Goal: Task Accomplishment & Management: Complete application form

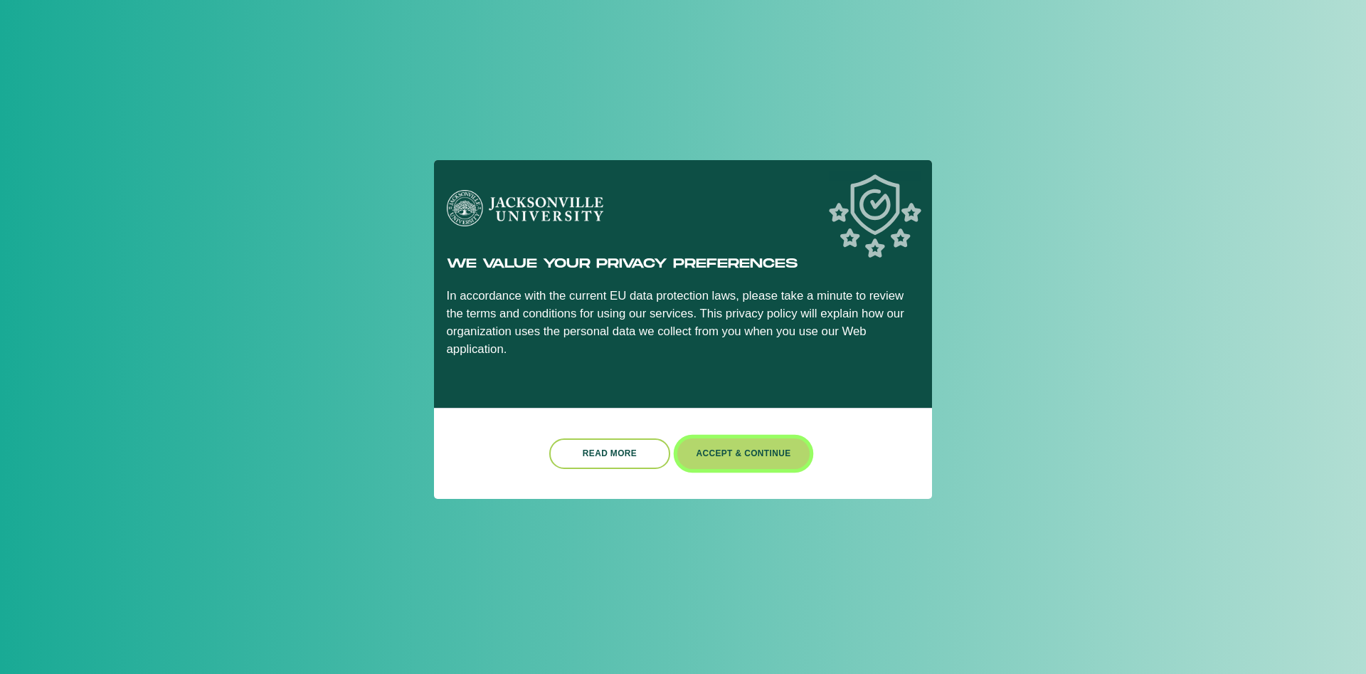
click at [730, 455] on button "Accept & Continue" at bounding box center [744, 453] width 132 height 31
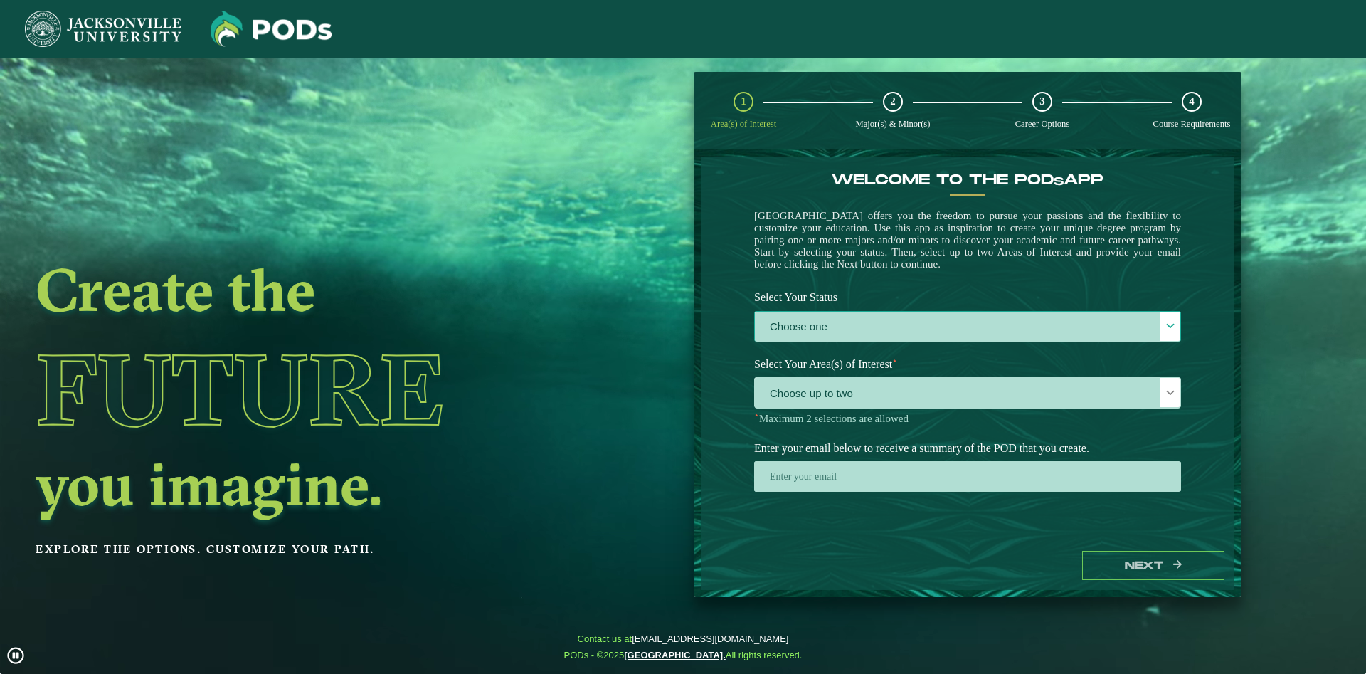
click at [890, 337] on label "Choose one" at bounding box center [968, 327] width 426 height 31
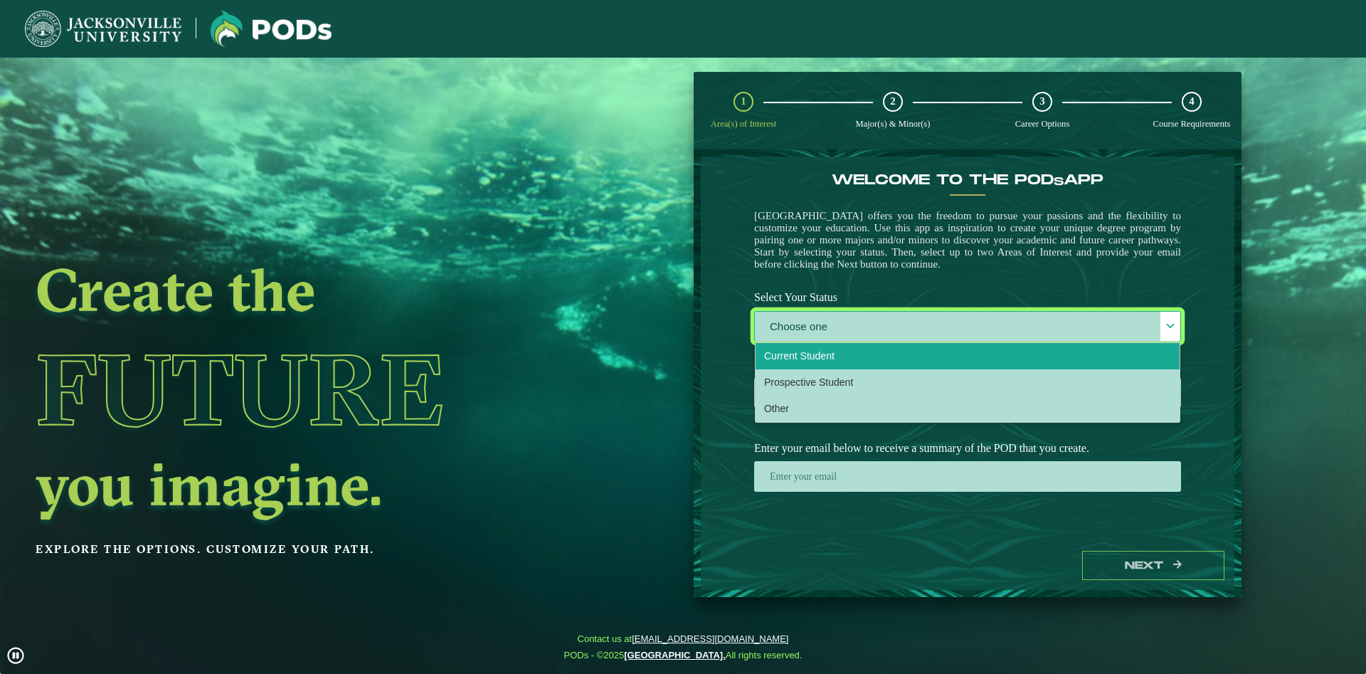
click at [846, 368] on li "Current Student" at bounding box center [968, 356] width 424 height 26
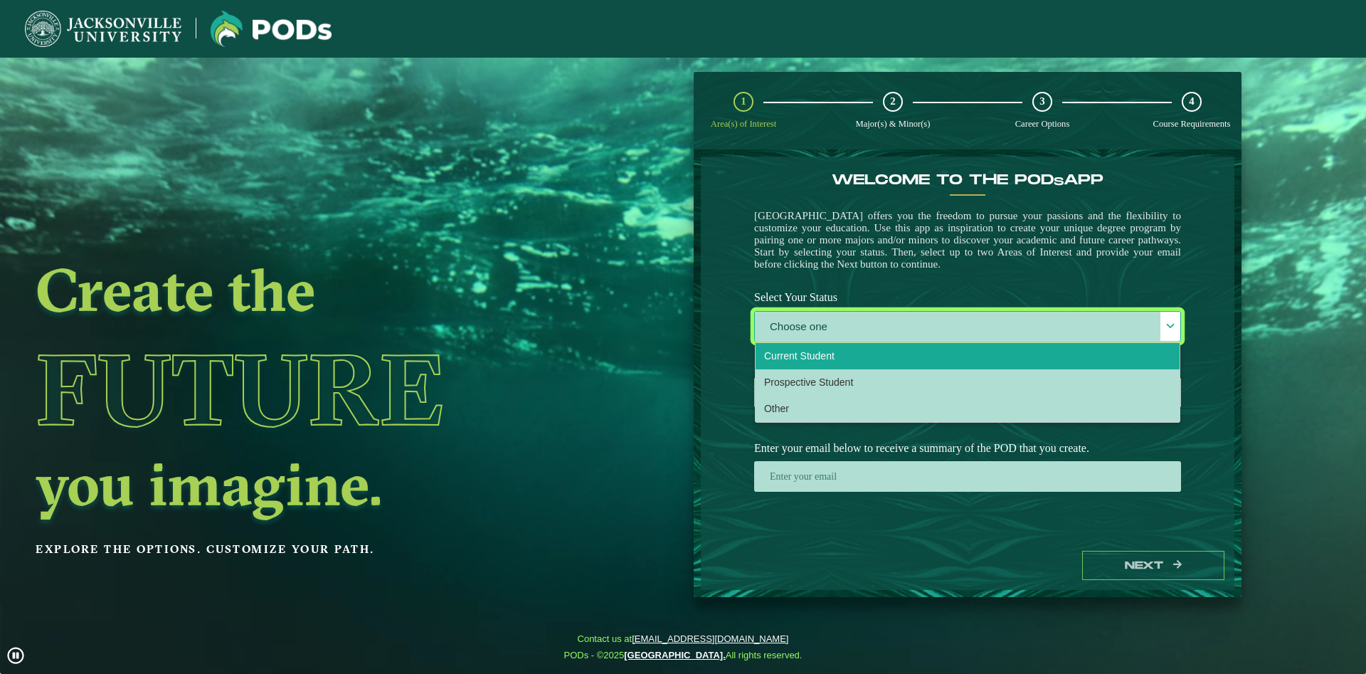
select select "[object Object]"
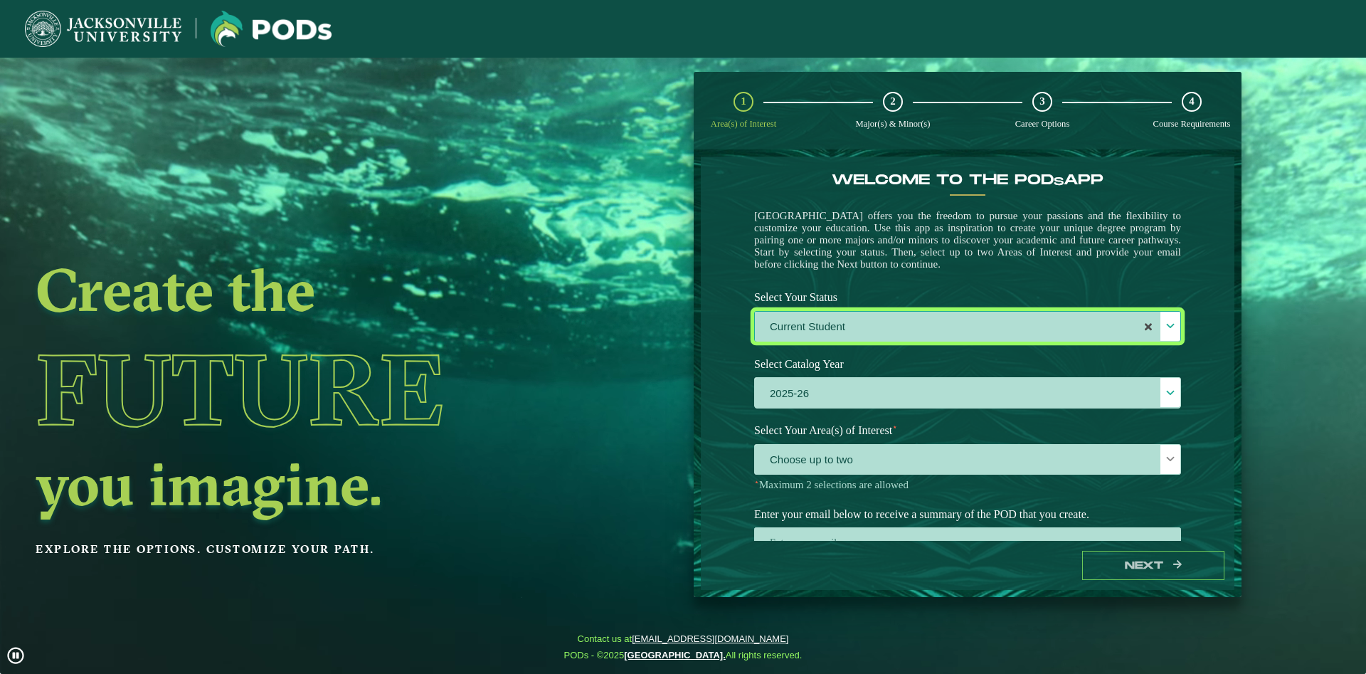
scroll to position [59, 0]
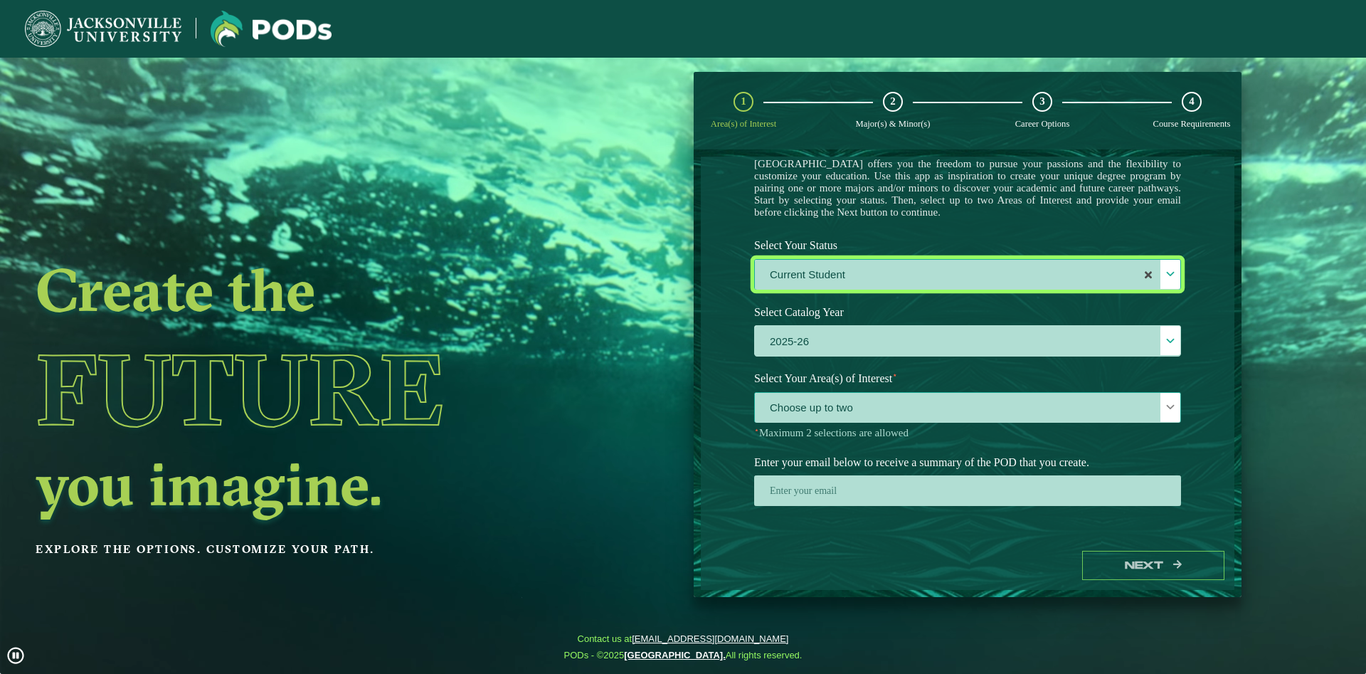
click at [818, 409] on span "Choose up to two" at bounding box center [968, 408] width 426 height 31
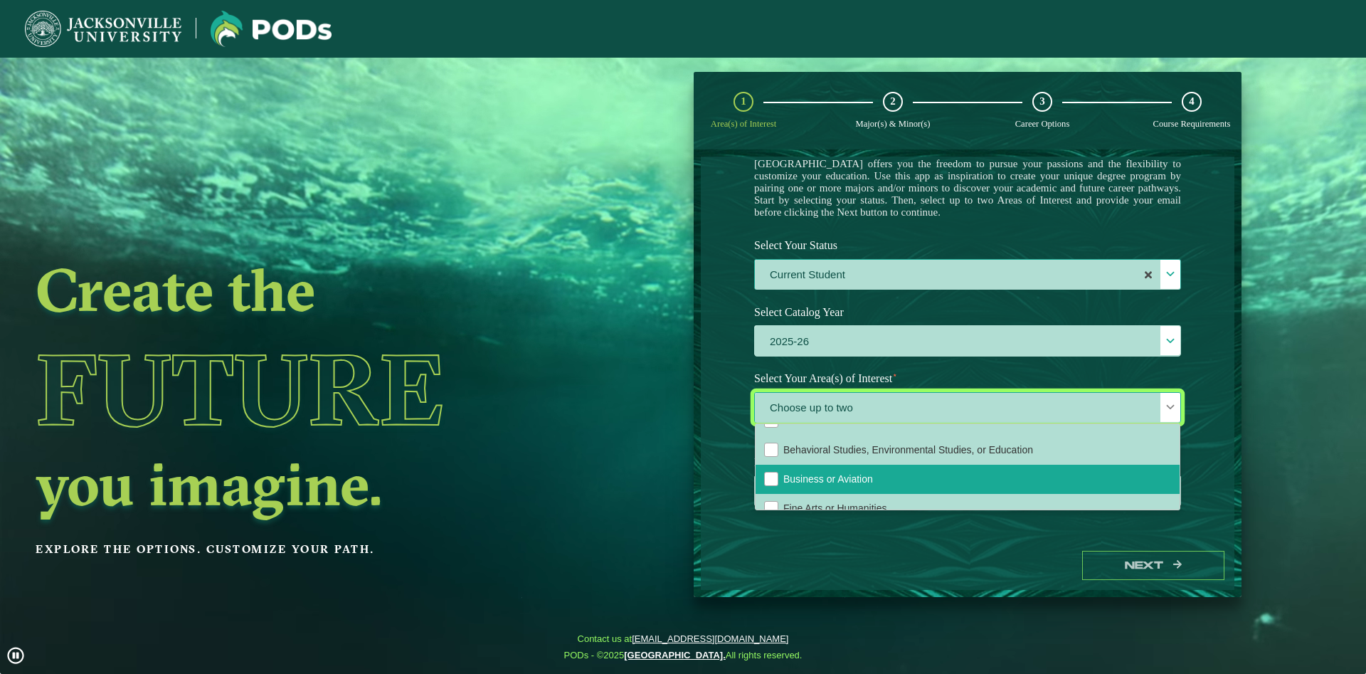
scroll to position [97, 0]
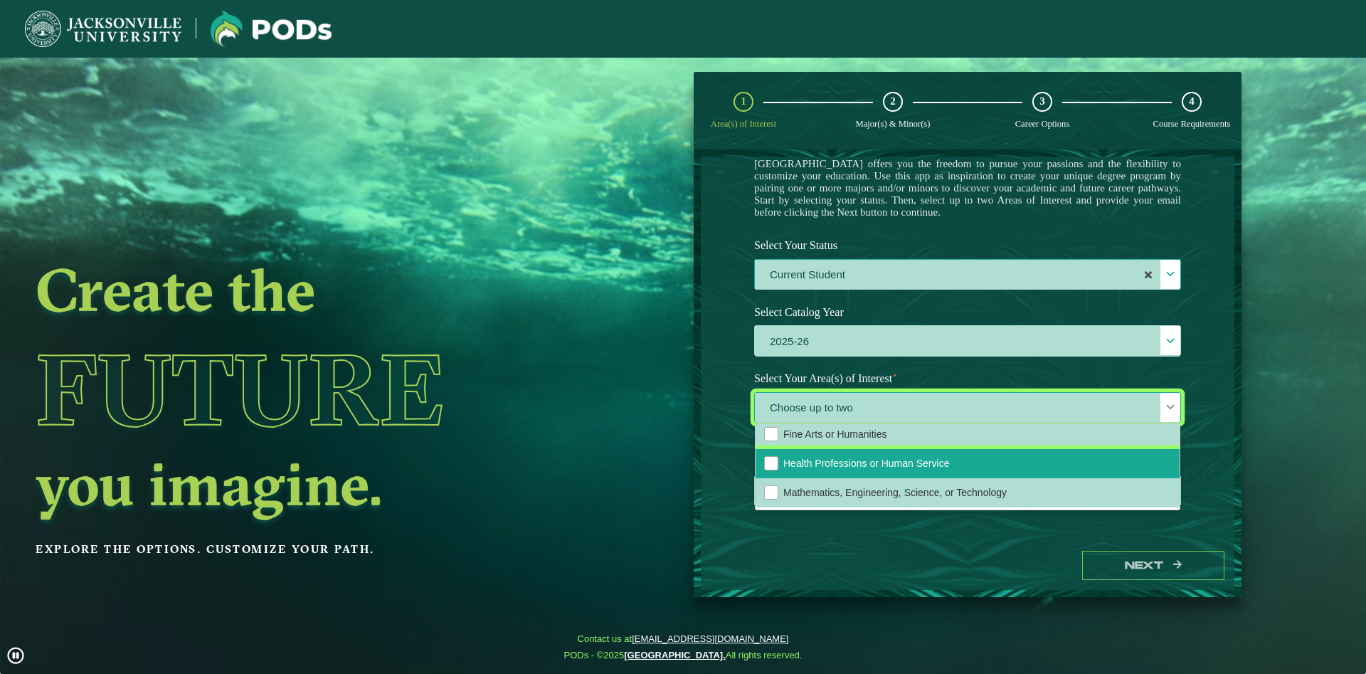
click at [870, 468] on span "Health Professions or Human Service" at bounding box center [867, 463] width 166 height 11
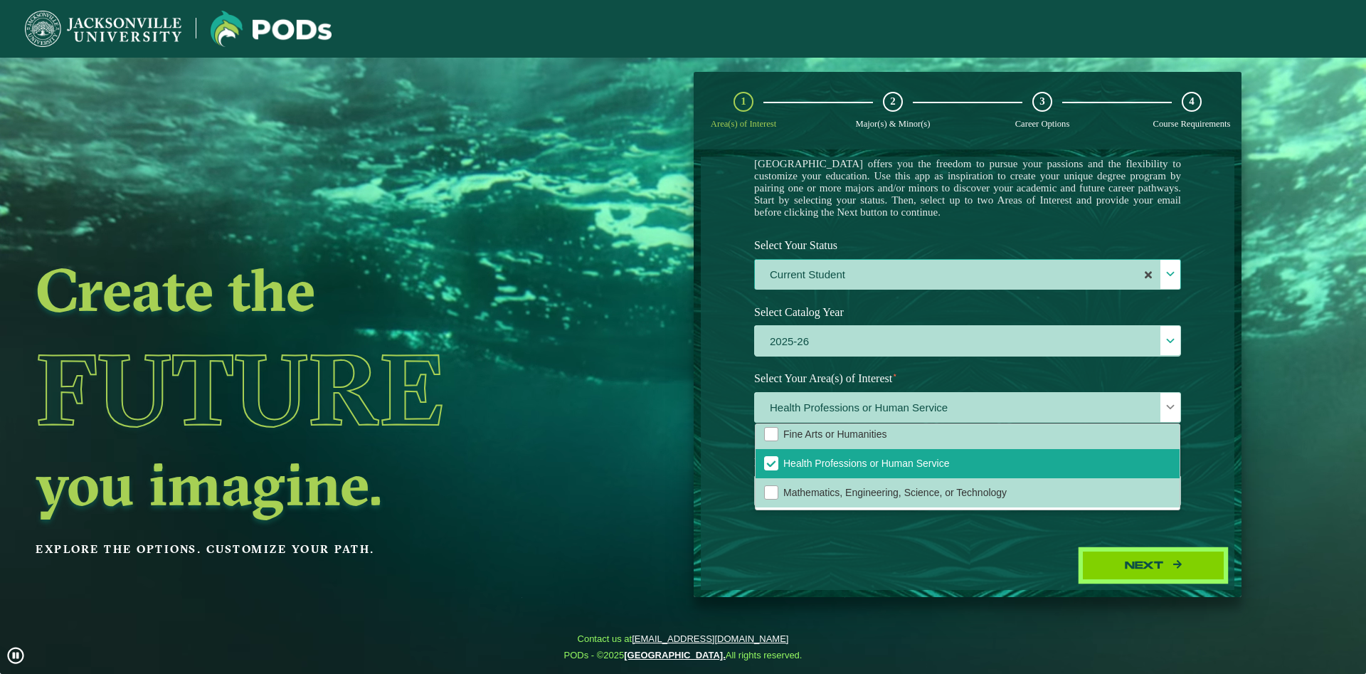
click at [1135, 576] on button "Next" at bounding box center [1154, 565] width 142 height 29
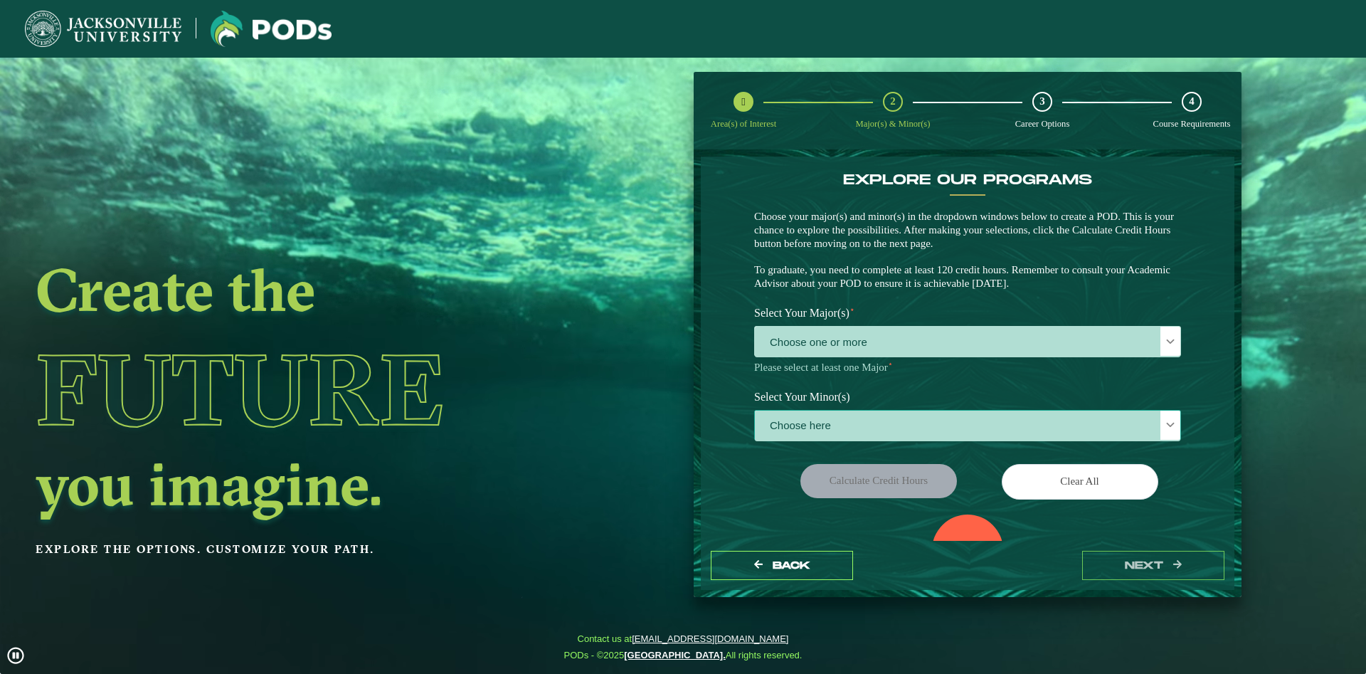
click at [878, 420] on span "Choose here" at bounding box center [968, 426] width 426 height 31
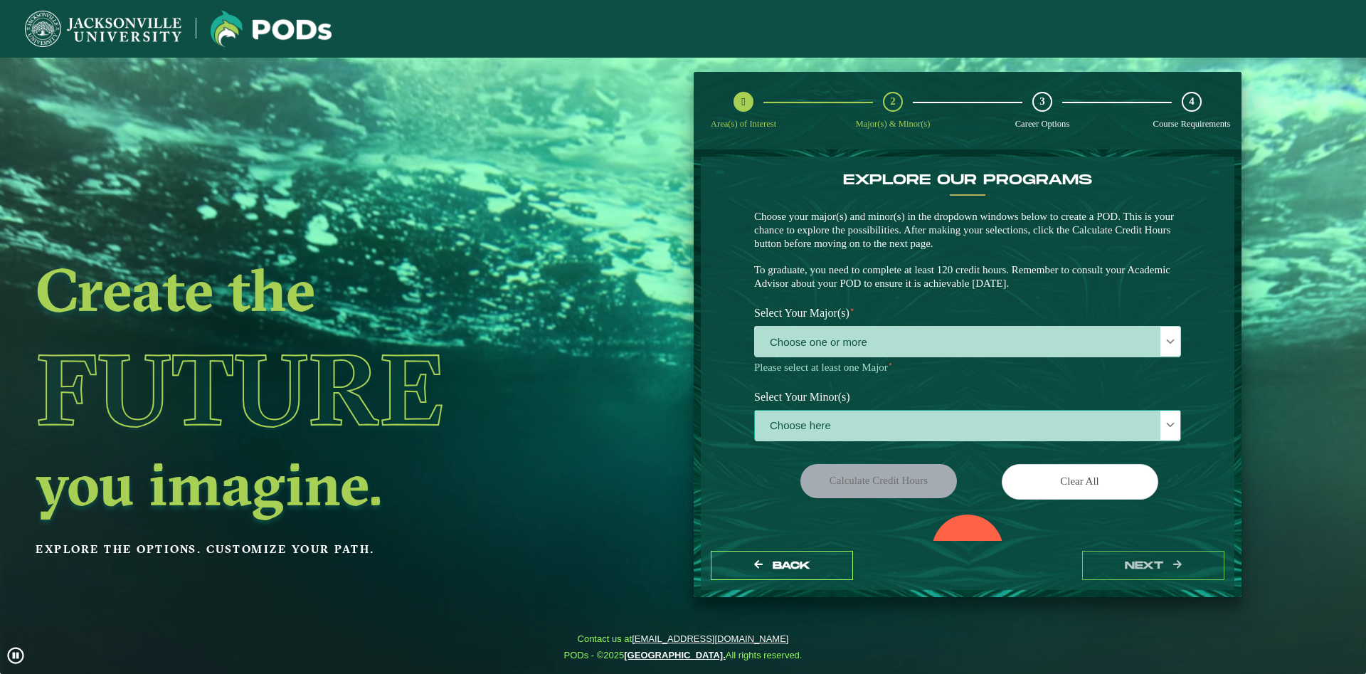
scroll to position [9, 66]
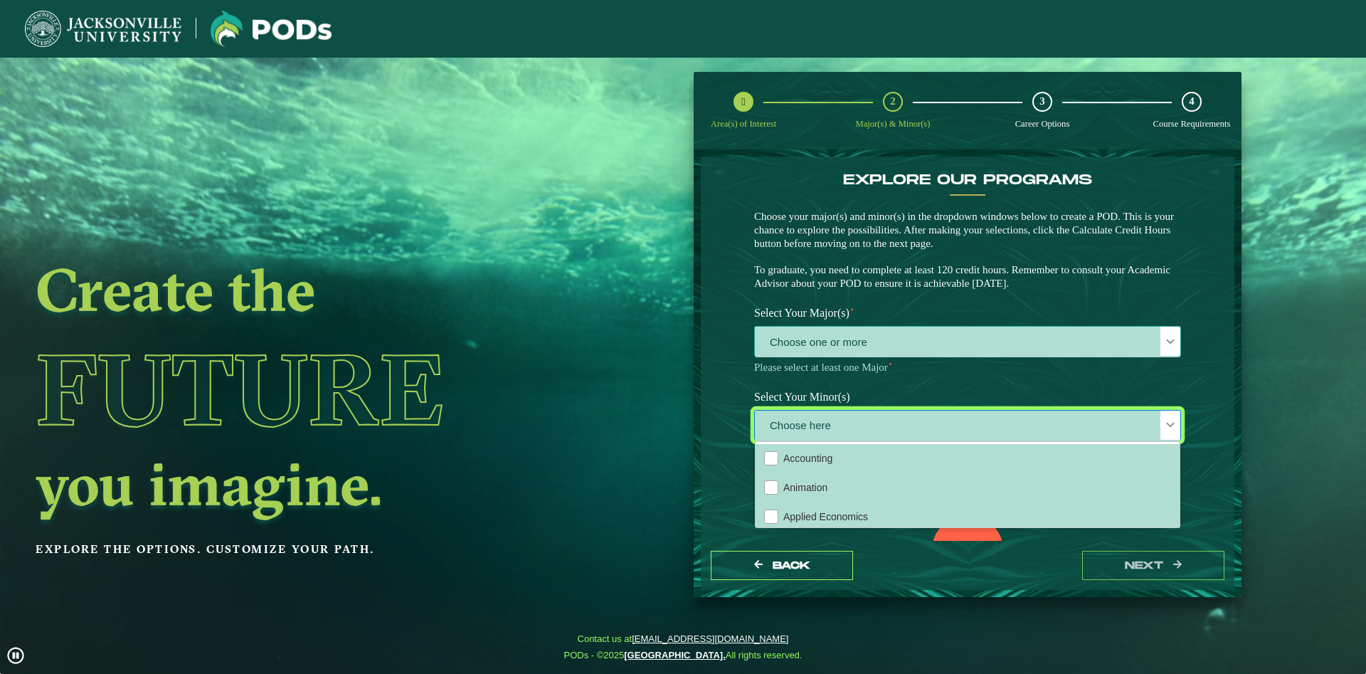
click at [860, 351] on span "Choose one or more" at bounding box center [968, 342] width 426 height 31
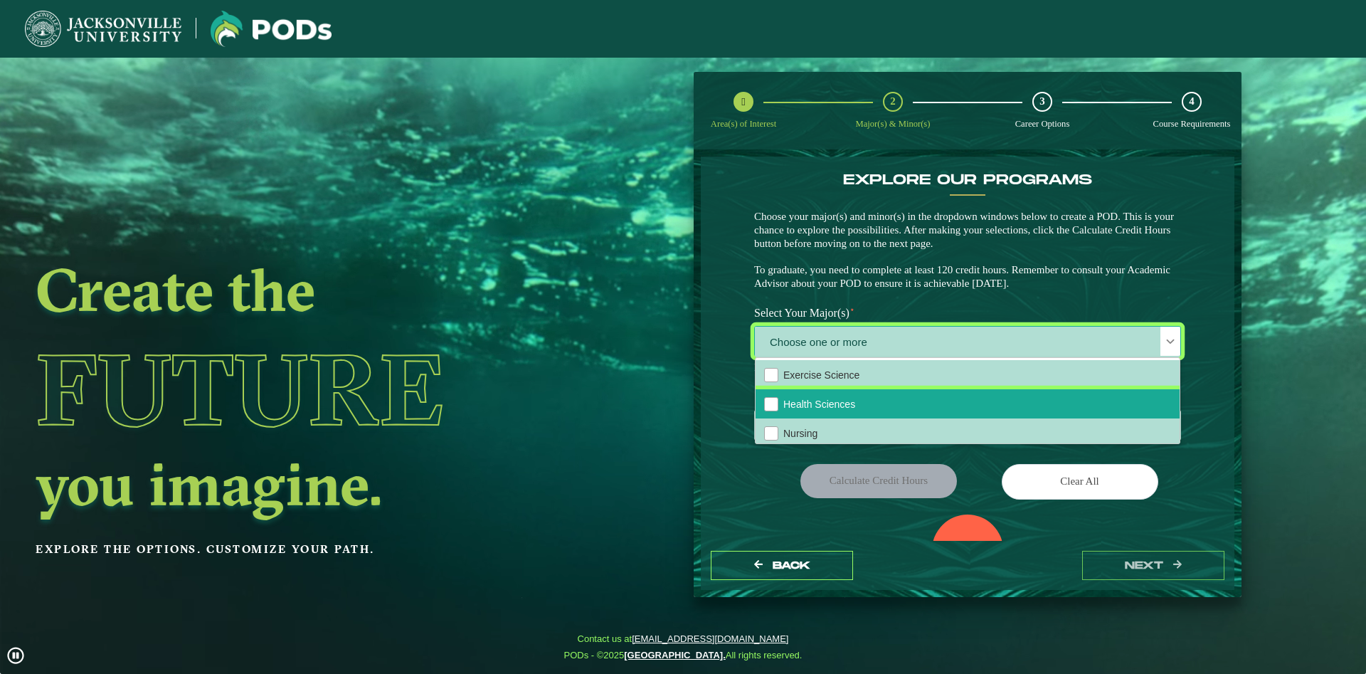
click at [850, 398] on li "Health Sciences" at bounding box center [968, 403] width 424 height 29
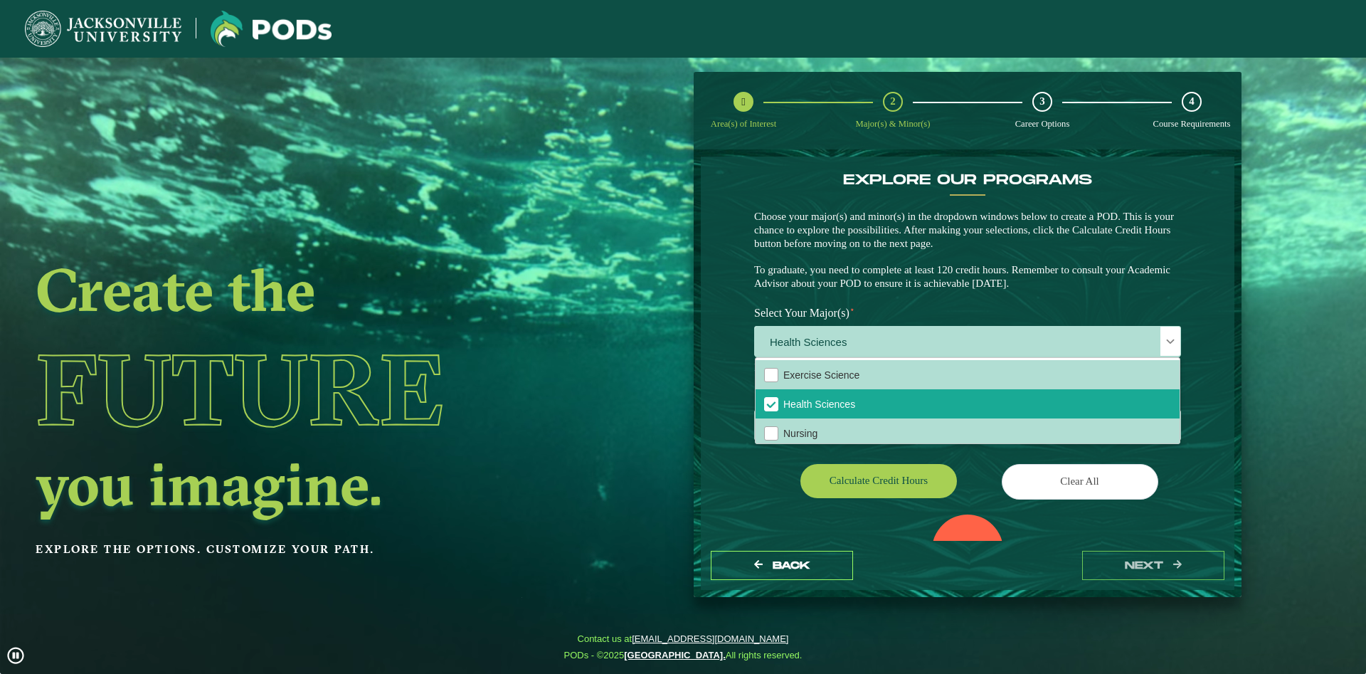
click at [665, 481] on ngx-dashboard "Create the Future you imagine. Explore the options. Customize your path. Area(s…" at bounding box center [683, 335] width 1366 height 526
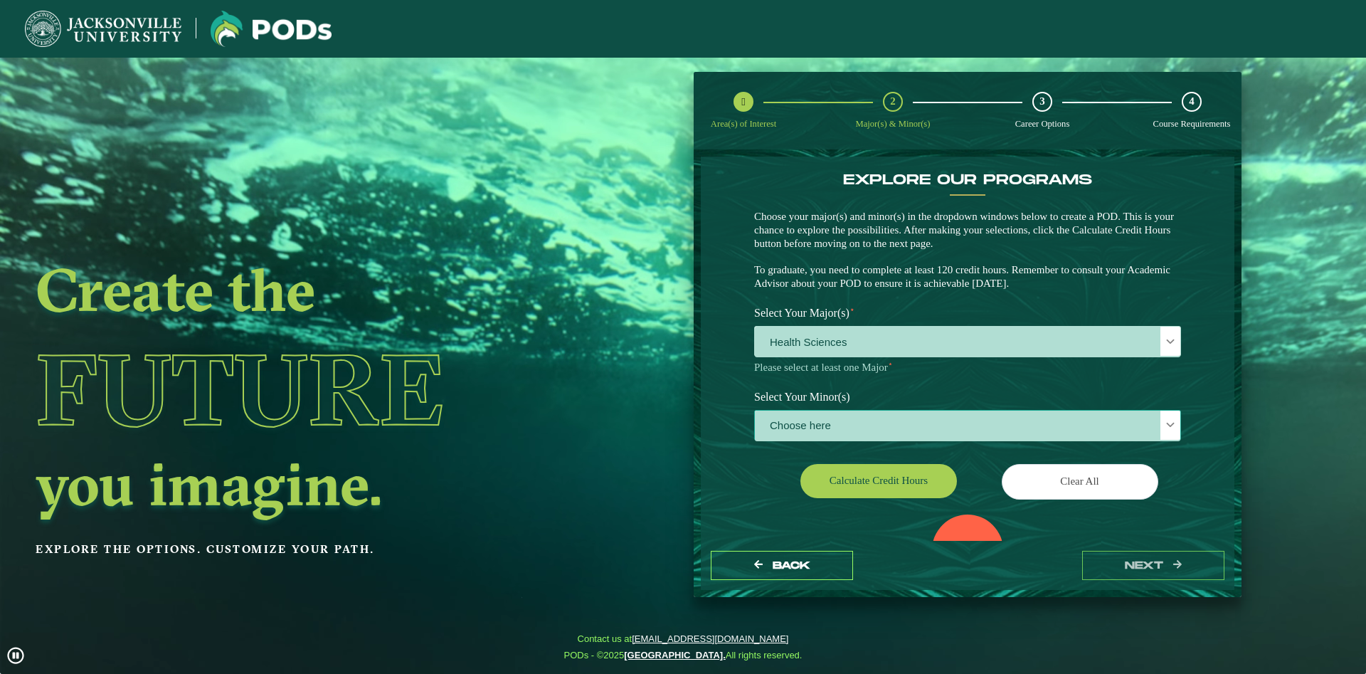
click at [816, 429] on span "Choose here" at bounding box center [968, 426] width 426 height 31
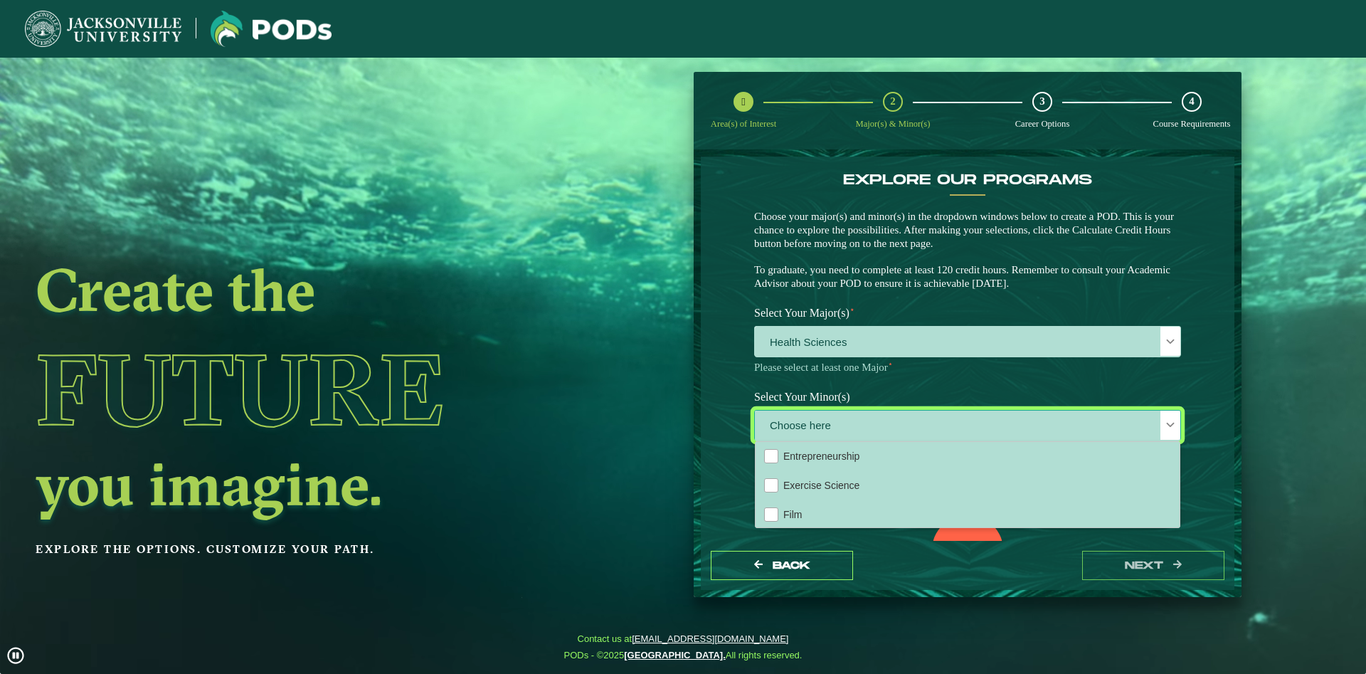
scroll to position [538, 0]
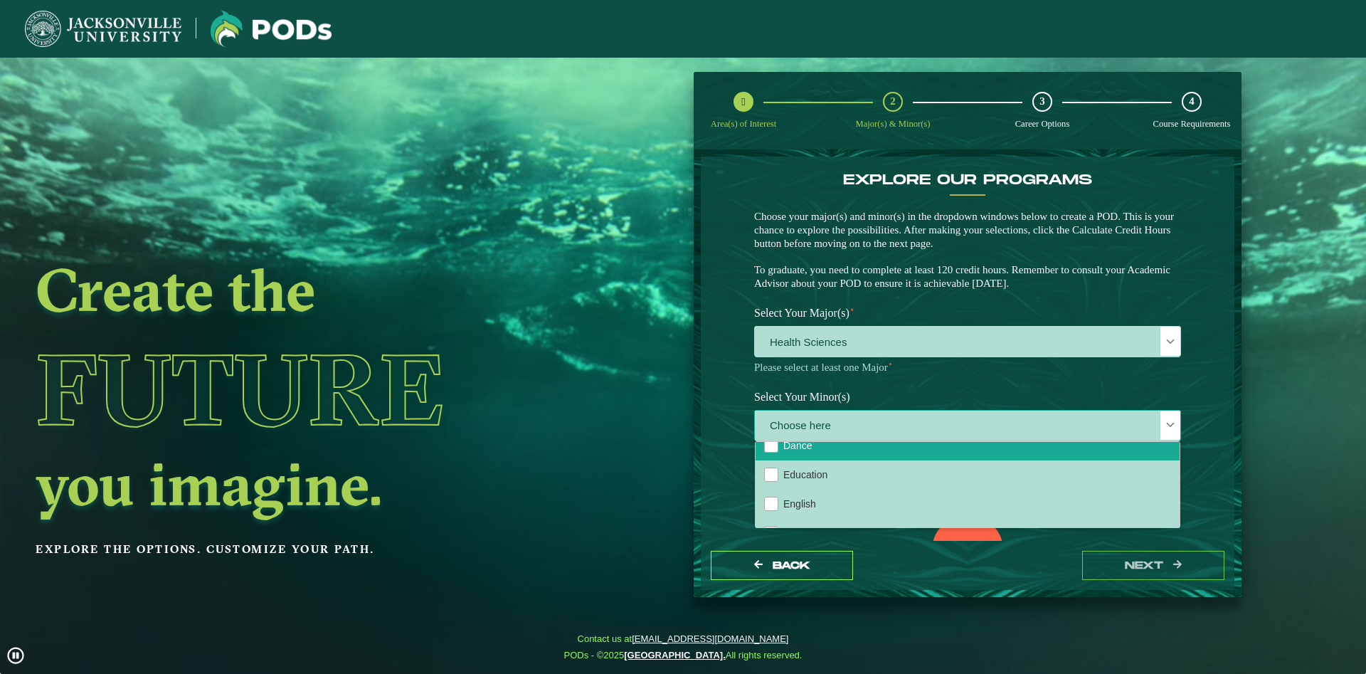
click at [817, 445] on li "Dance" at bounding box center [968, 445] width 424 height 29
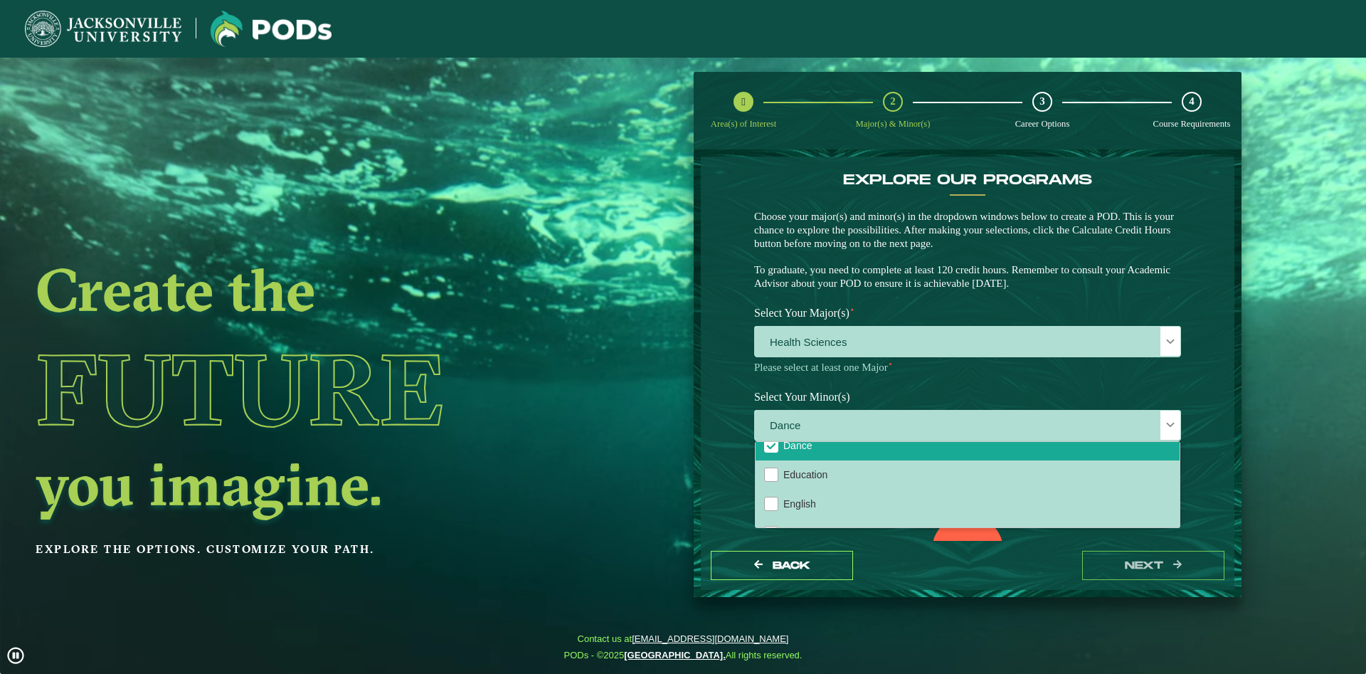
click at [660, 480] on ngx-dashboard "Create the Future you imagine. Explore the options. Customize your path. Area(s…" at bounding box center [683, 335] width 1366 height 526
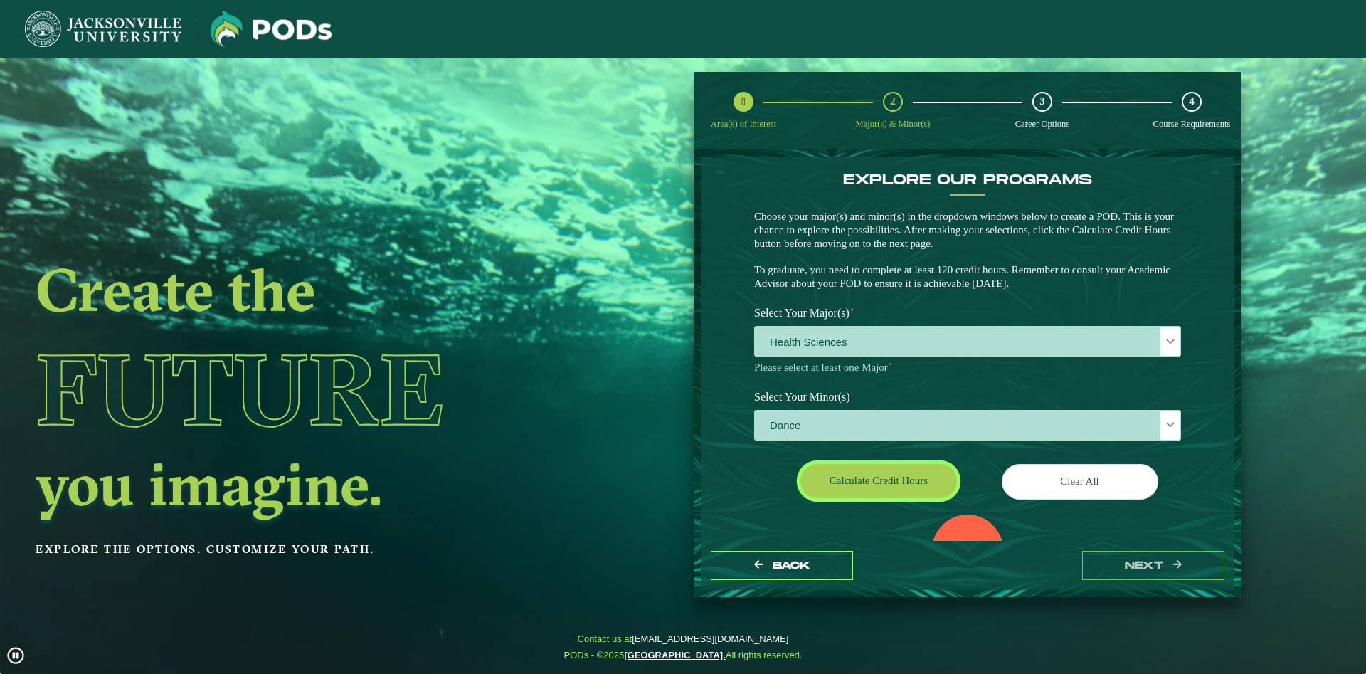
click at [851, 467] on button "Calculate credit hours" at bounding box center [879, 480] width 157 height 33
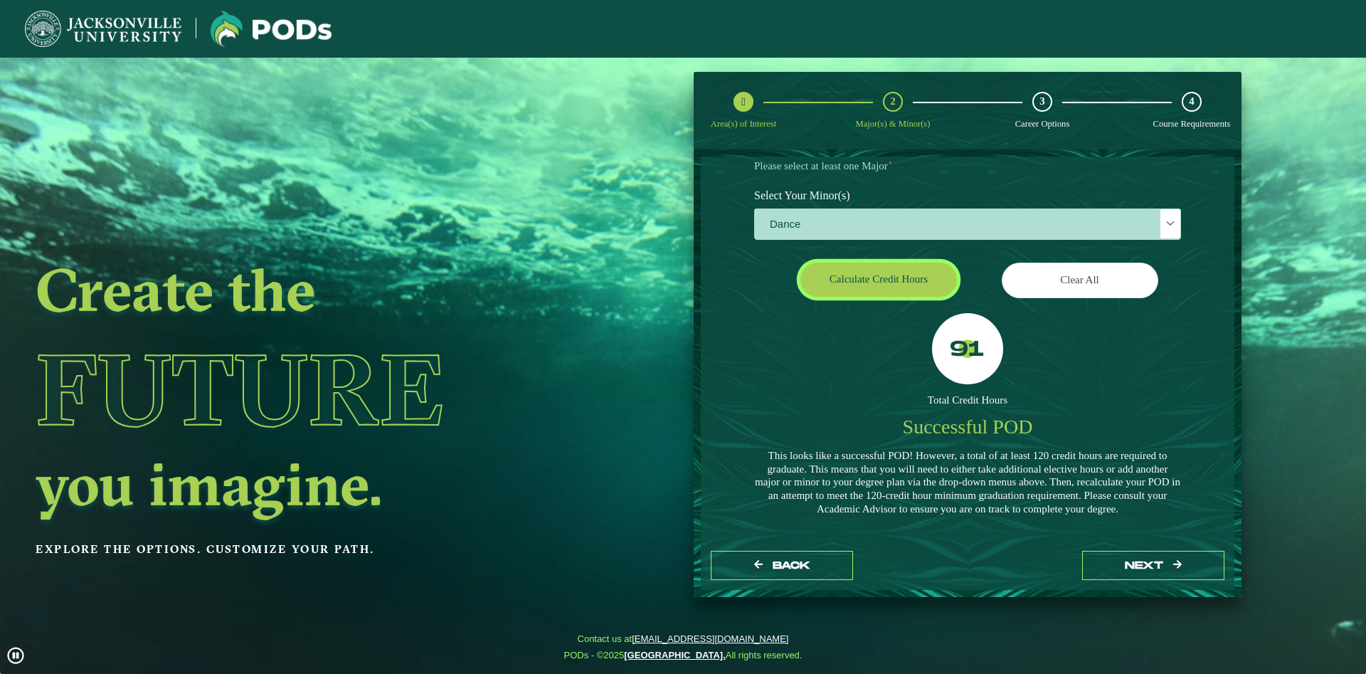
scroll to position [51, 0]
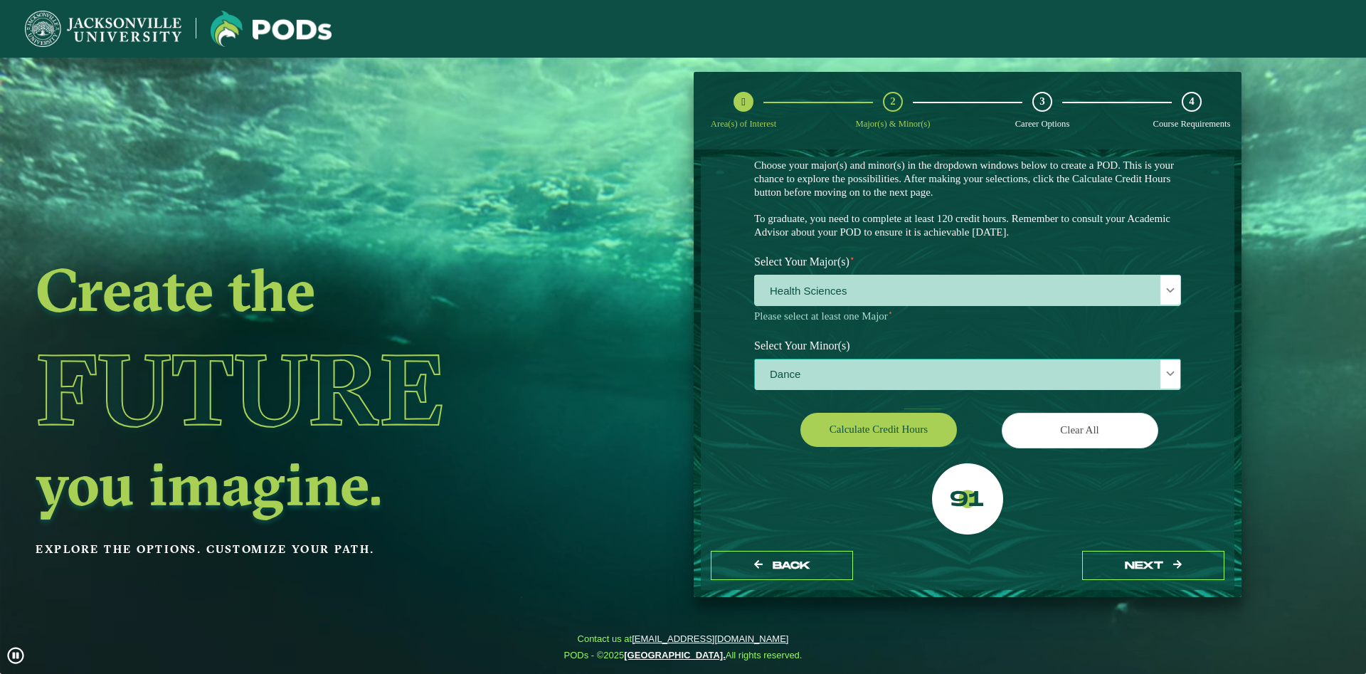
click at [924, 359] on div "Dance" at bounding box center [967, 374] width 427 height 31
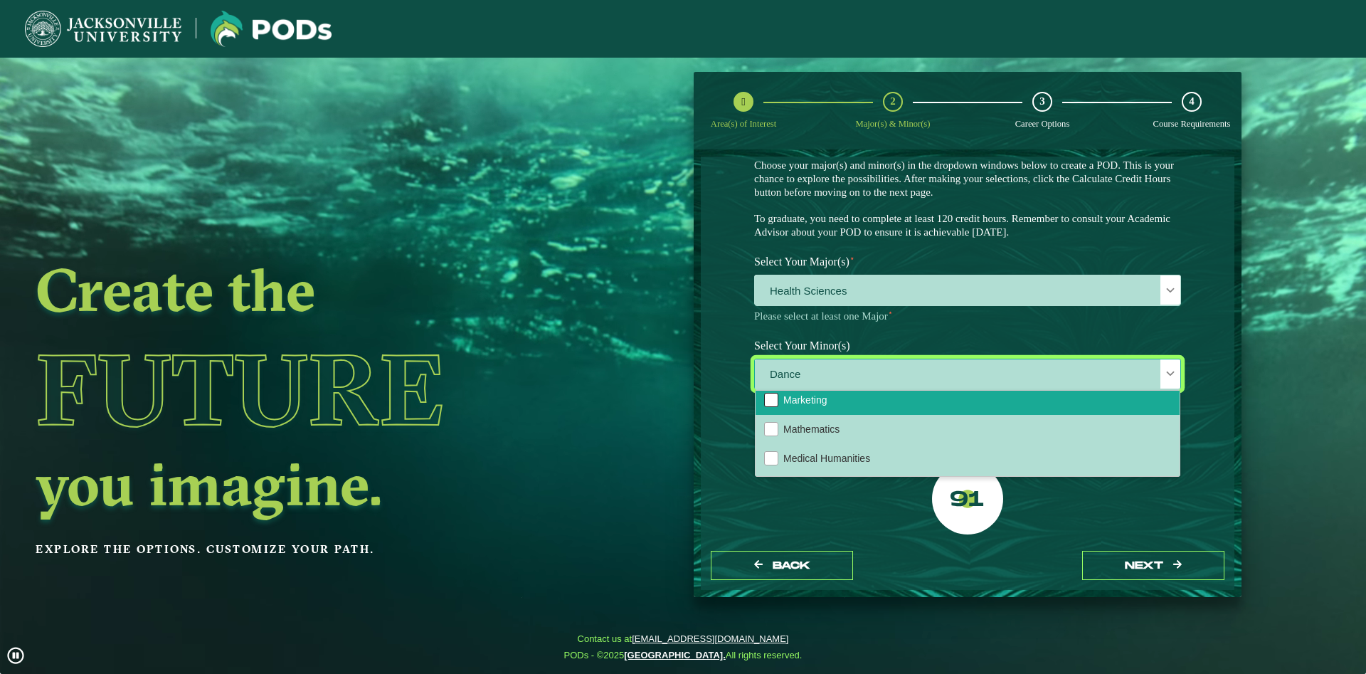
scroll to position [922, 0]
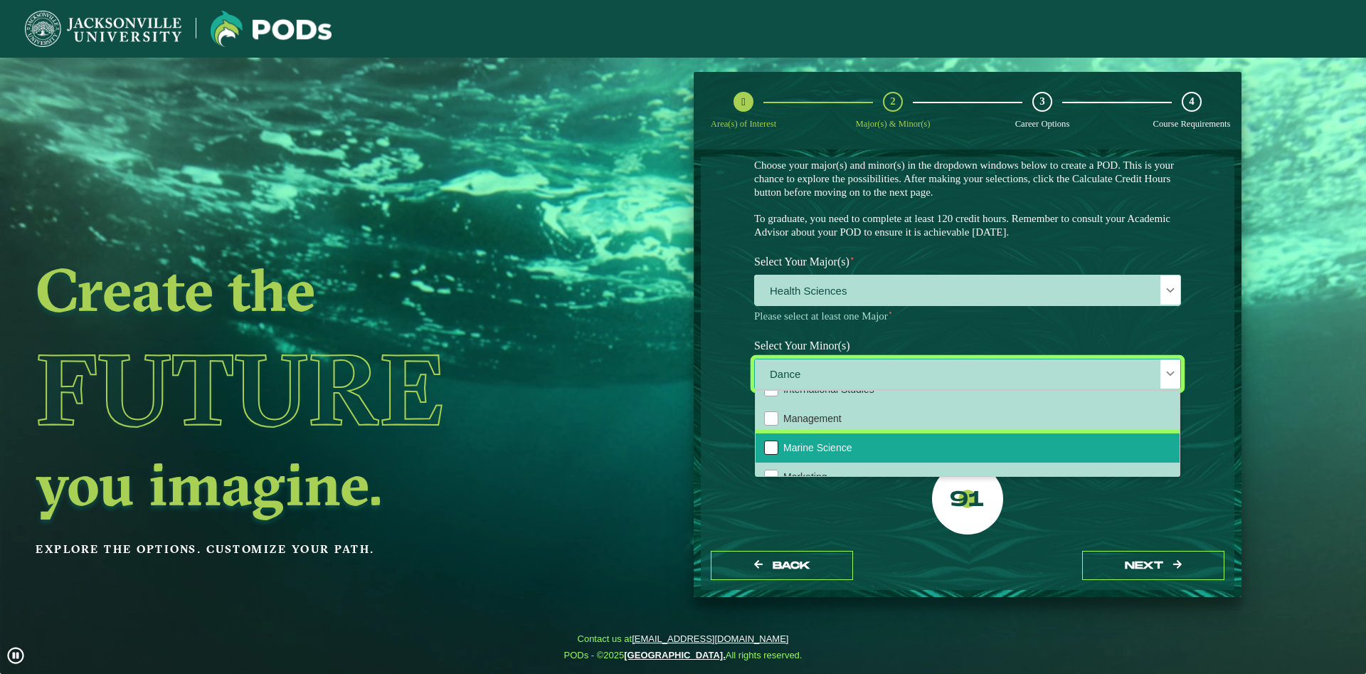
click at [771, 455] on div "Marine Science" at bounding box center [771, 448] width 14 height 14
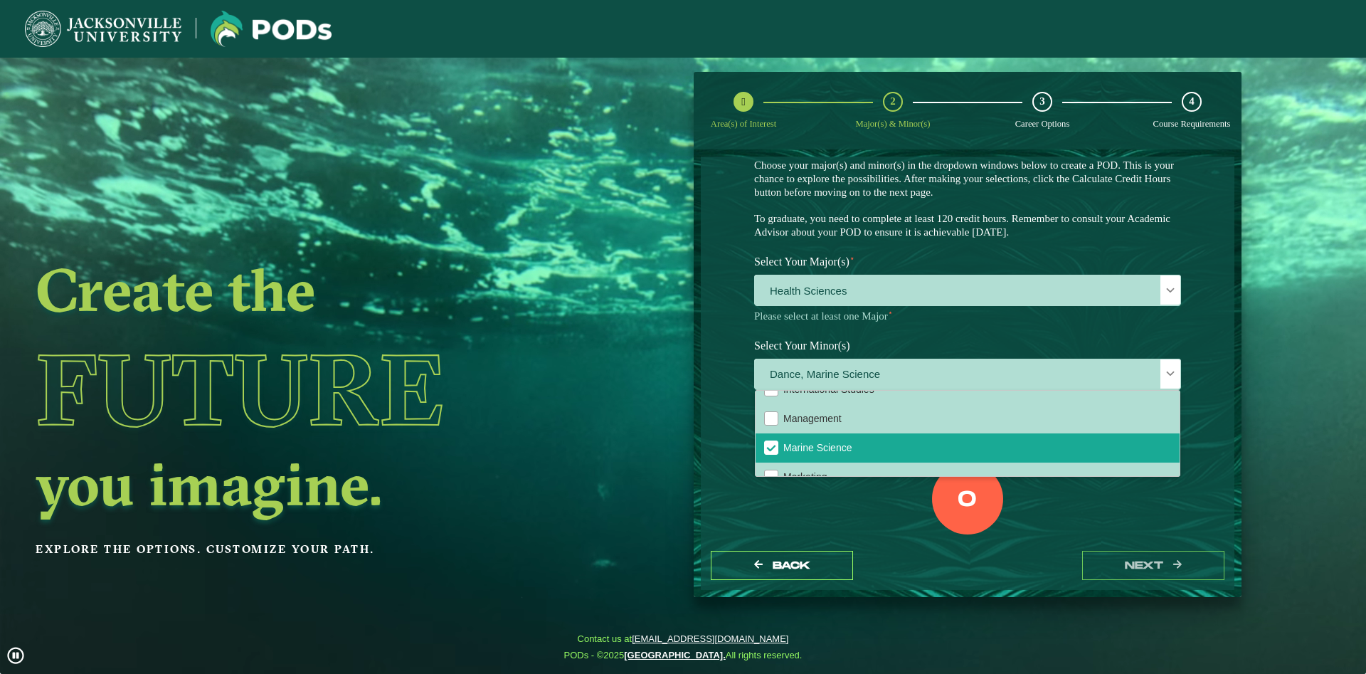
click at [714, 510] on div "EXPLORE OUR PROGRAMS Choose your major(s) and minor(s) in the dropdown windows …" at bounding box center [968, 349] width 534 height 384
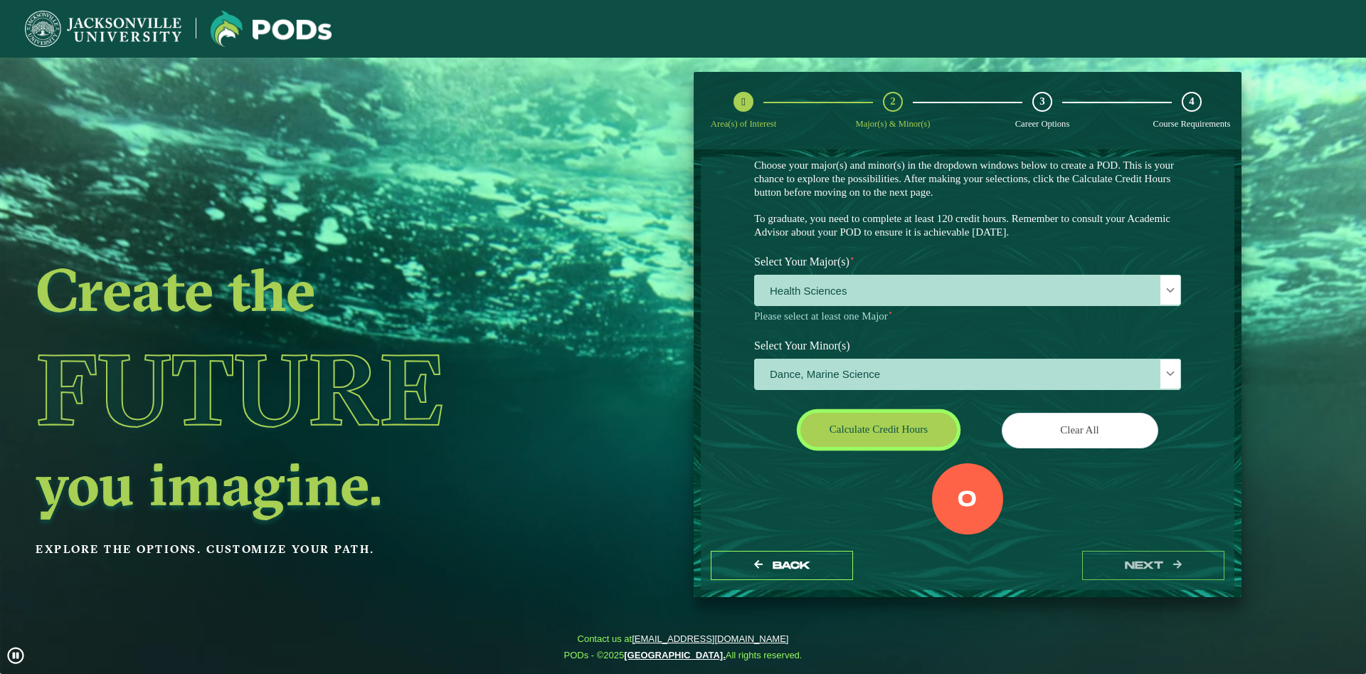
click at [854, 434] on button "Calculate credit hours" at bounding box center [879, 429] width 157 height 33
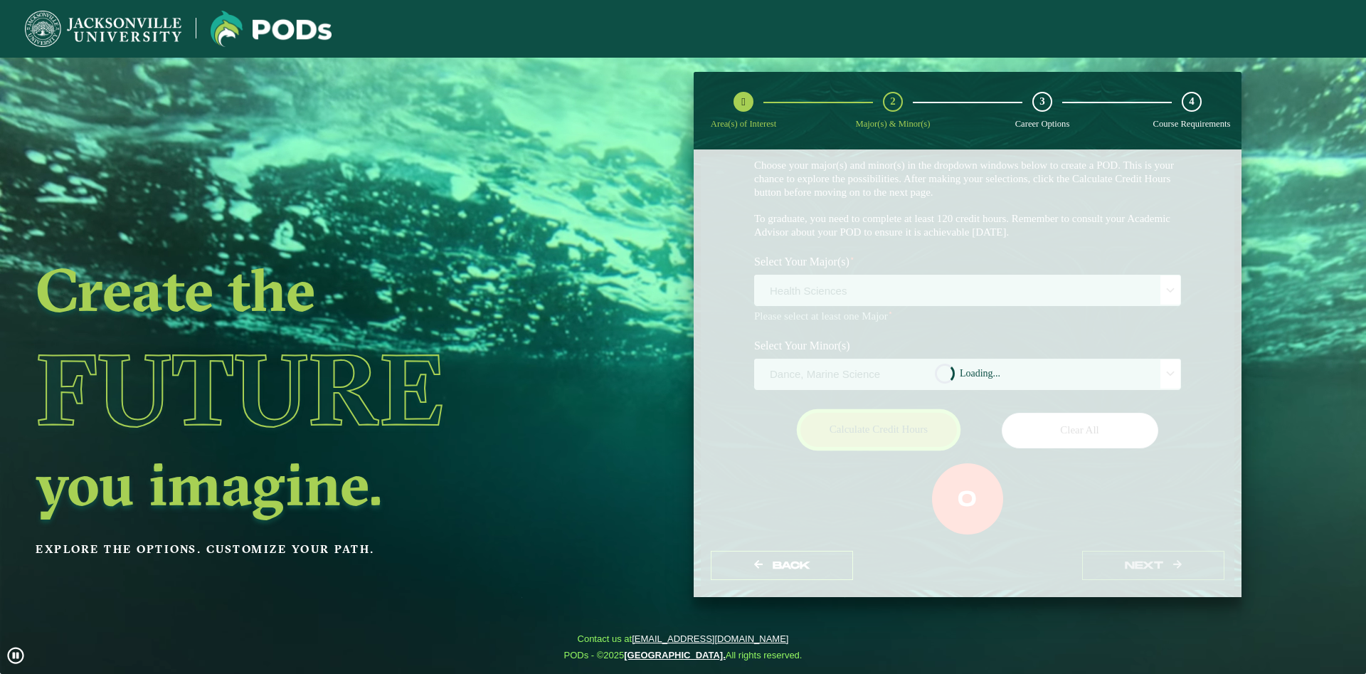
scroll to position [67, 0]
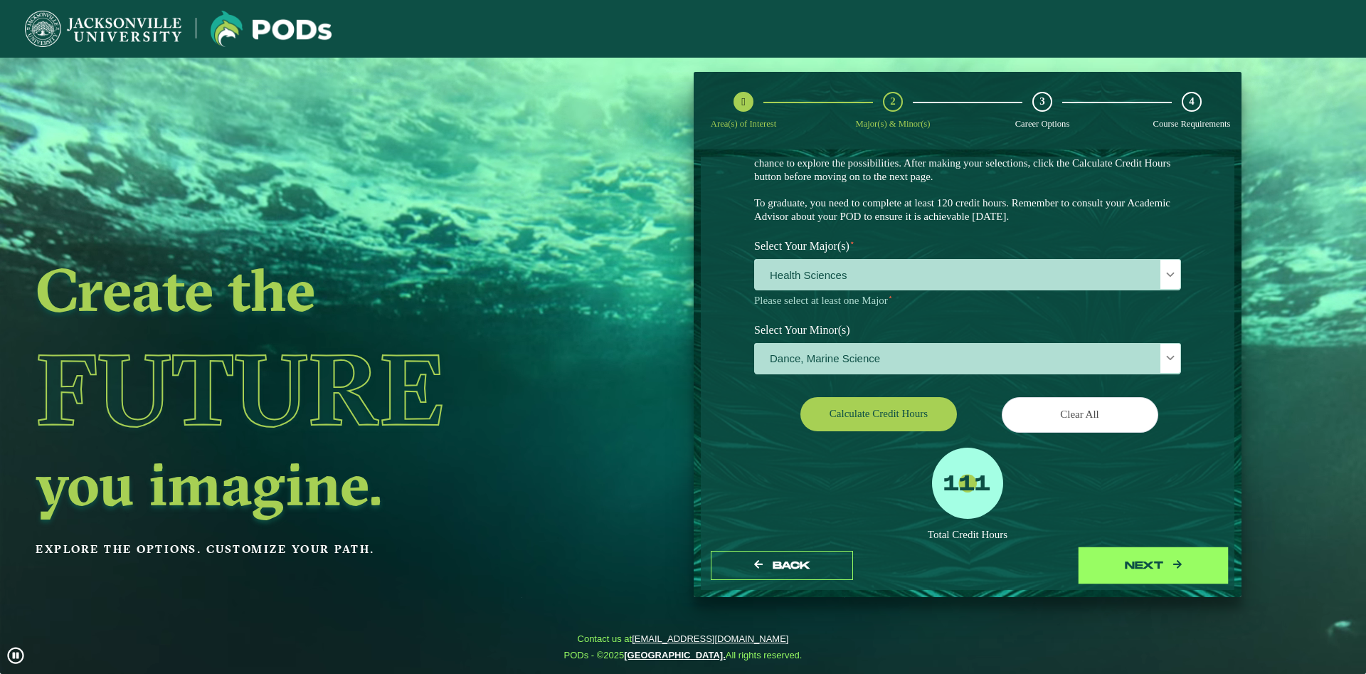
click at [1154, 570] on button "next" at bounding box center [1154, 565] width 142 height 29
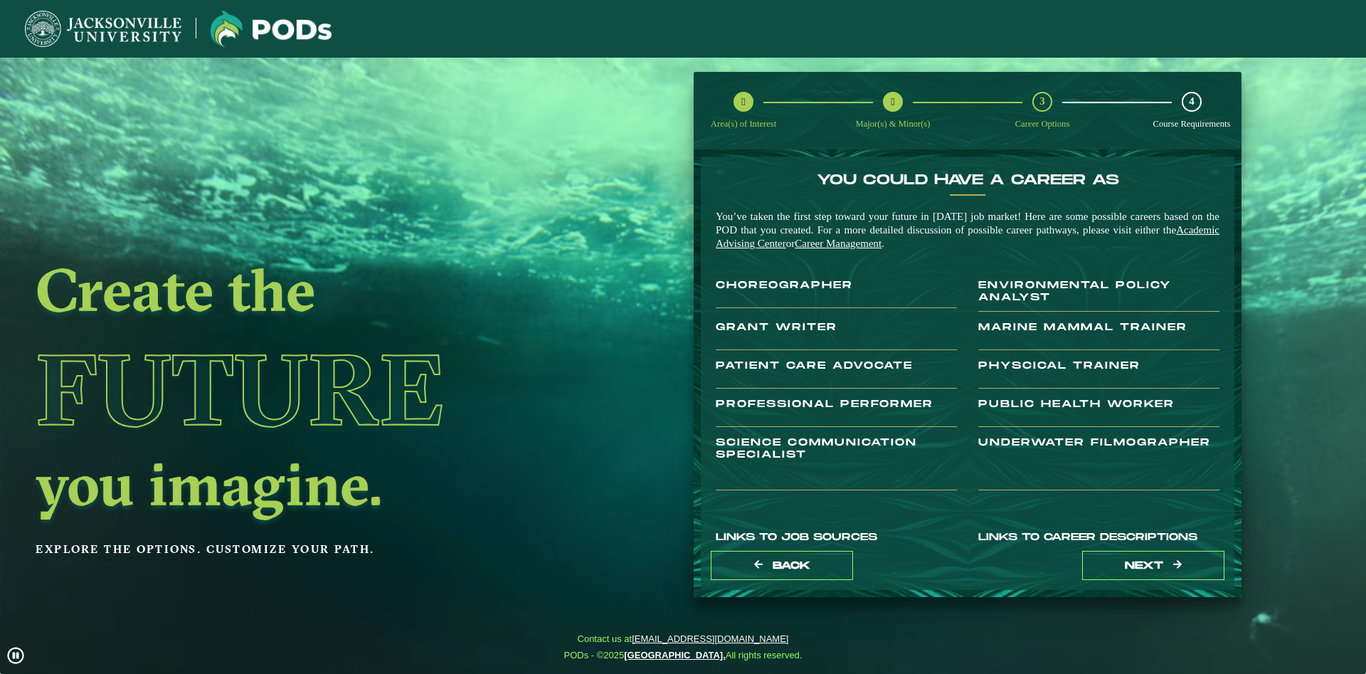
click at [1159, 580] on div "Back next" at bounding box center [968, 565] width 534 height 49
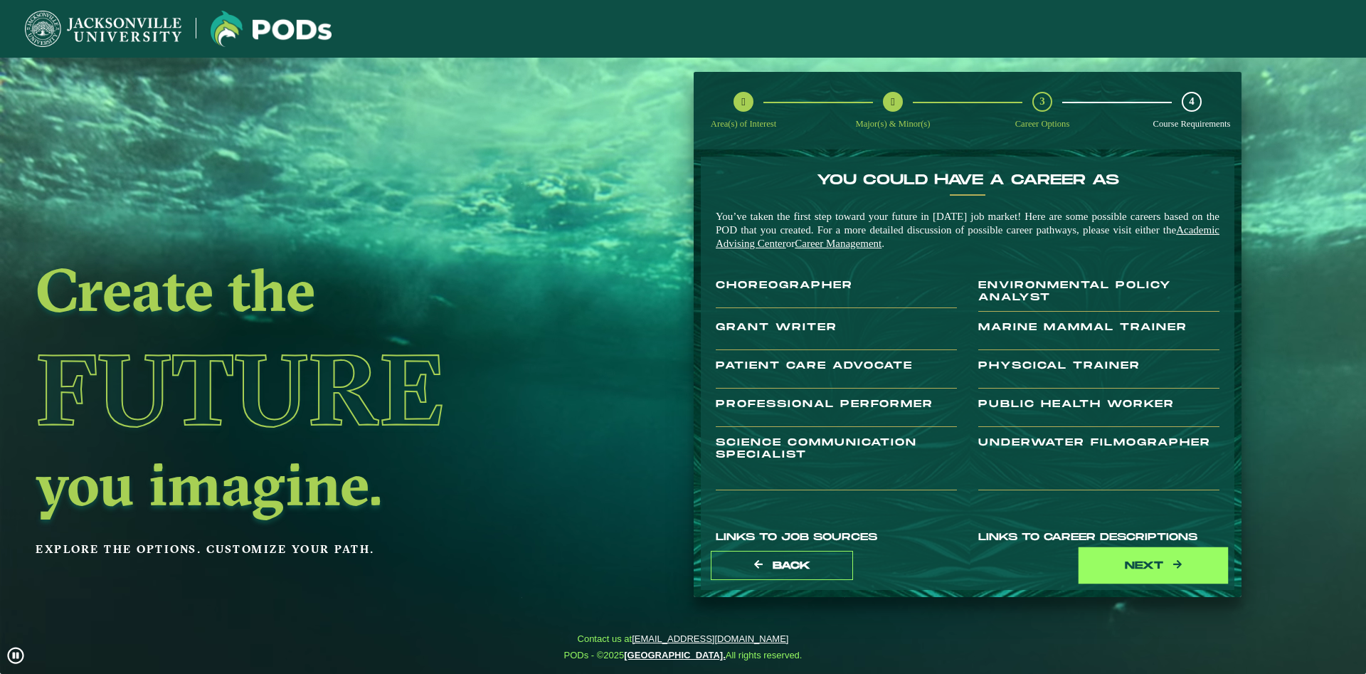
click at [1147, 571] on button "next" at bounding box center [1154, 565] width 142 height 29
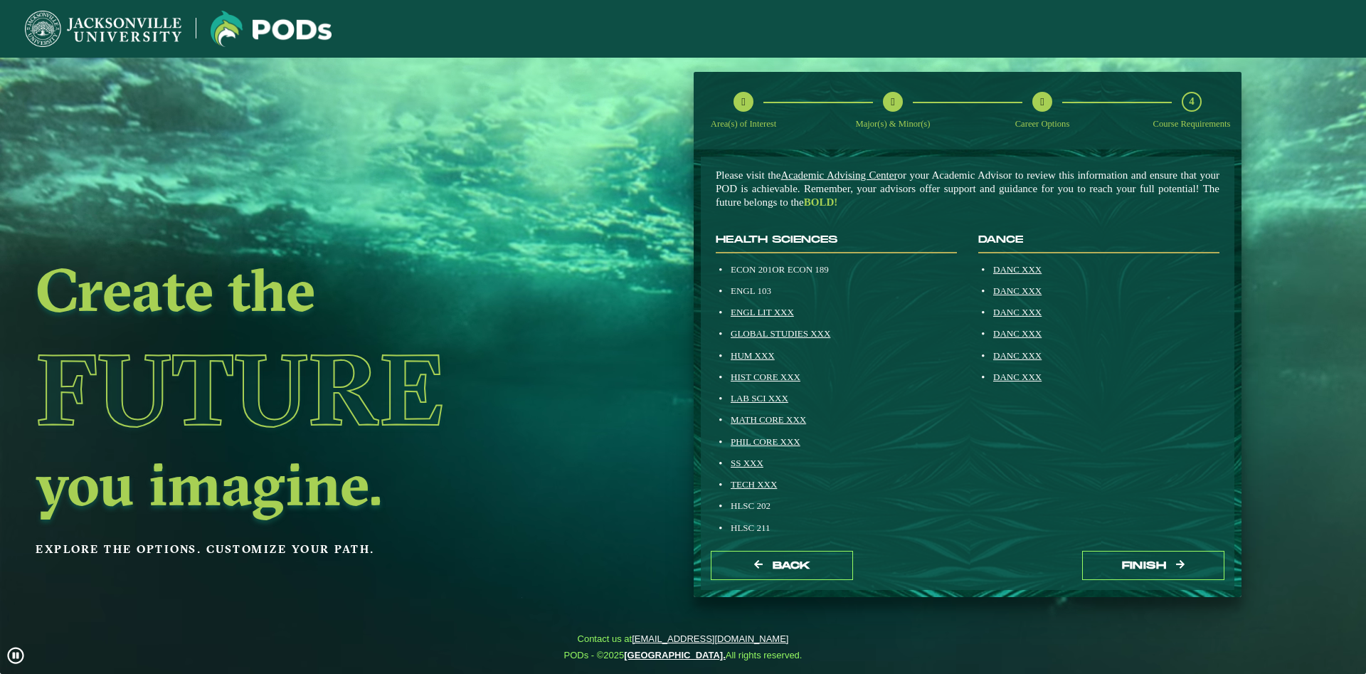
scroll to position [162, 0]
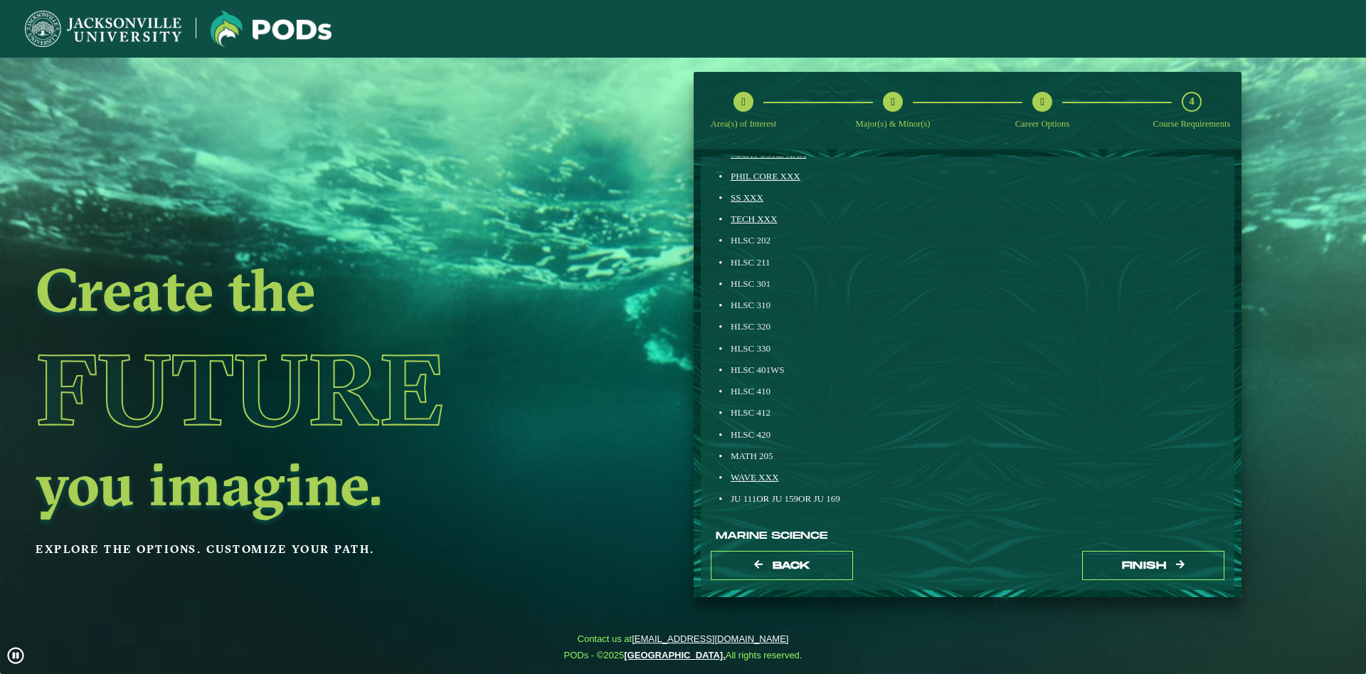
drag, startPoint x: 831, startPoint y: 415, endPoint x: 826, endPoint y: 436, distance: 21.8
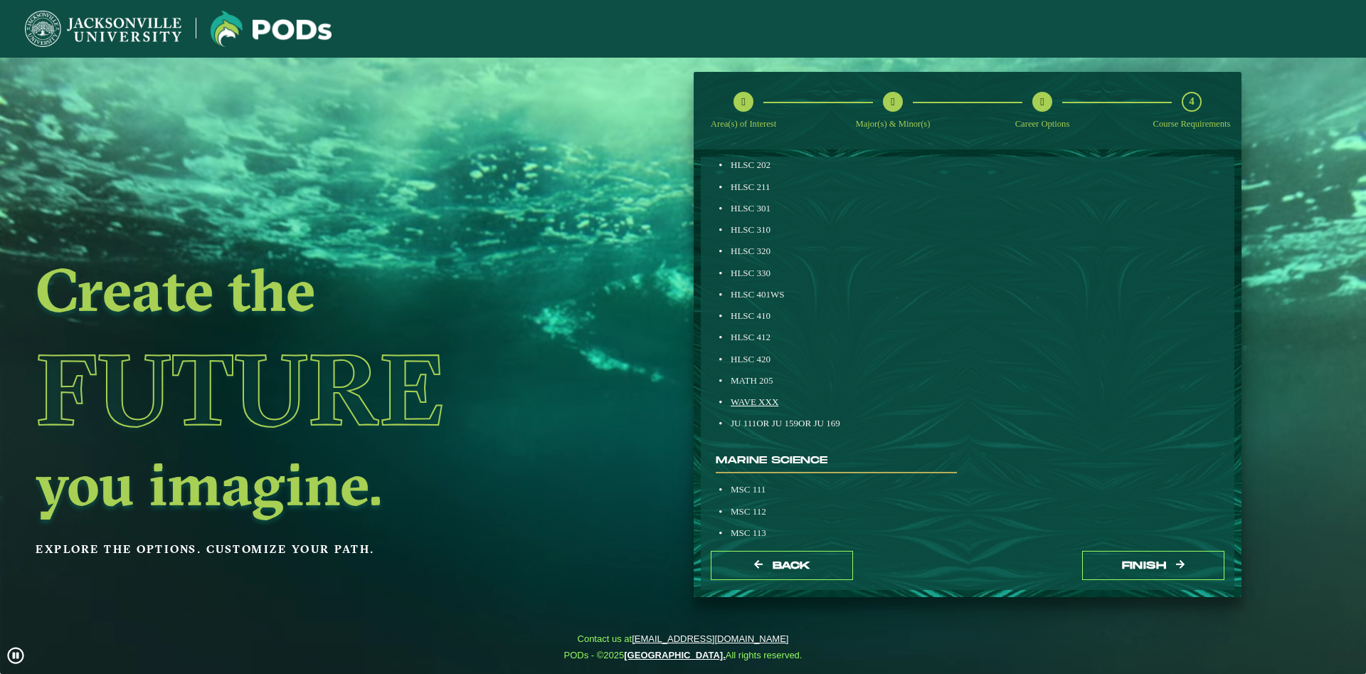
scroll to position [584, 0]
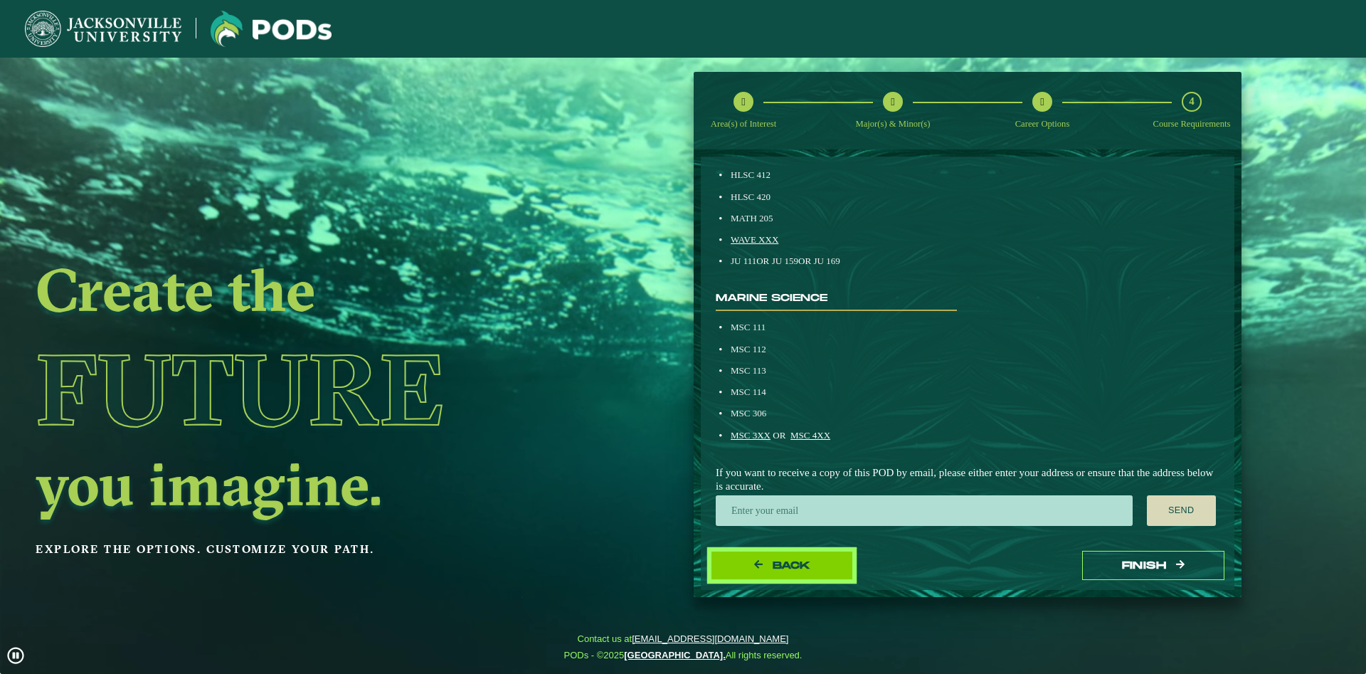
click at [792, 562] on span "Back" at bounding box center [792, 565] width 38 height 12
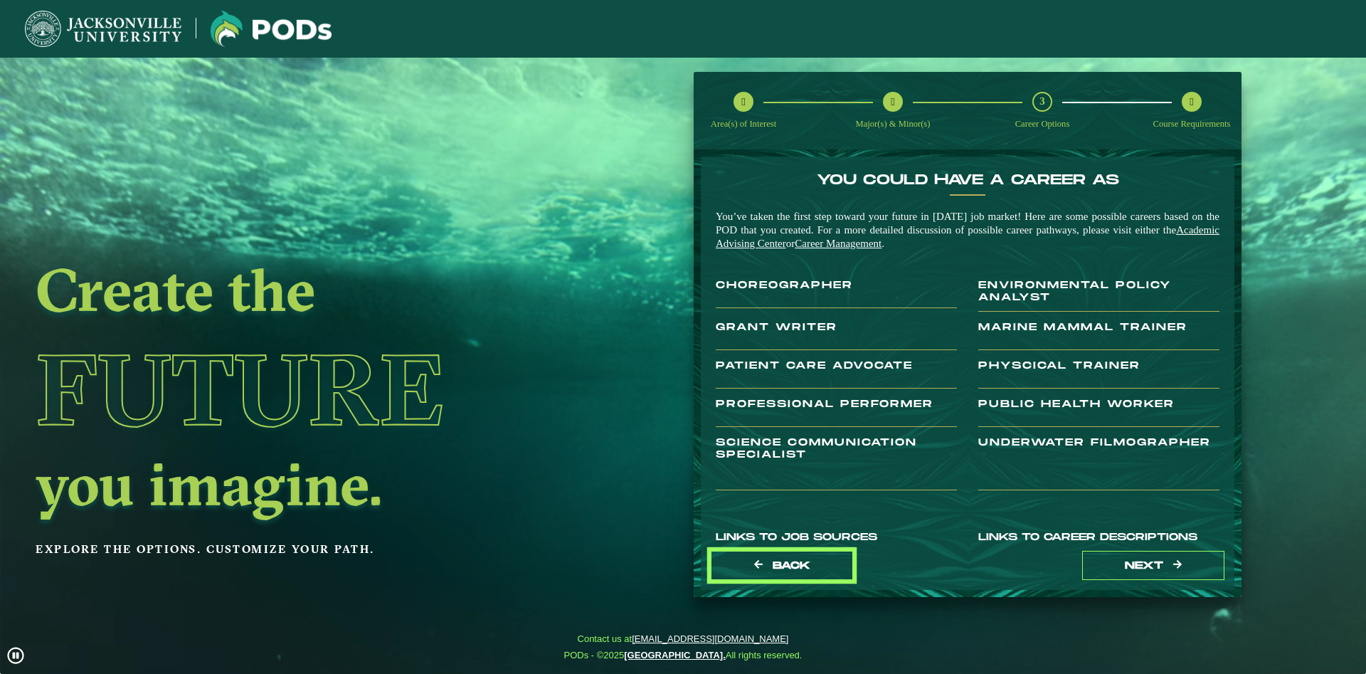
click at [792, 562] on span "Back" at bounding box center [792, 565] width 38 height 12
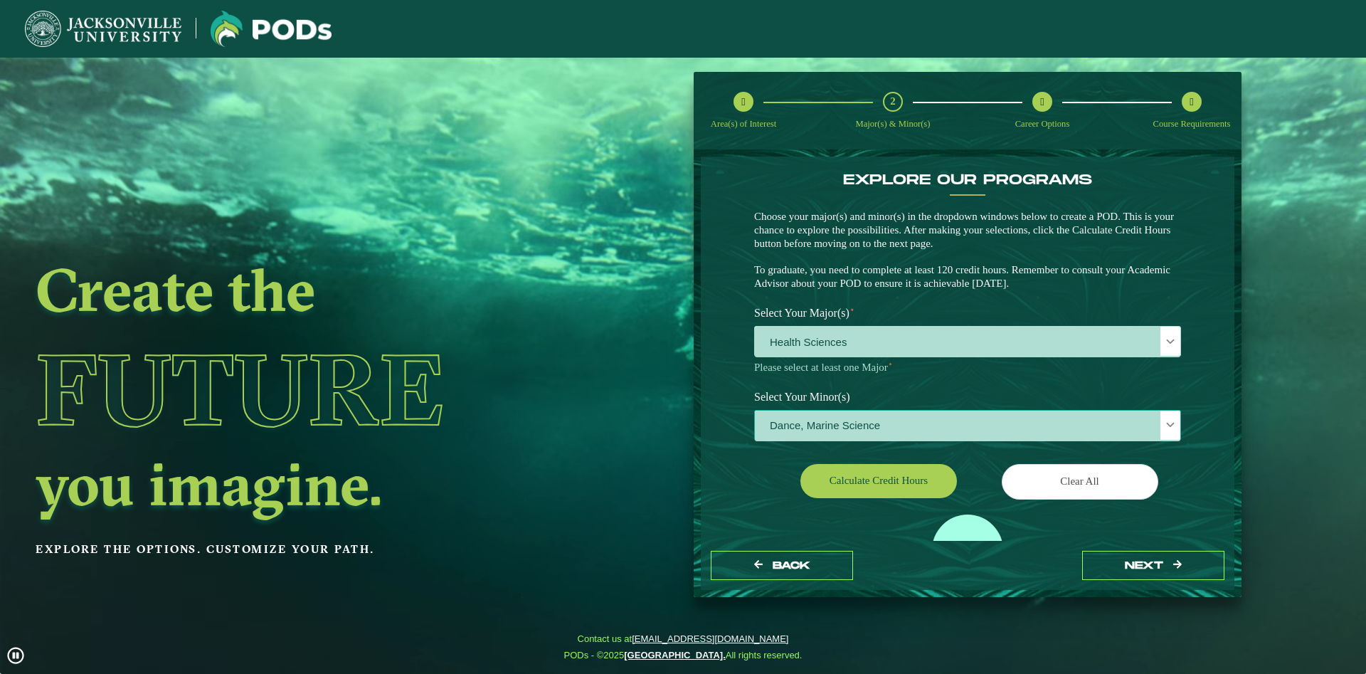
click at [832, 431] on span "Dance, Marine Science" at bounding box center [968, 426] width 426 height 31
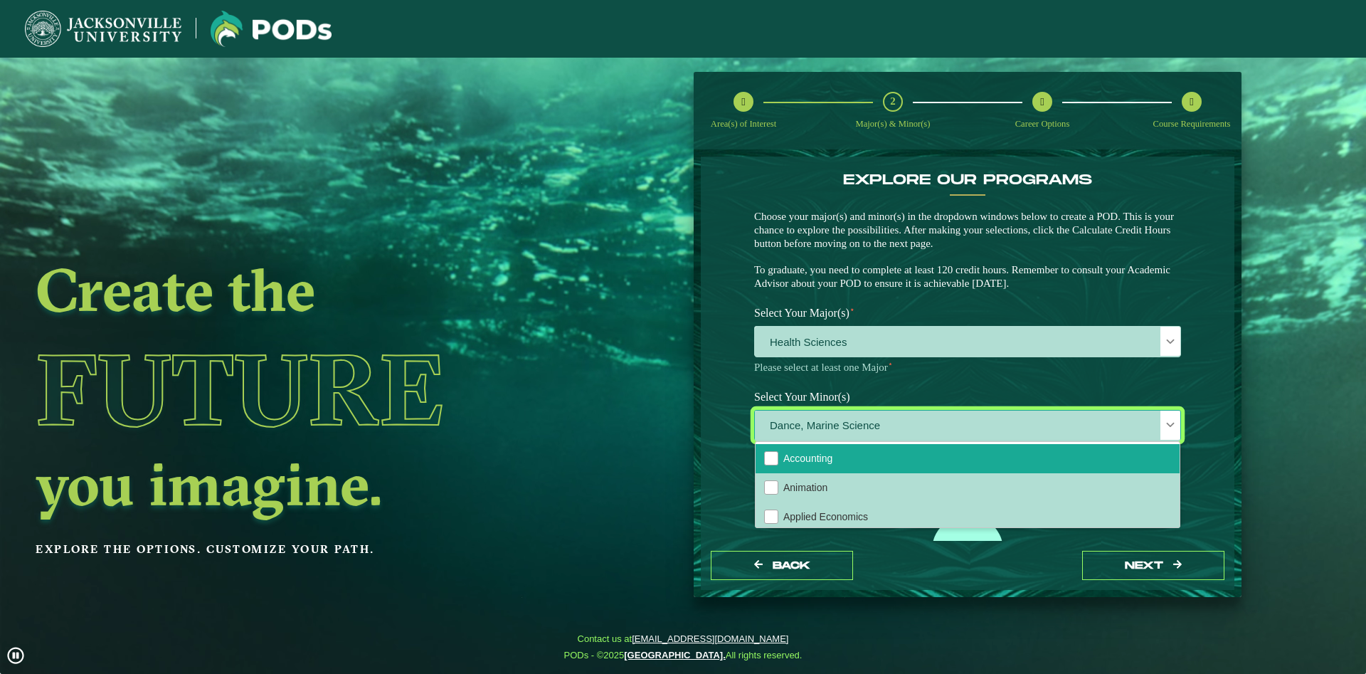
scroll to position [77, 0]
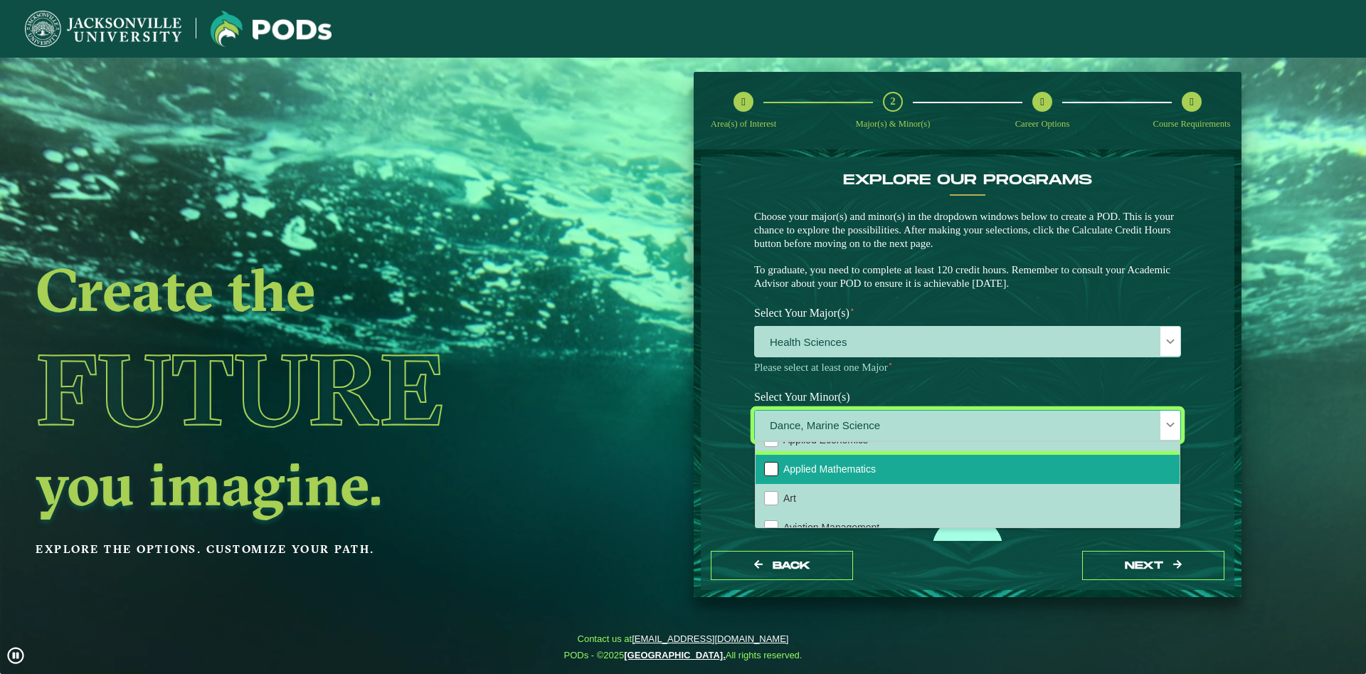
click at [769, 468] on div "Applied Mathematics" at bounding box center [771, 469] width 14 height 14
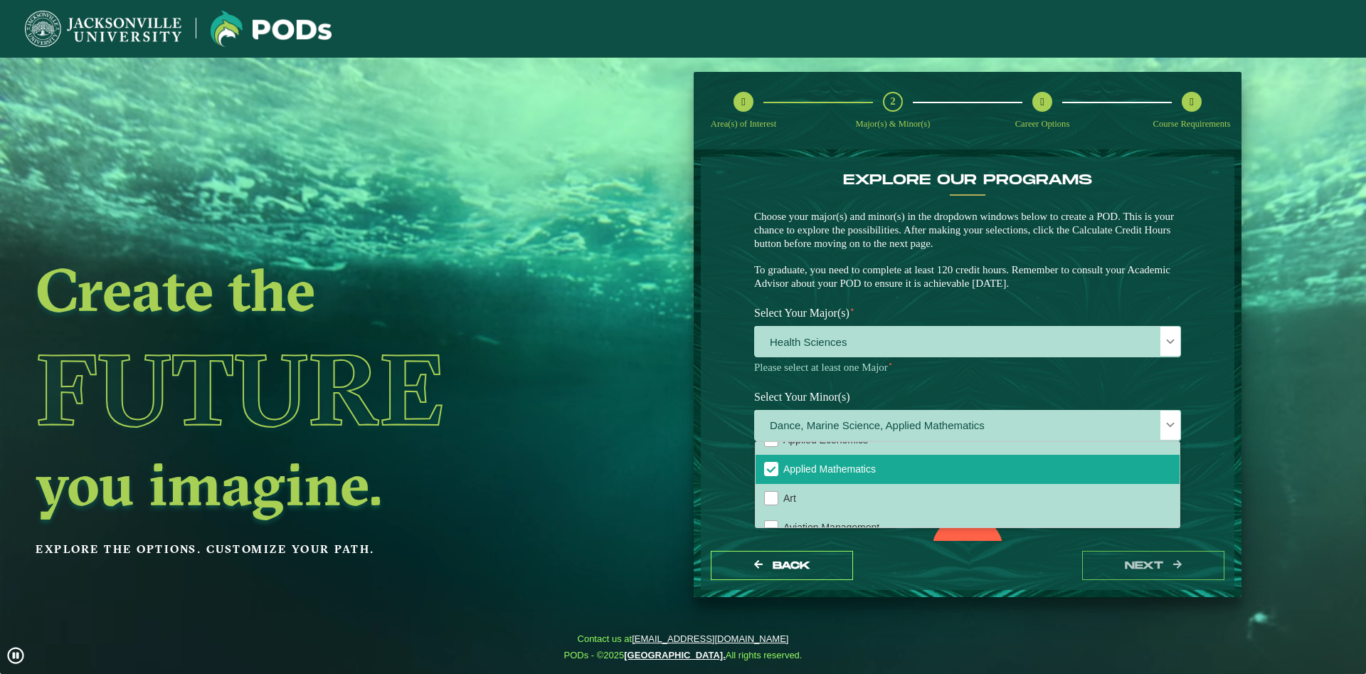
click at [668, 342] on ngx-dashboard "Create the Future you imagine. Explore the options. Customize your path. Area(s…" at bounding box center [683, 335] width 1366 height 526
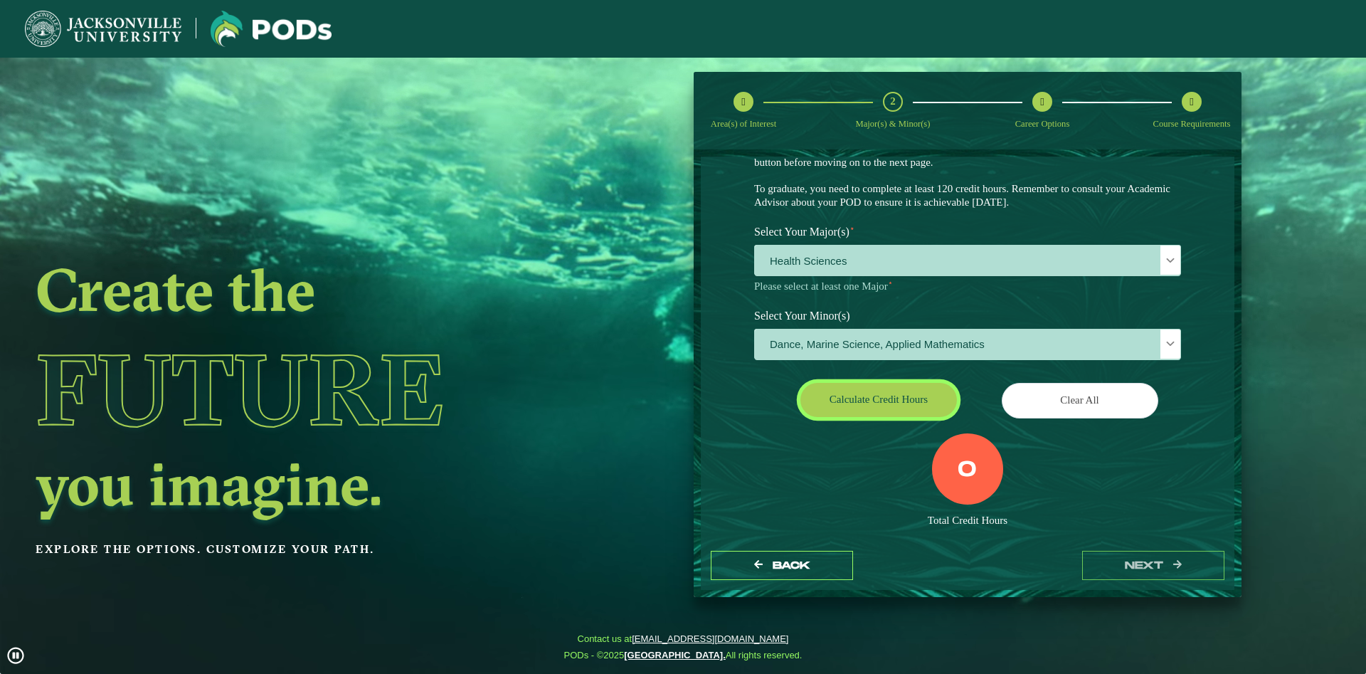
click at [852, 399] on button "Calculate credit hours" at bounding box center [879, 399] width 157 height 33
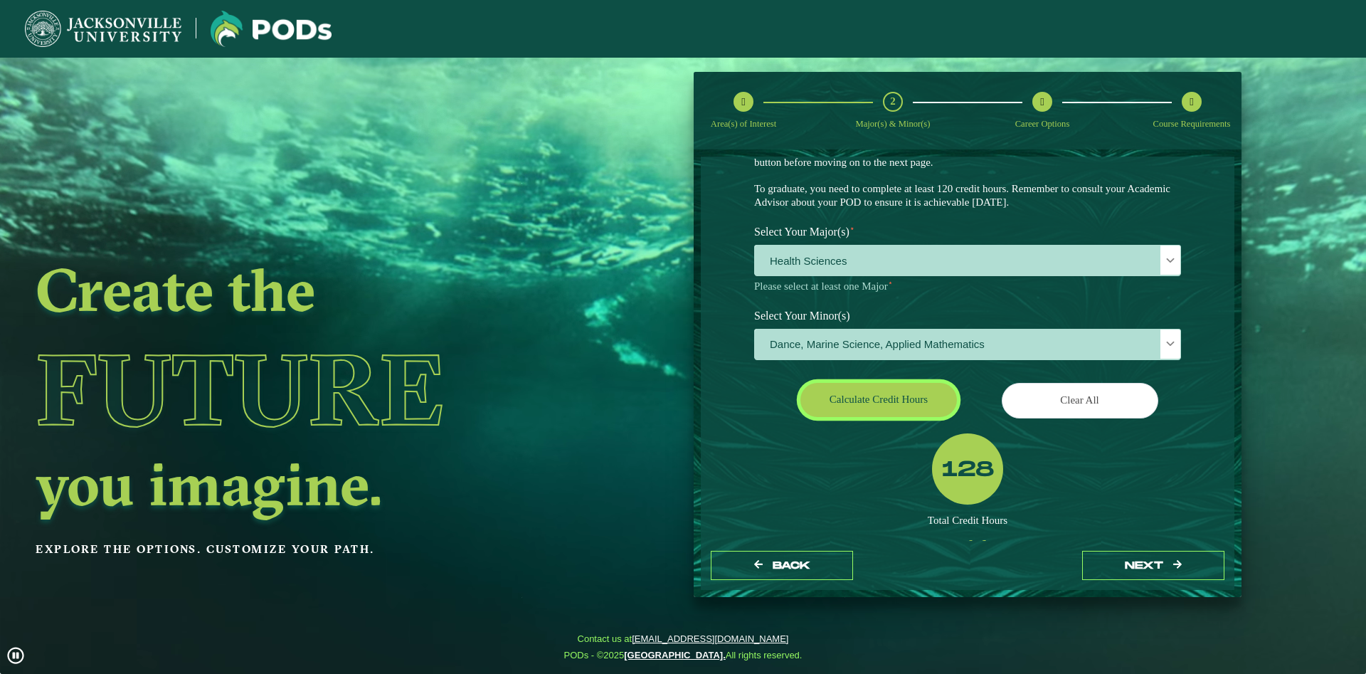
scroll to position [67, 0]
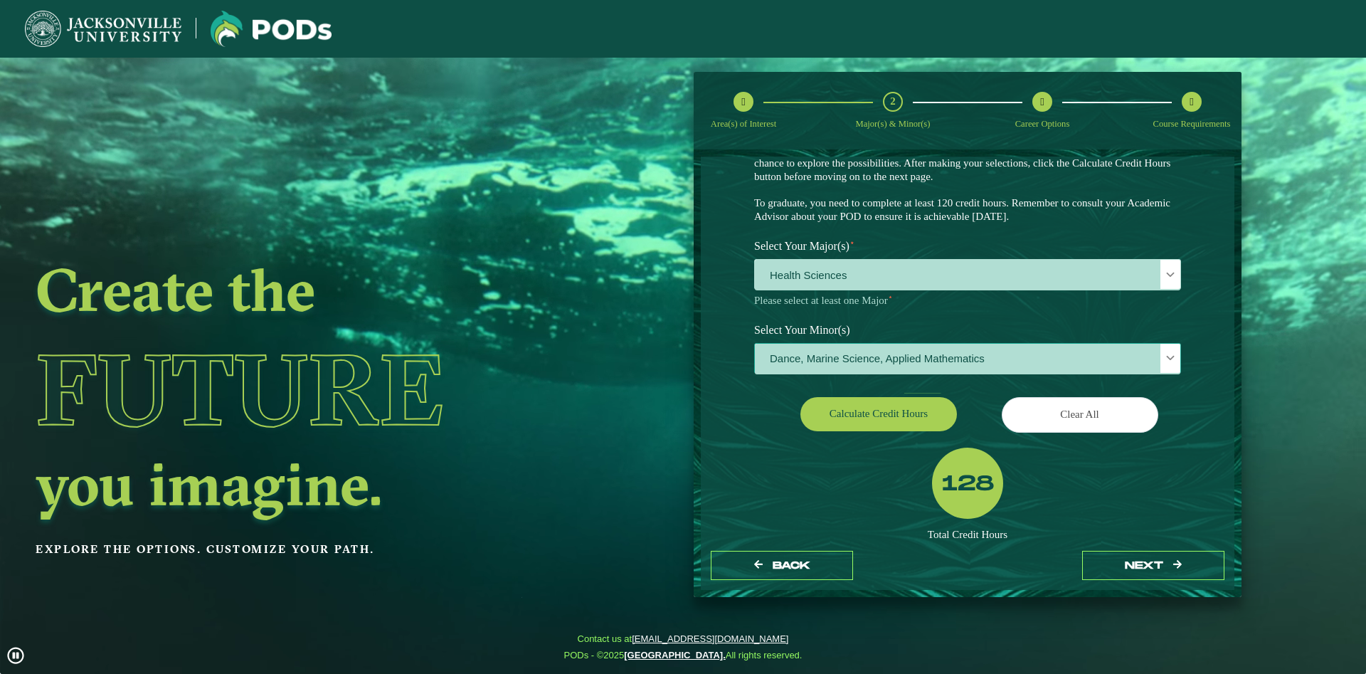
click at [878, 362] on span "Dance, Marine Science, Applied Mathematics" at bounding box center [968, 359] width 426 height 31
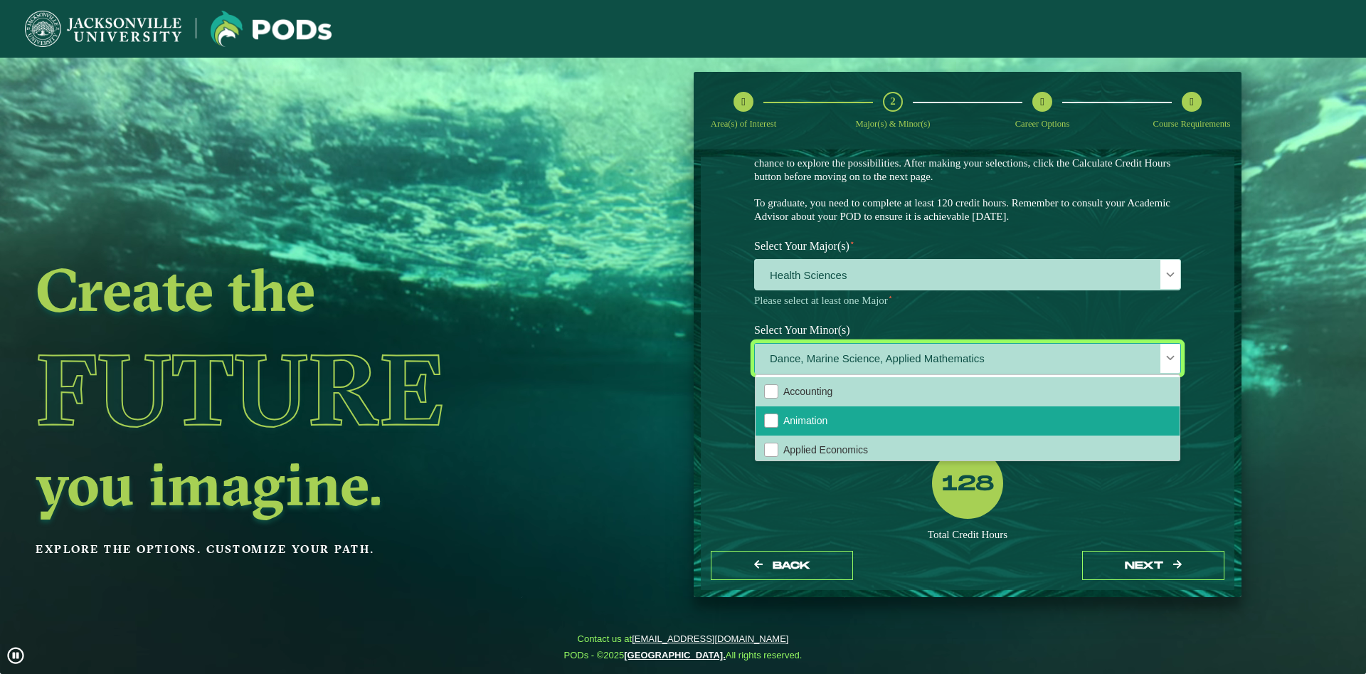
scroll to position [0, 0]
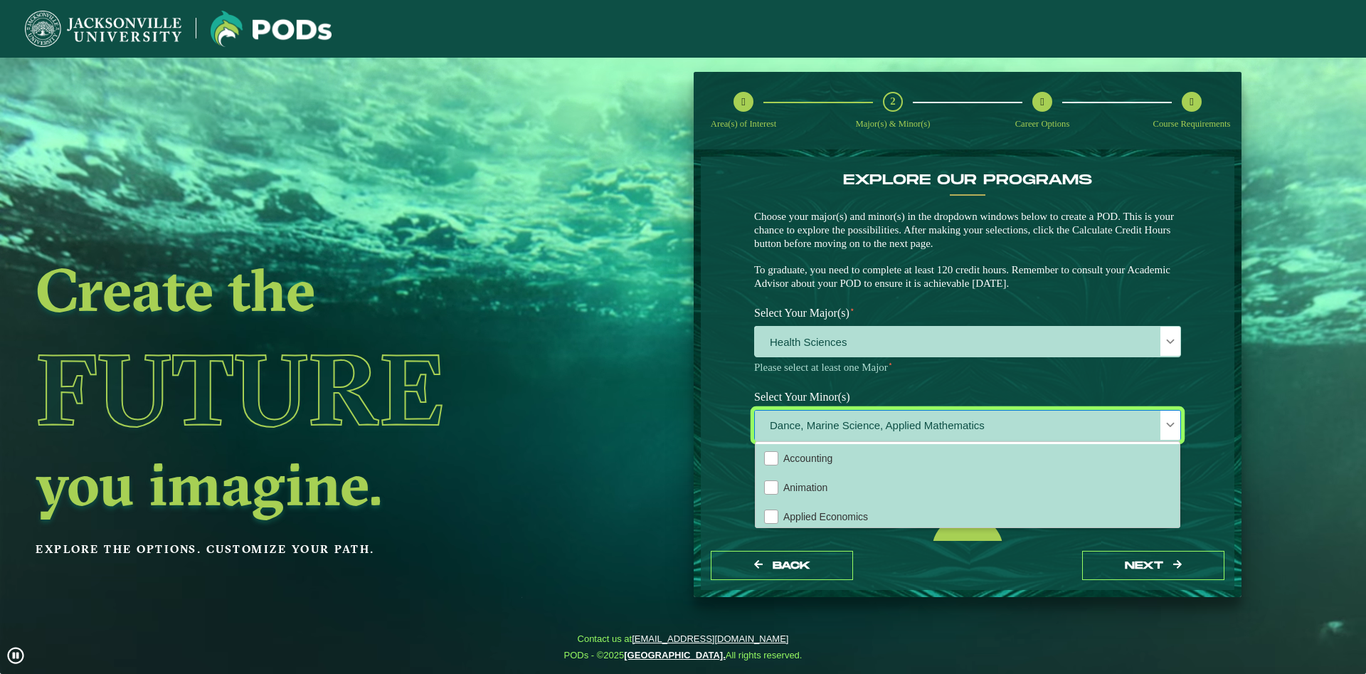
click at [832, 322] on label "Select Your Major(s) ⋆" at bounding box center [968, 313] width 448 height 26
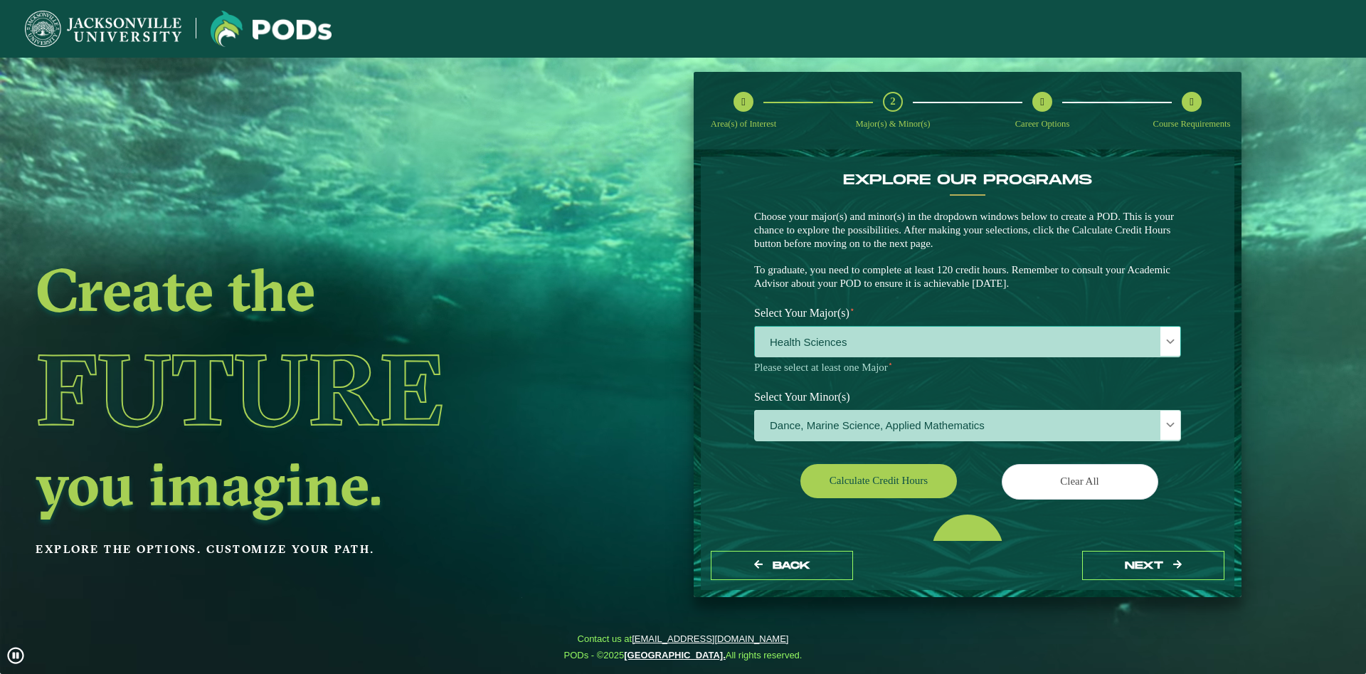
click at [836, 330] on span "Health Sciences" at bounding box center [968, 342] width 426 height 31
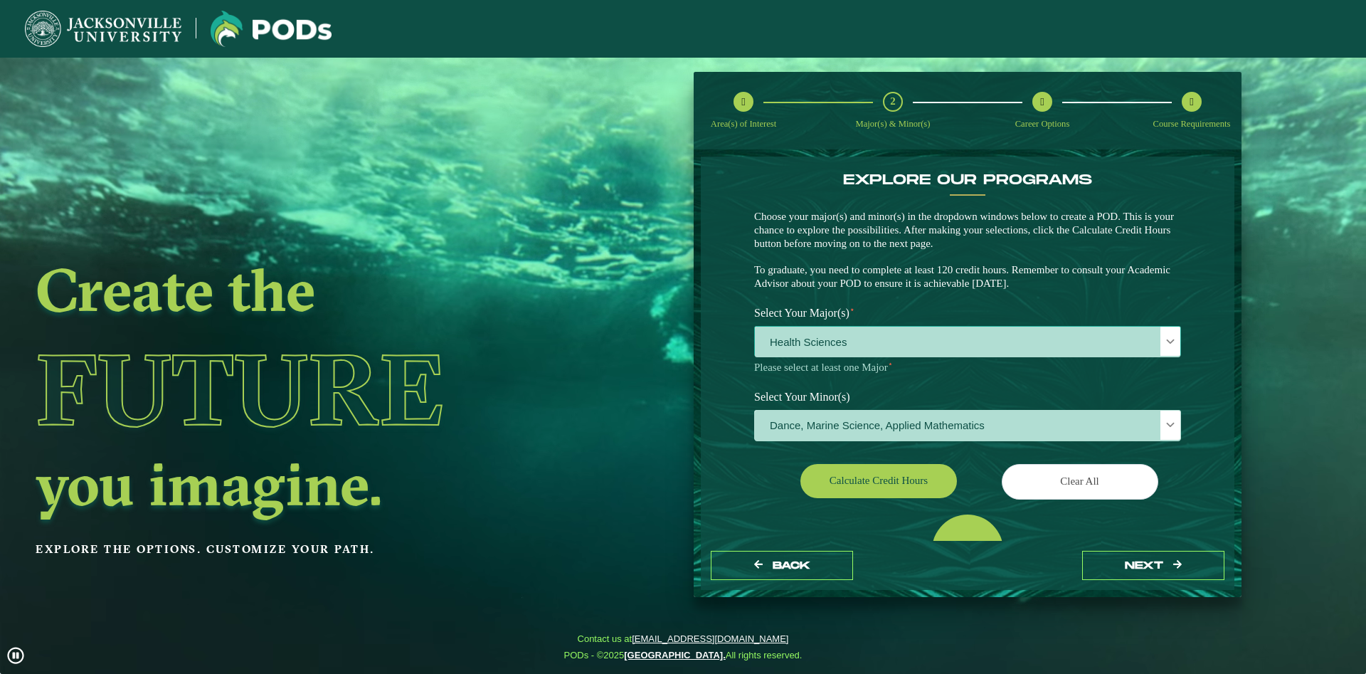
scroll to position [9, 66]
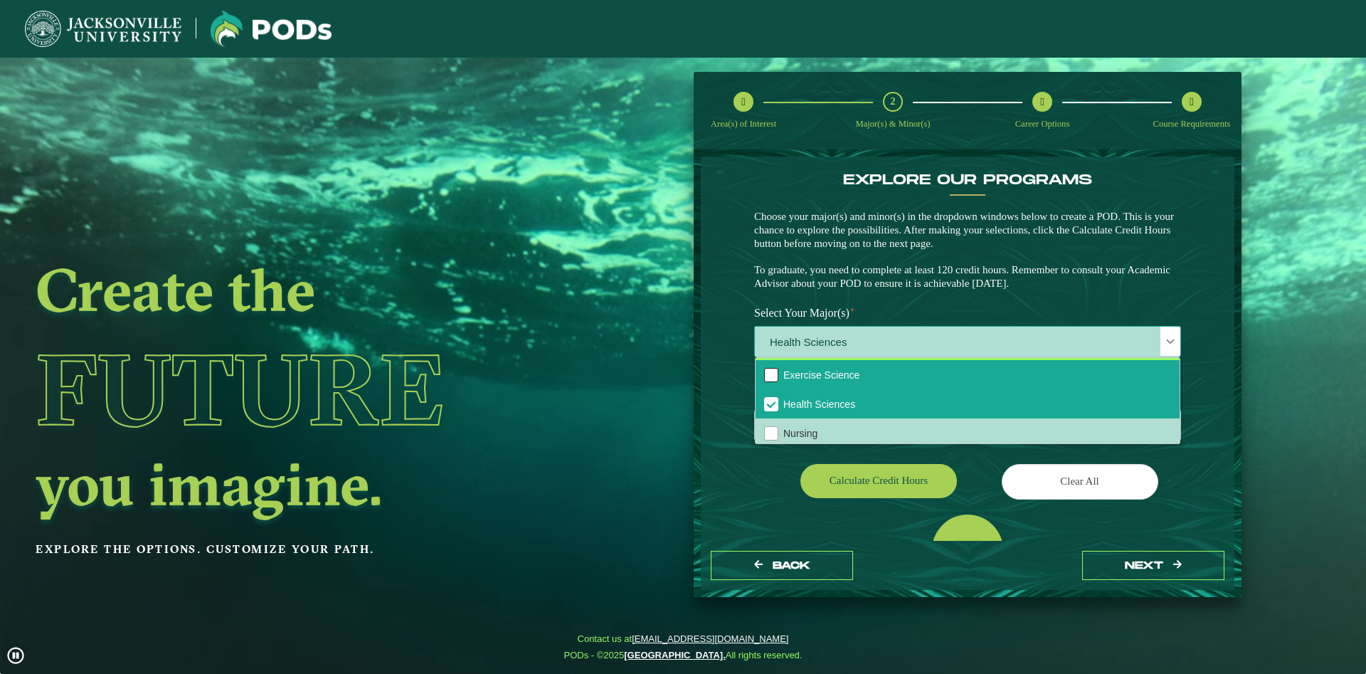
click at [774, 379] on div "Exercise Science" at bounding box center [771, 375] width 14 height 14
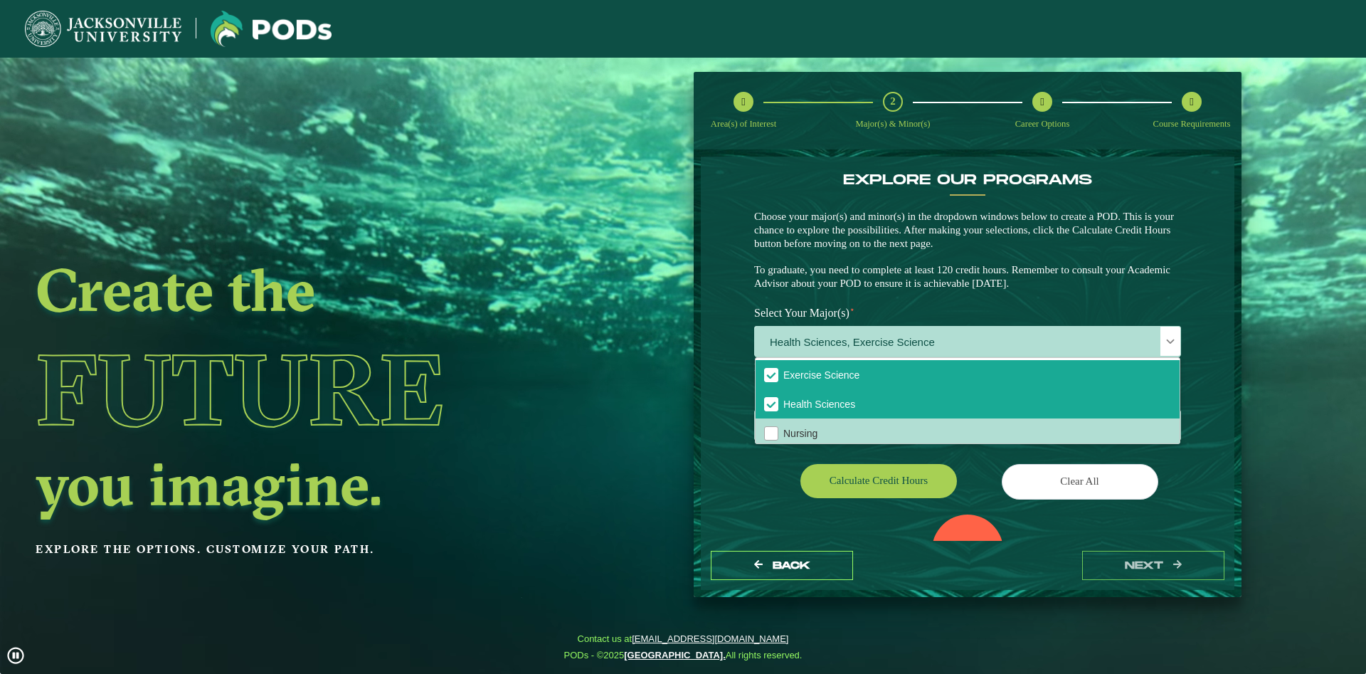
click at [713, 380] on div "EXPLORE OUR PROGRAMS Choose your major(s) and minor(s) in the dropdown windows …" at bounding box center [968, 349] width 534 height 384
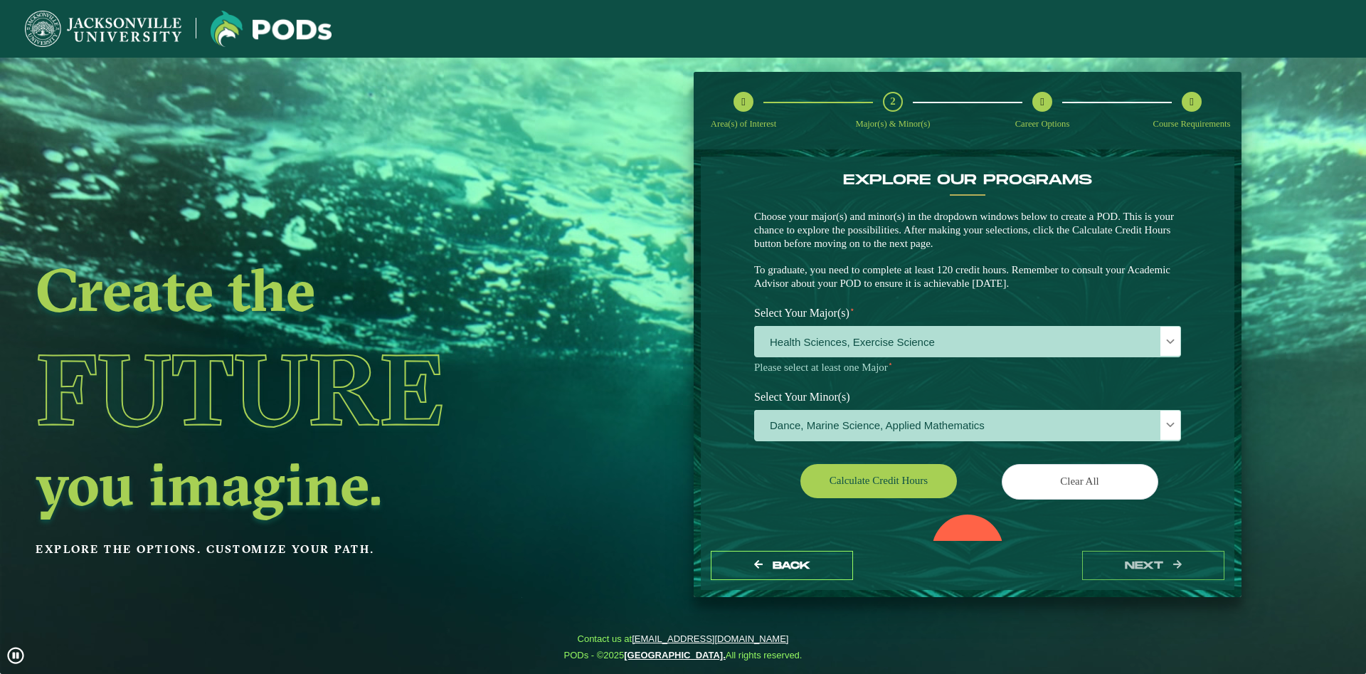
scroll to position [81, 0]
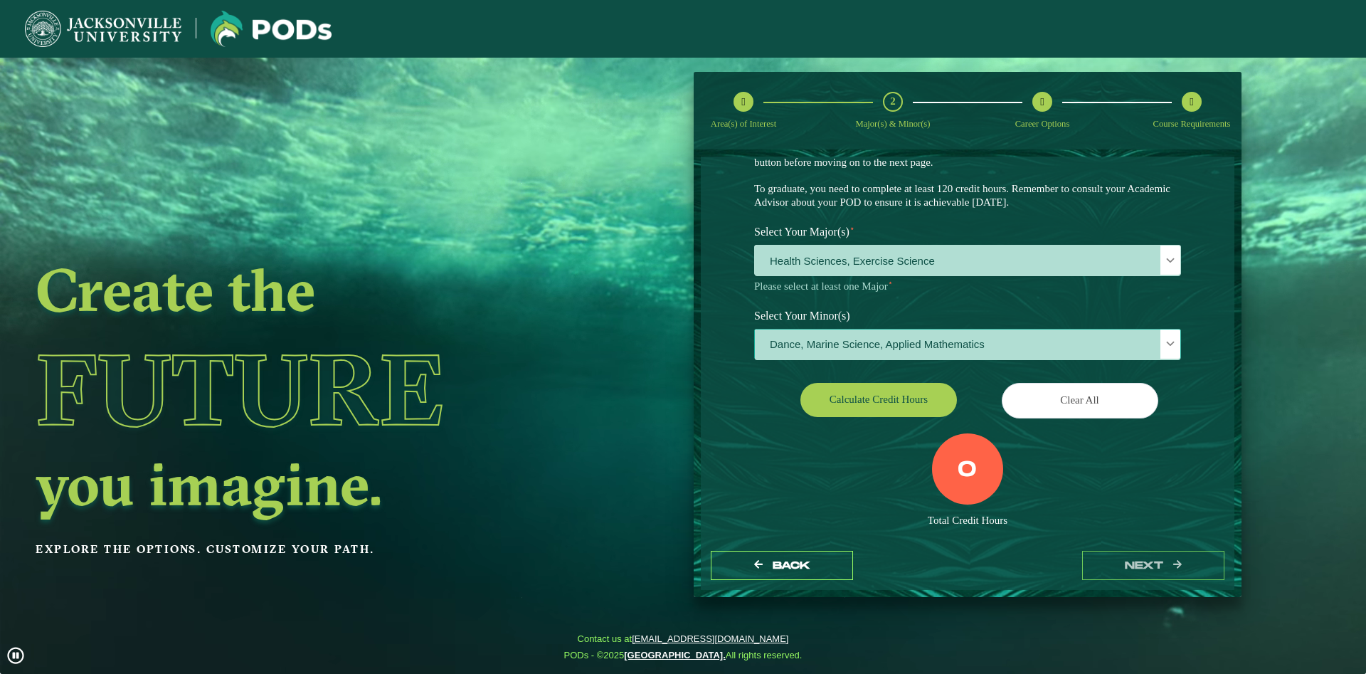
click at [836, 331] on span "Dance, Marine Science, Applied Mathematics" at bounding box center [968, 345] width 426 height 31
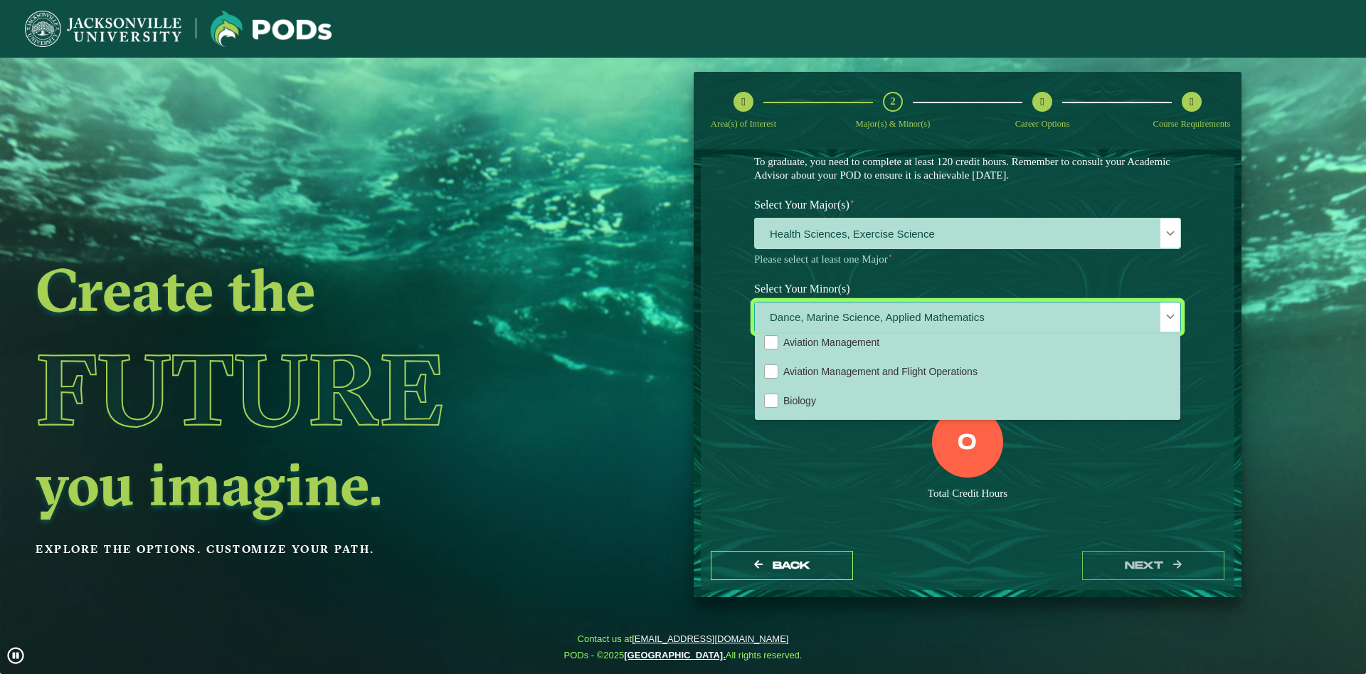
scroll to position [77, 0]
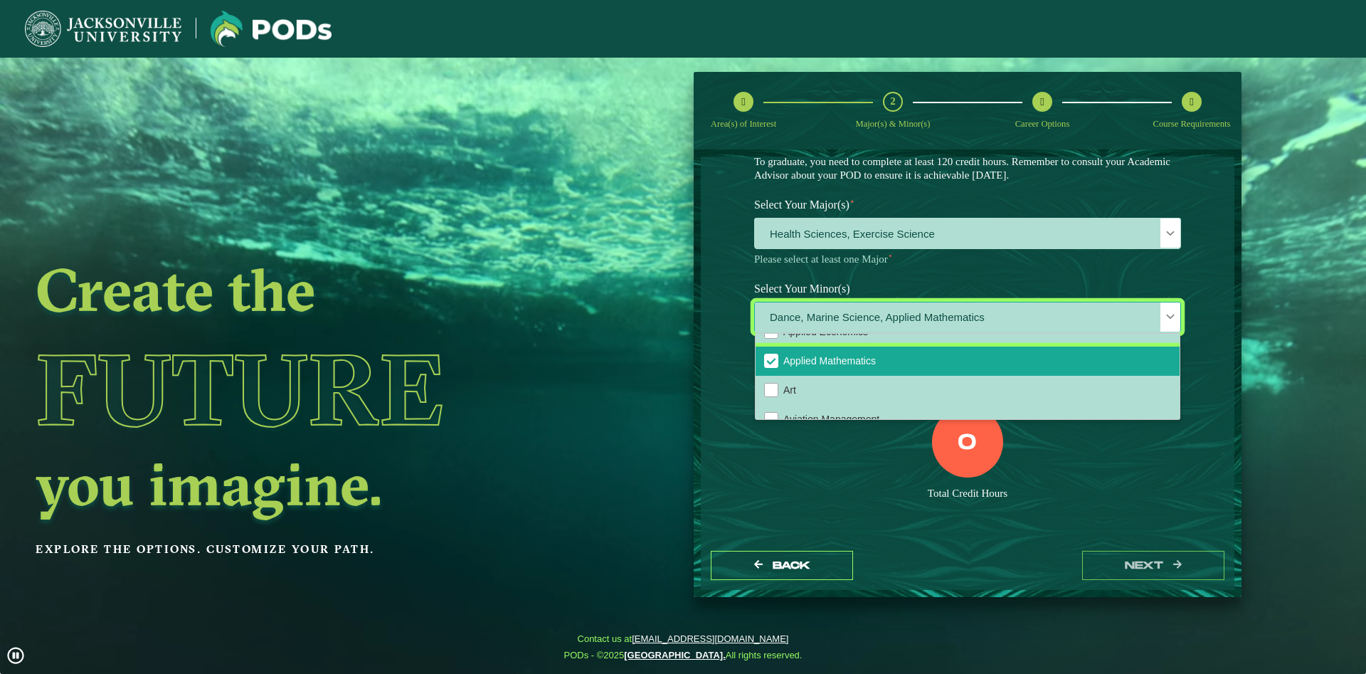
click at [781, 369] on li "Applied Mathematics" at bounding box center [968, 361] width 424 height 29
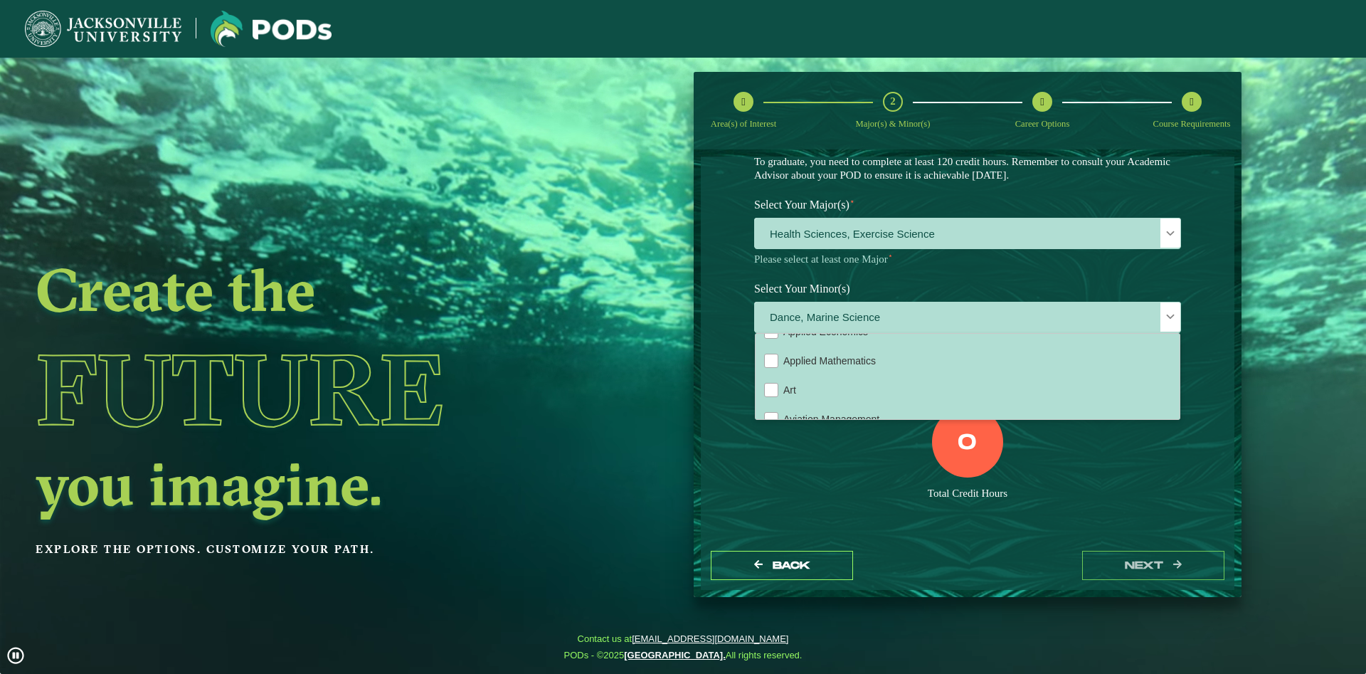
click at [749, 458] on div "0 Total Credit Hours" at bounding box center [968, 466] width 448 height 121
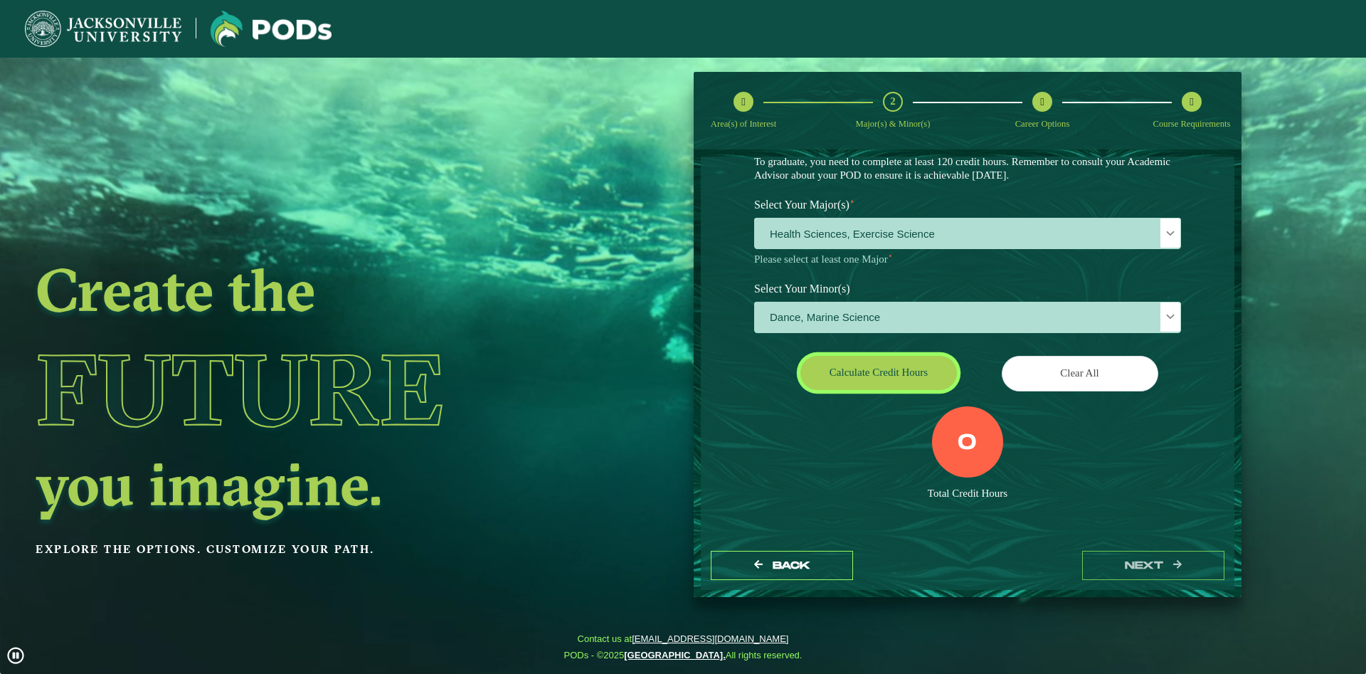
click at [855, 384] on button "Calculate credit hours" at bounding box center [879, 372] width 157 height 33
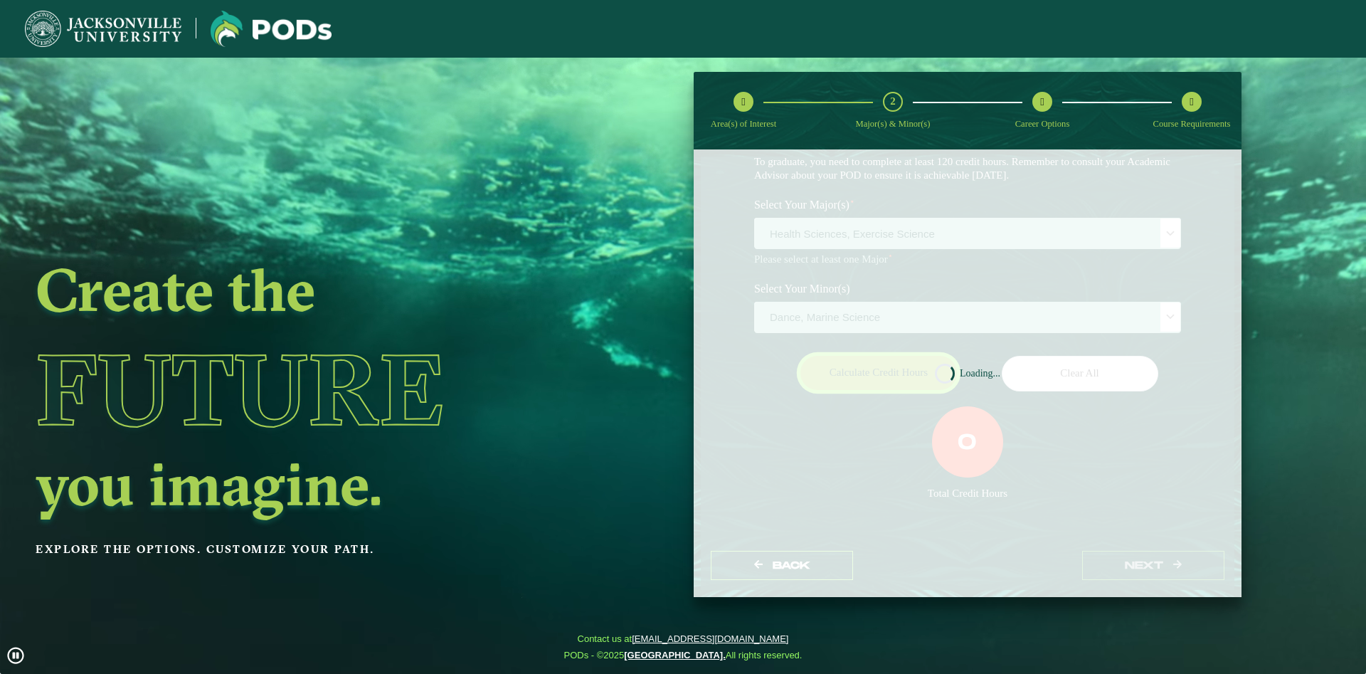
scroll to position [67, 0]
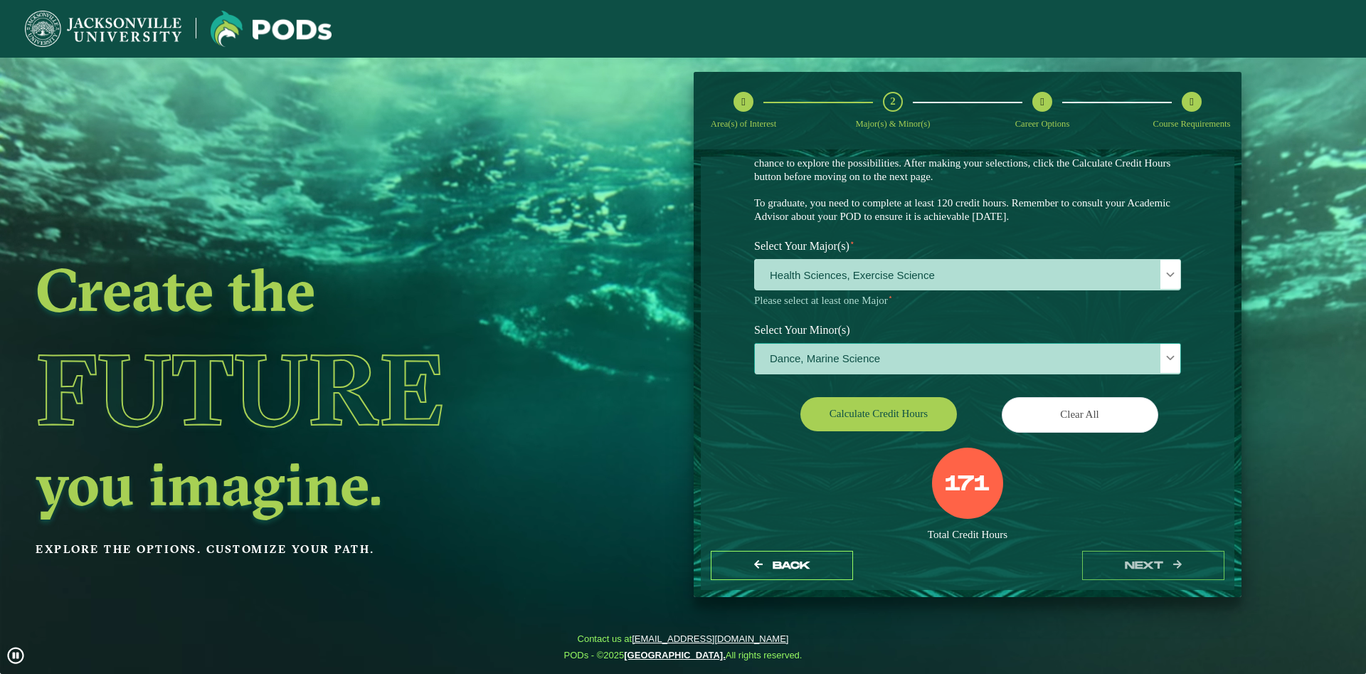
click at [851, 364] on span "Dance, Marine Science" at bounding box center [968, 359] width 426 height 31
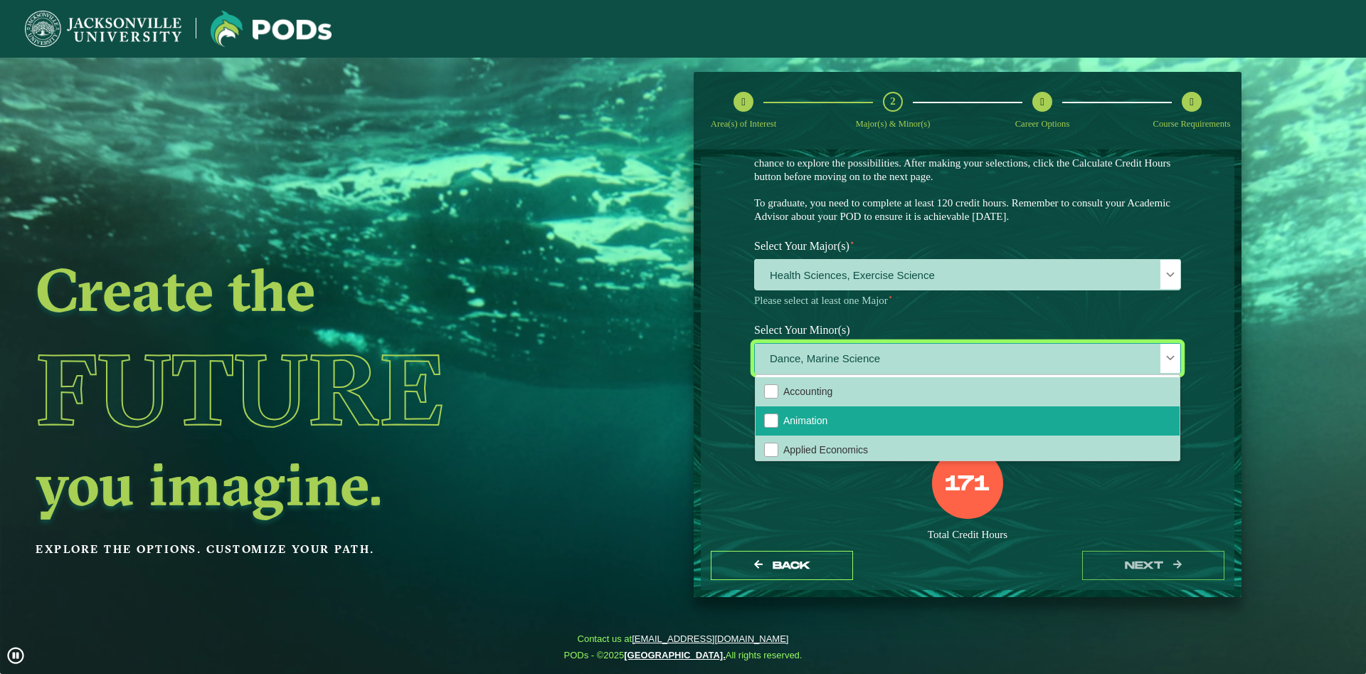
scroll to position [8, 66]
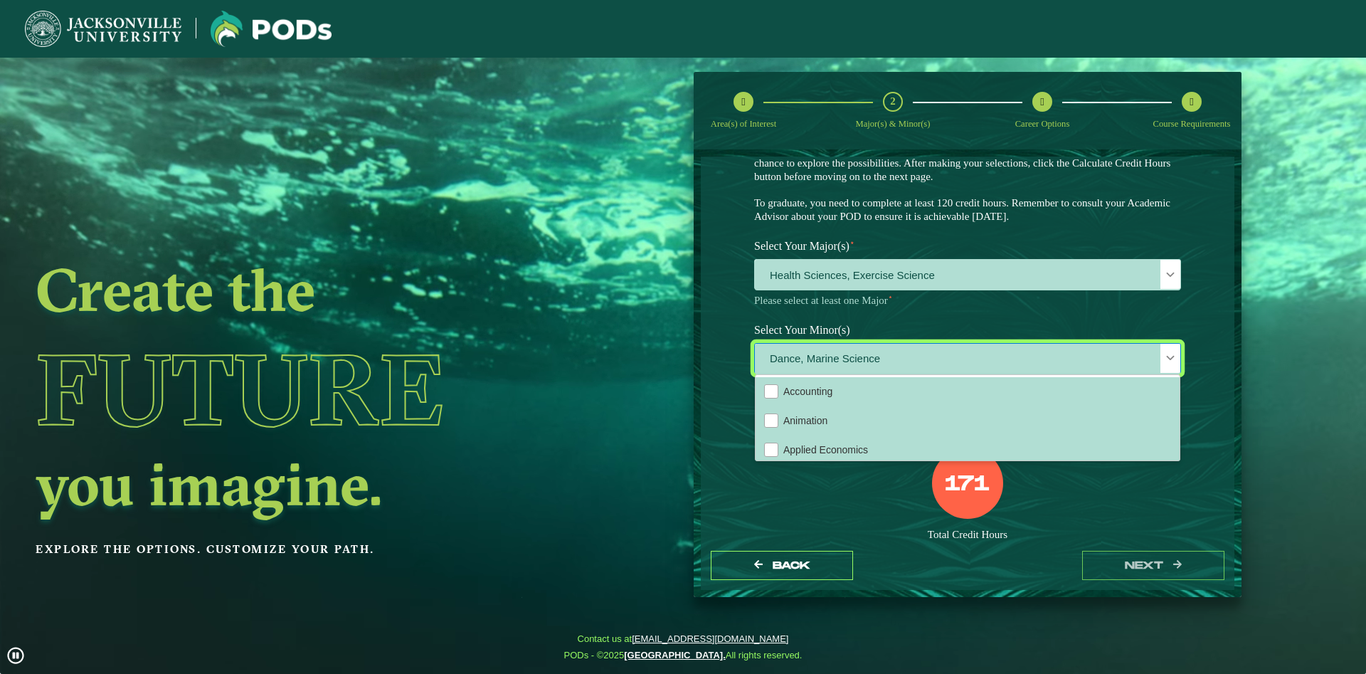
click at [851, 257] on label "Select Your Major(s) ⋆" at bounding box center [968, 246] width 448 height 26
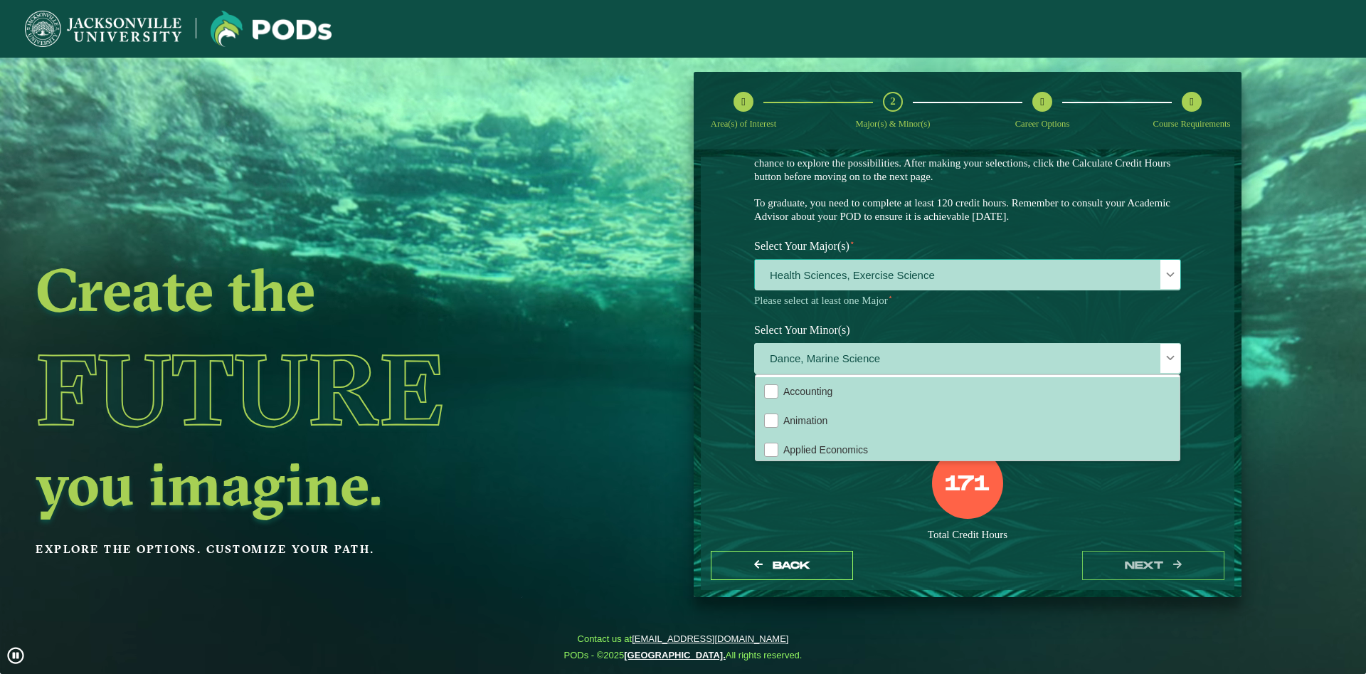
click at [850, 268] on span "Health Sciences, Exercise Science" at bounding box center [968, 275] width 426 height 31
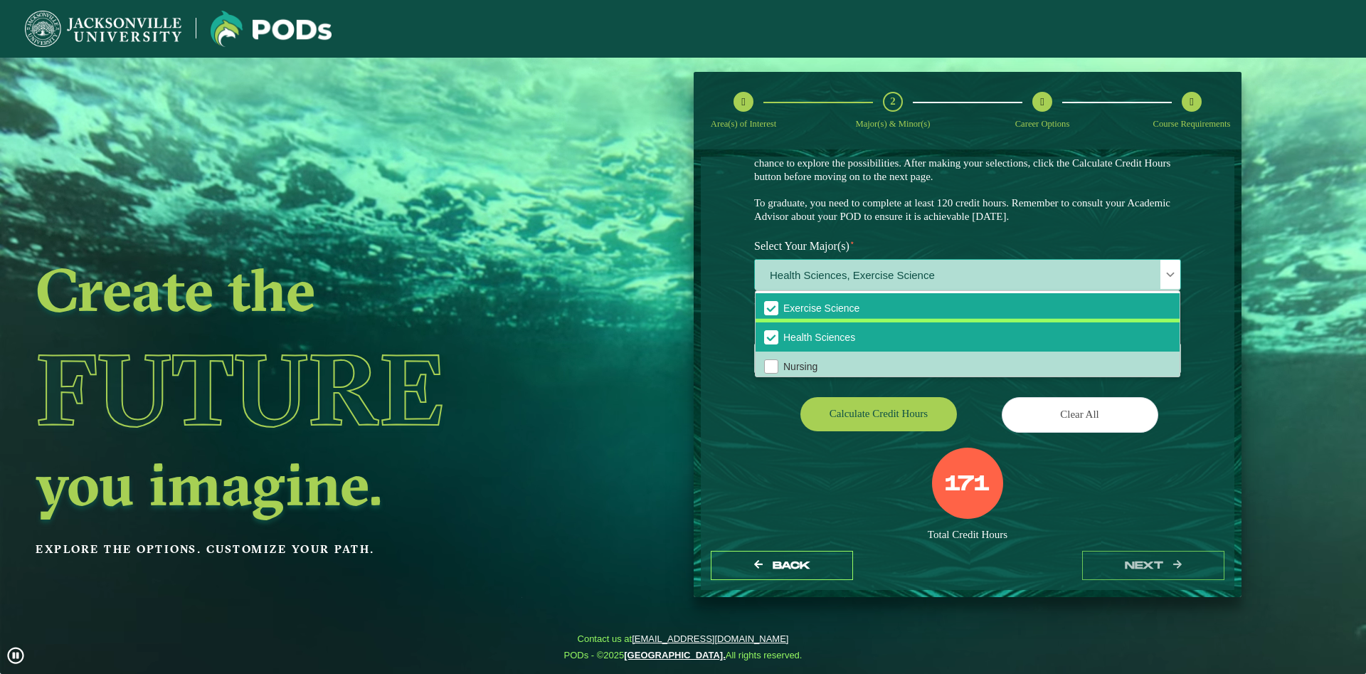
click at [770, 335] on span "Health Sciences" at bounding box center [771, 337] width 13 height 13
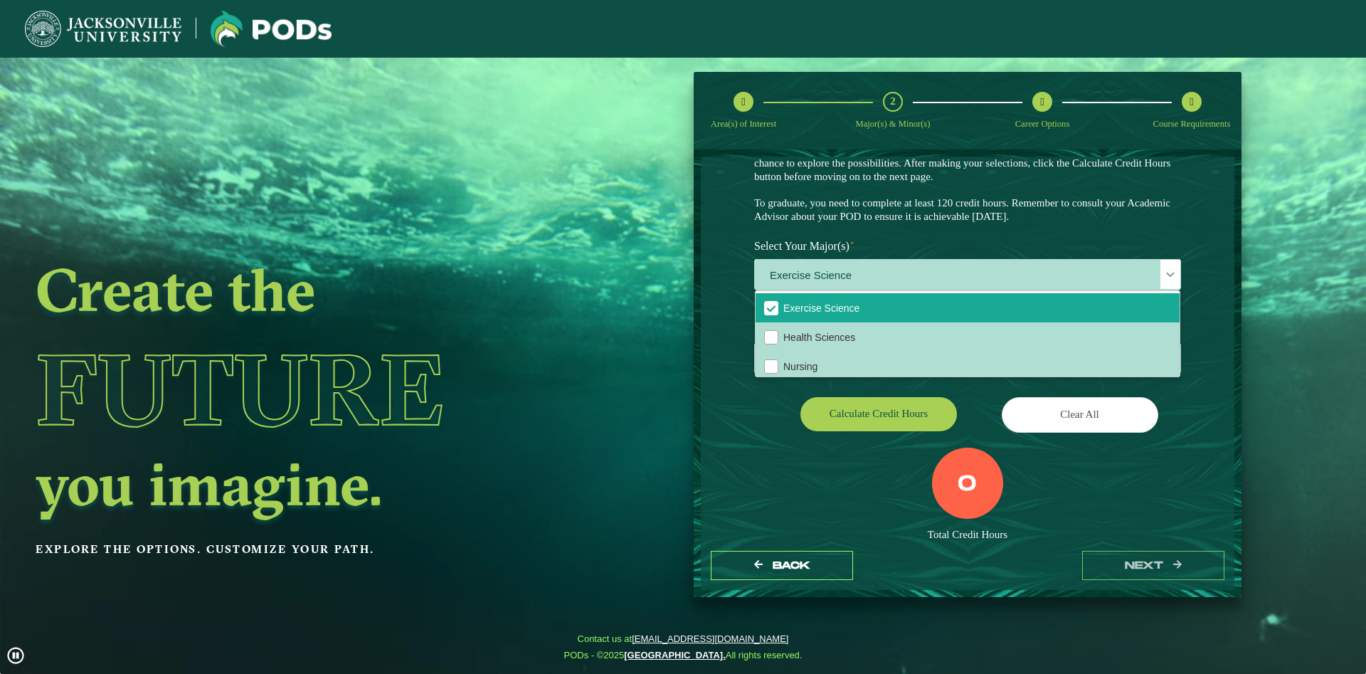
click at [744, 356] on div "Dance, Marine Science" at bounding box center [968, 360] width 448 height 35
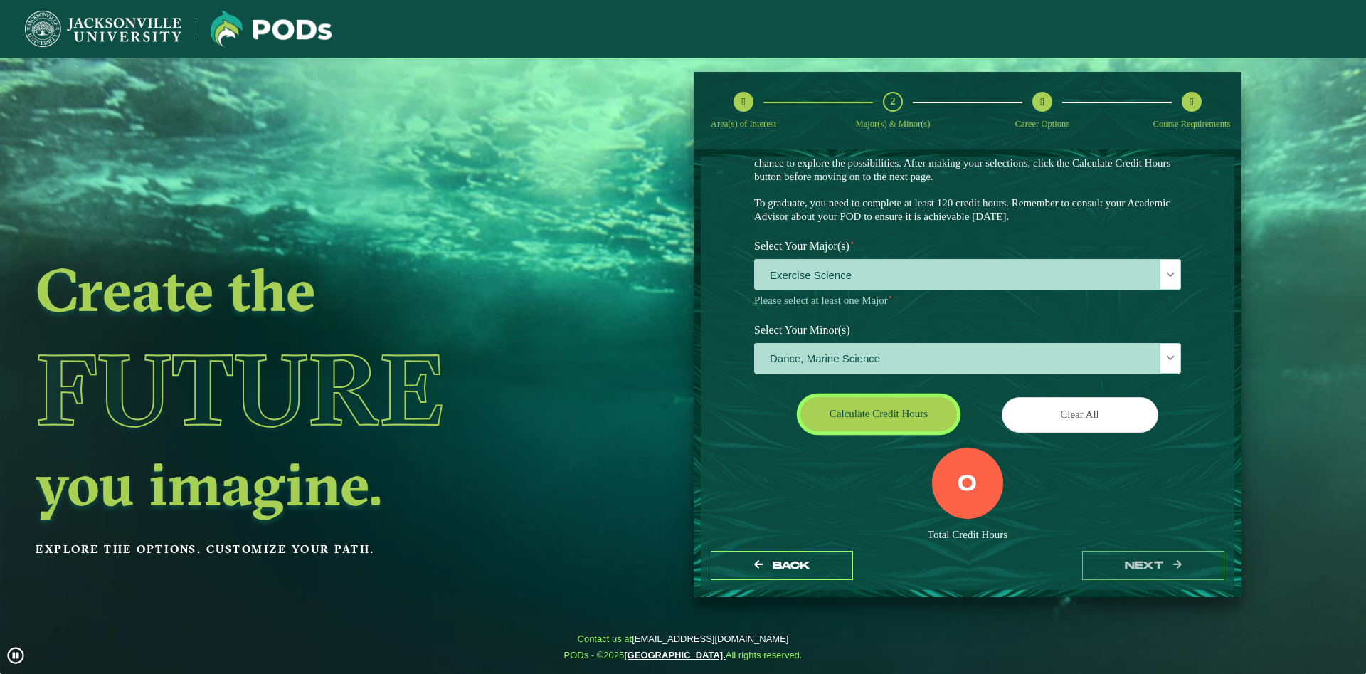
click at [895, 401] on button "Calculate credit hours" at bounding box center [879, 413] width 157 height 33
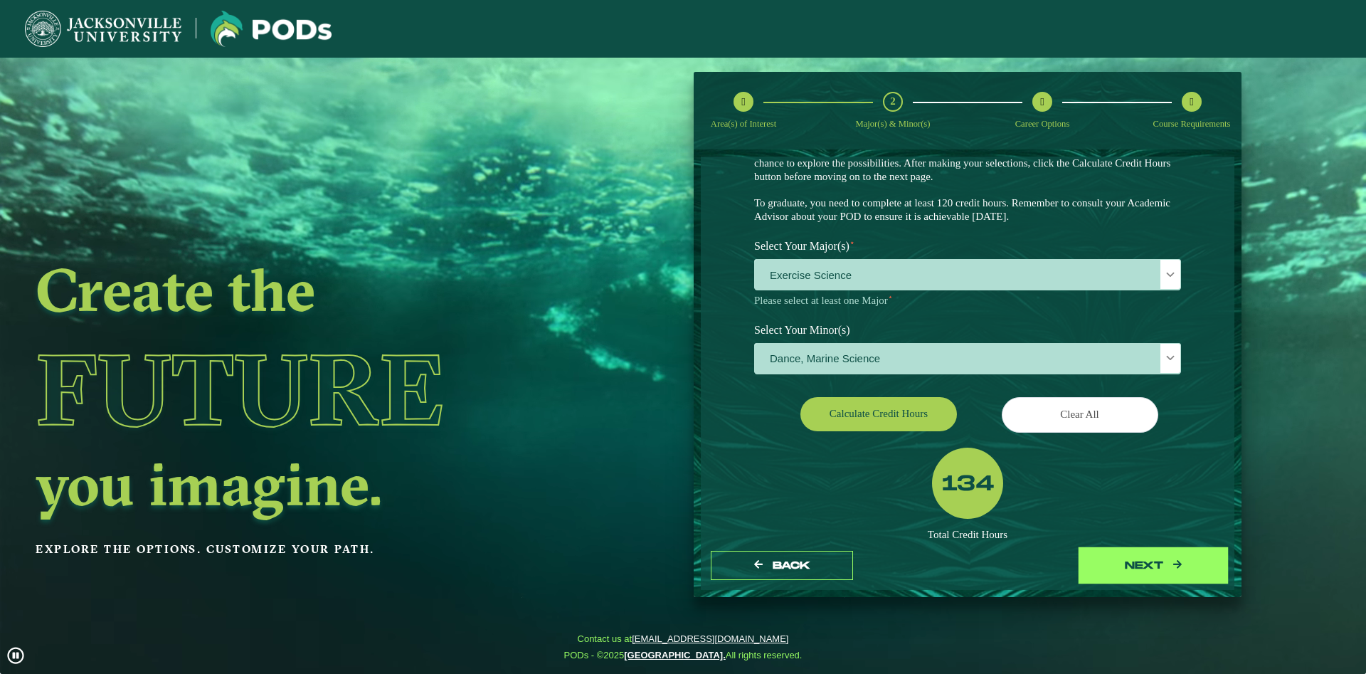
click at [1132, 570] on button "next" at bounding box center [1154, 565] width 142 height 29
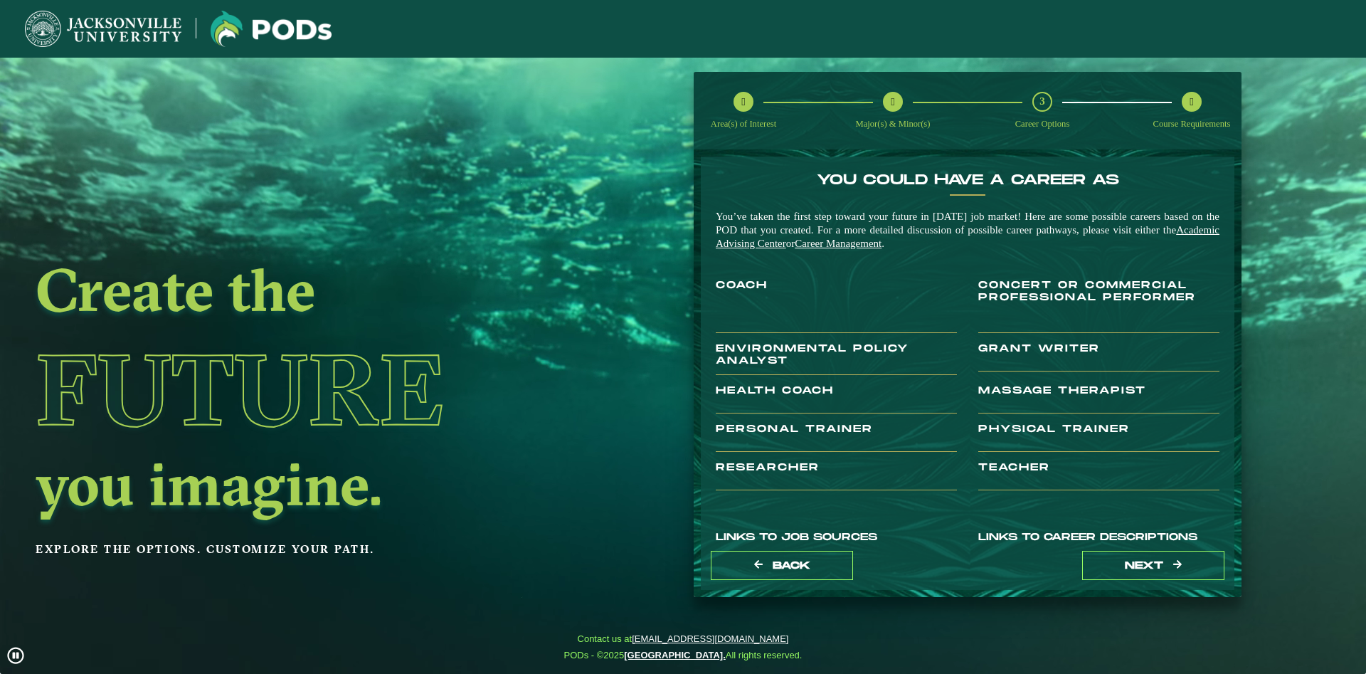
scroll to position [186, 0]
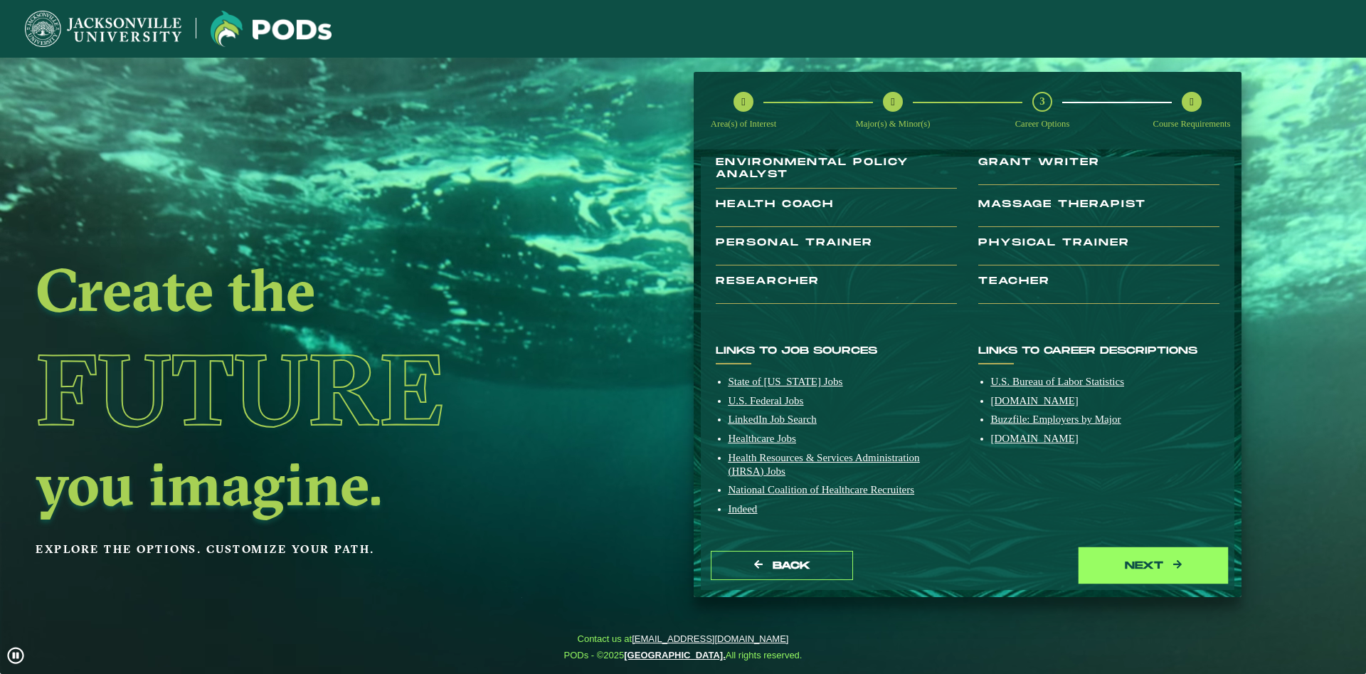
click at [1134, 568] on button "next" at bounding box center [1154, 565] width 142 height 29
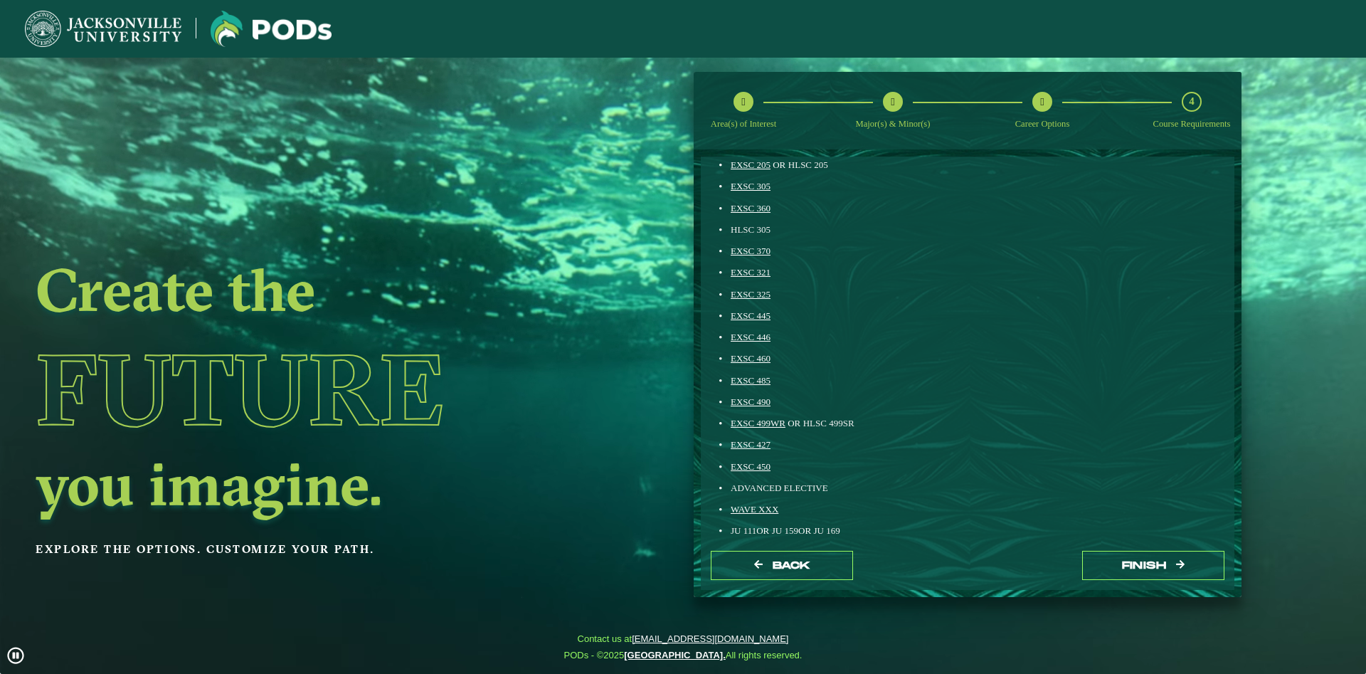
scroll to position [325, 0]
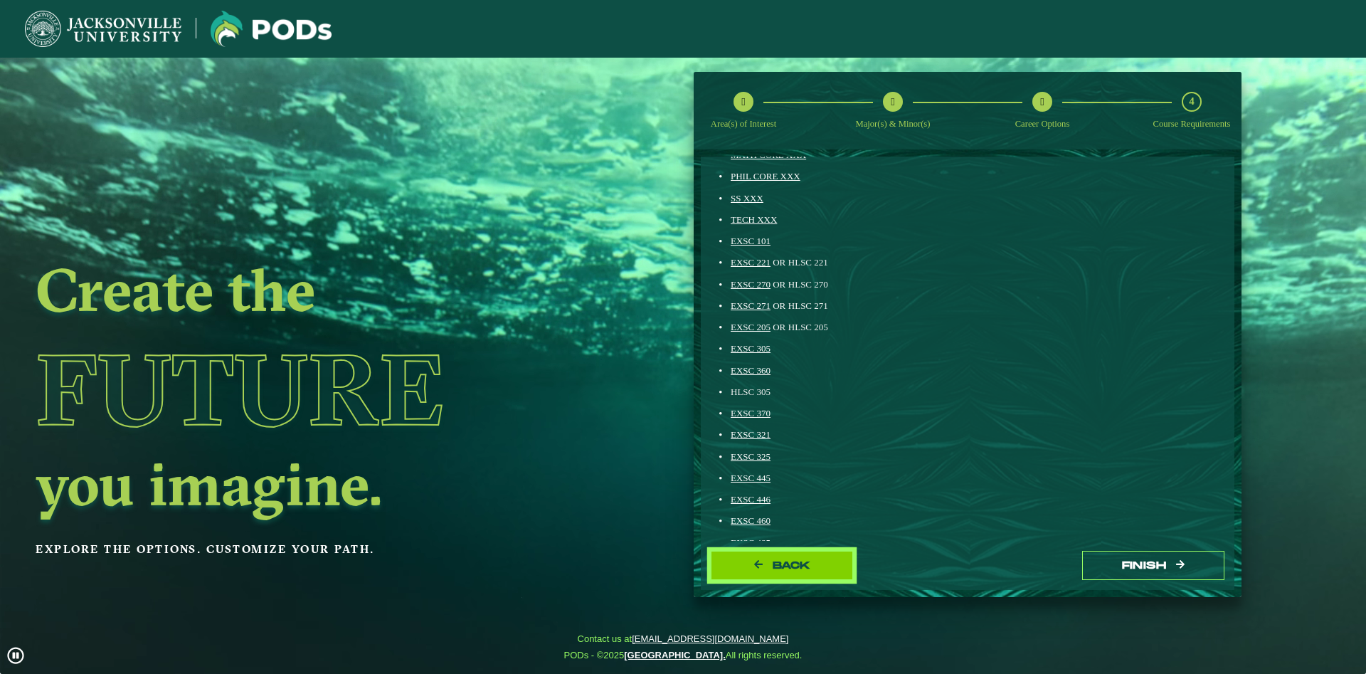
click at [758, 567] on icon "button" at bounding box center [758, 564] width 9 height 10
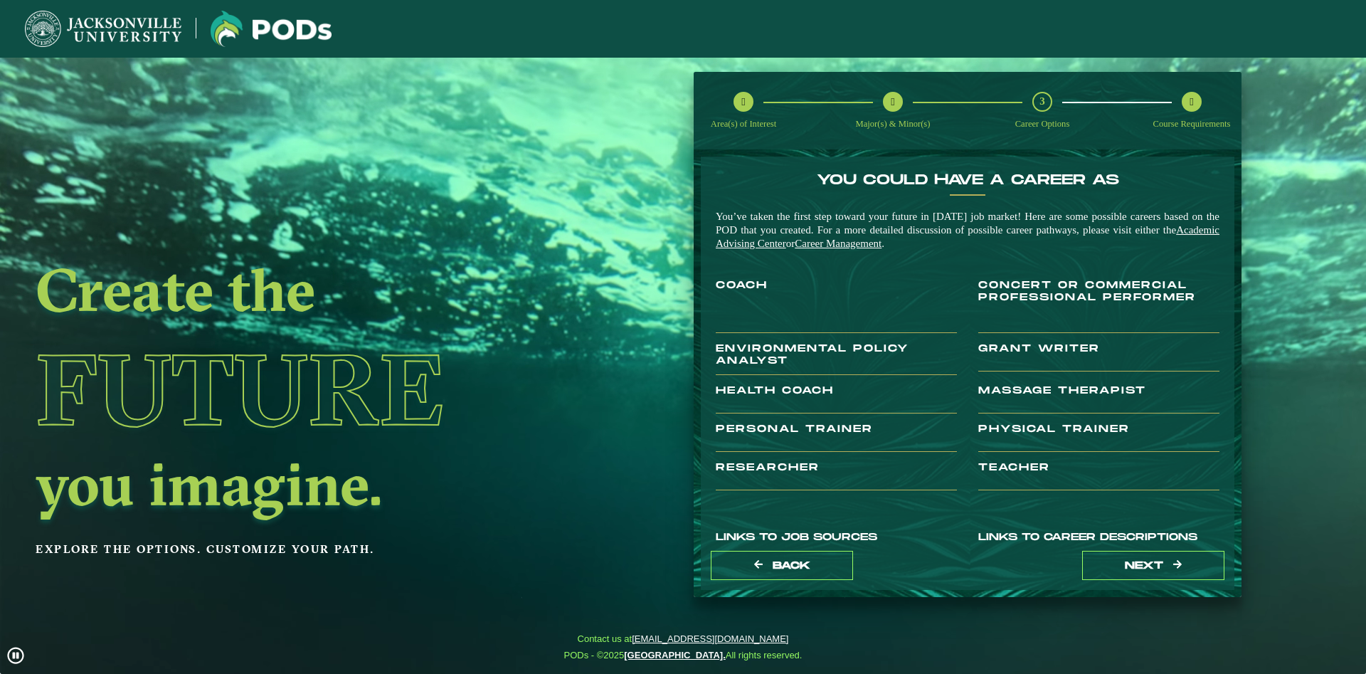
scroll to position [186, 0]
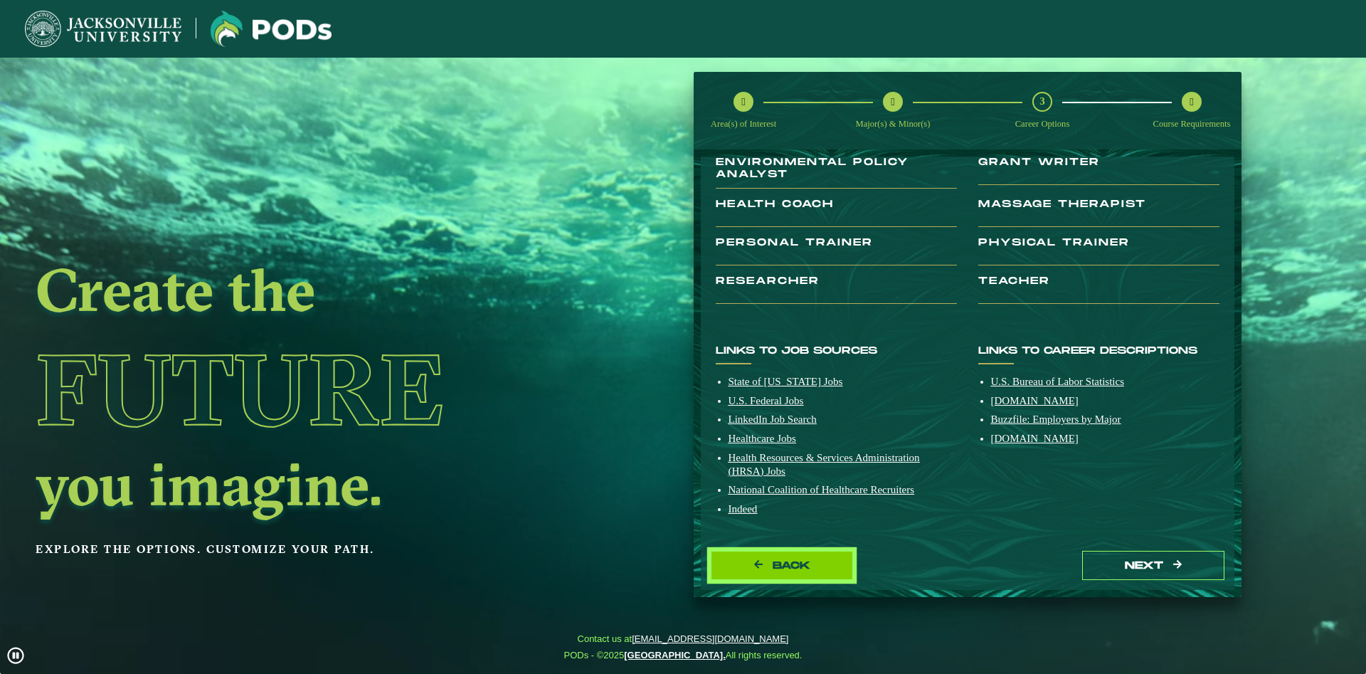
click at [797, 571] on span "Back" at bounding box center [792, 565] width 38 height 12
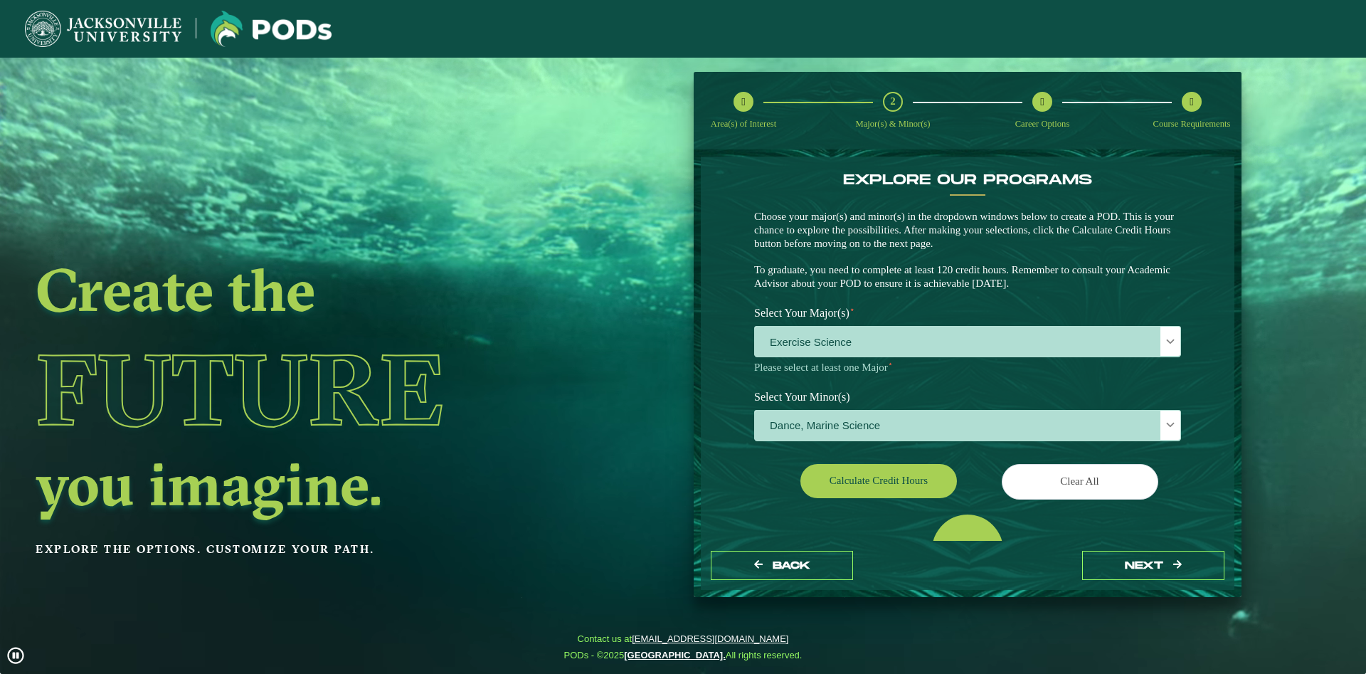
scroll to position [160, 0]
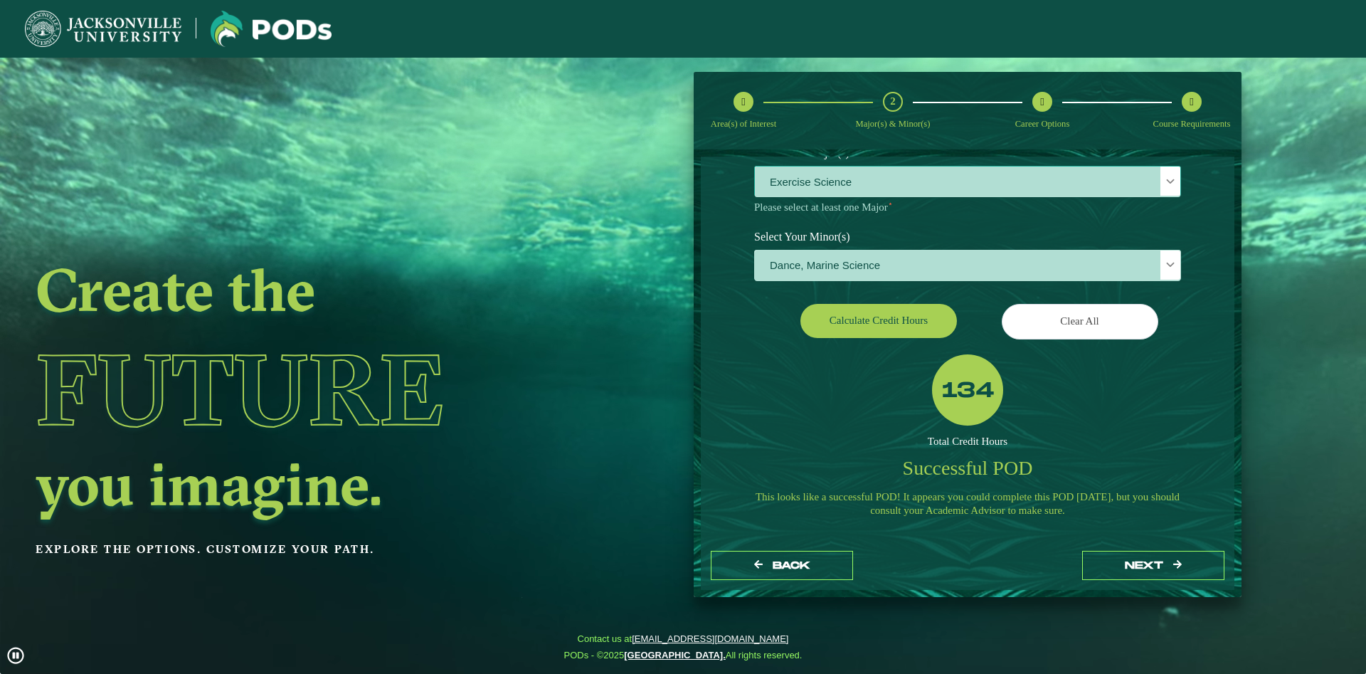
click at [819, 188] on span "Exercise Science" at bounding box center [968, 182] width 426 height 31
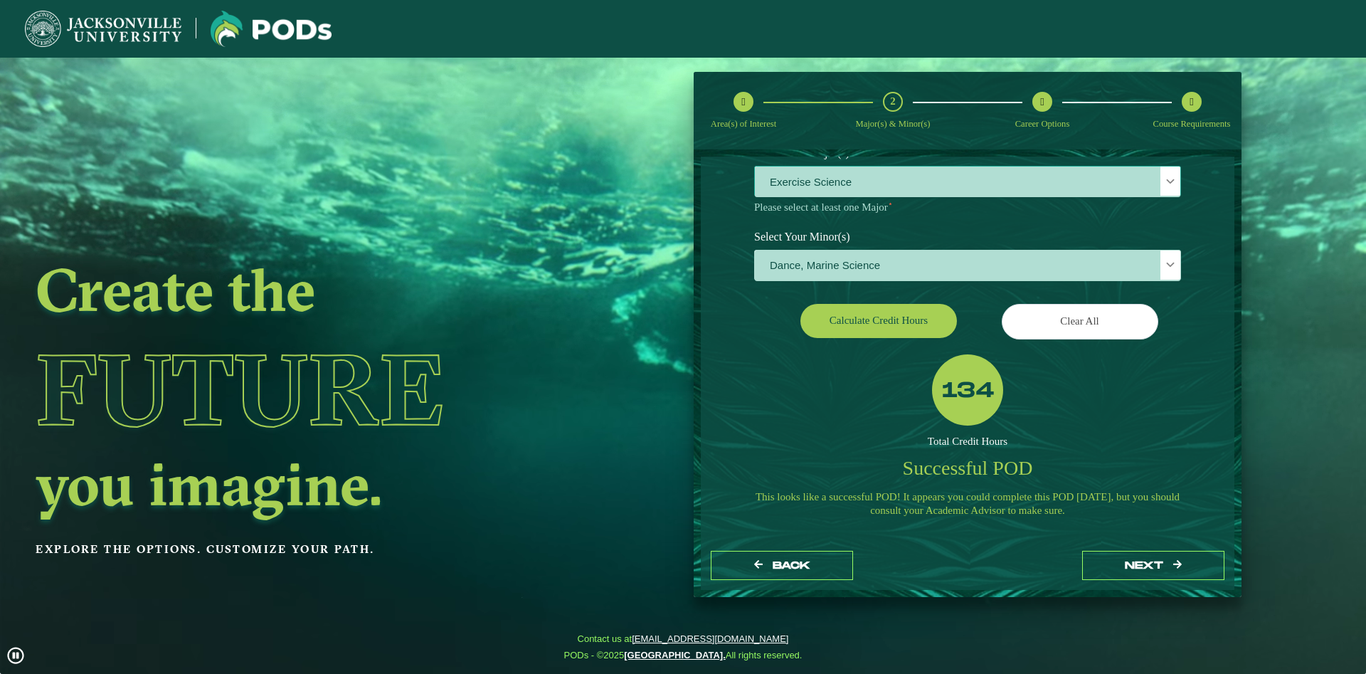
scroll to position [9, 66]
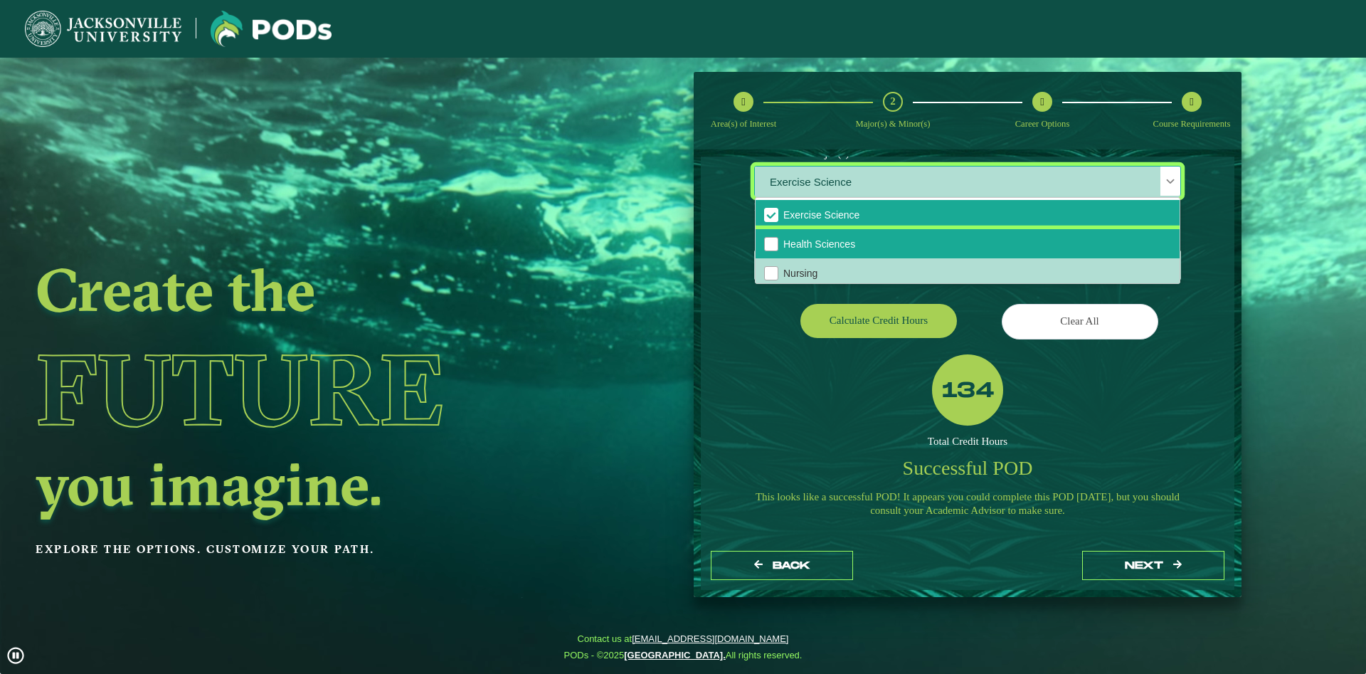
click at [784, 243] on span "Health Sciences" at bounding box center [820, 243] width 72 height 11
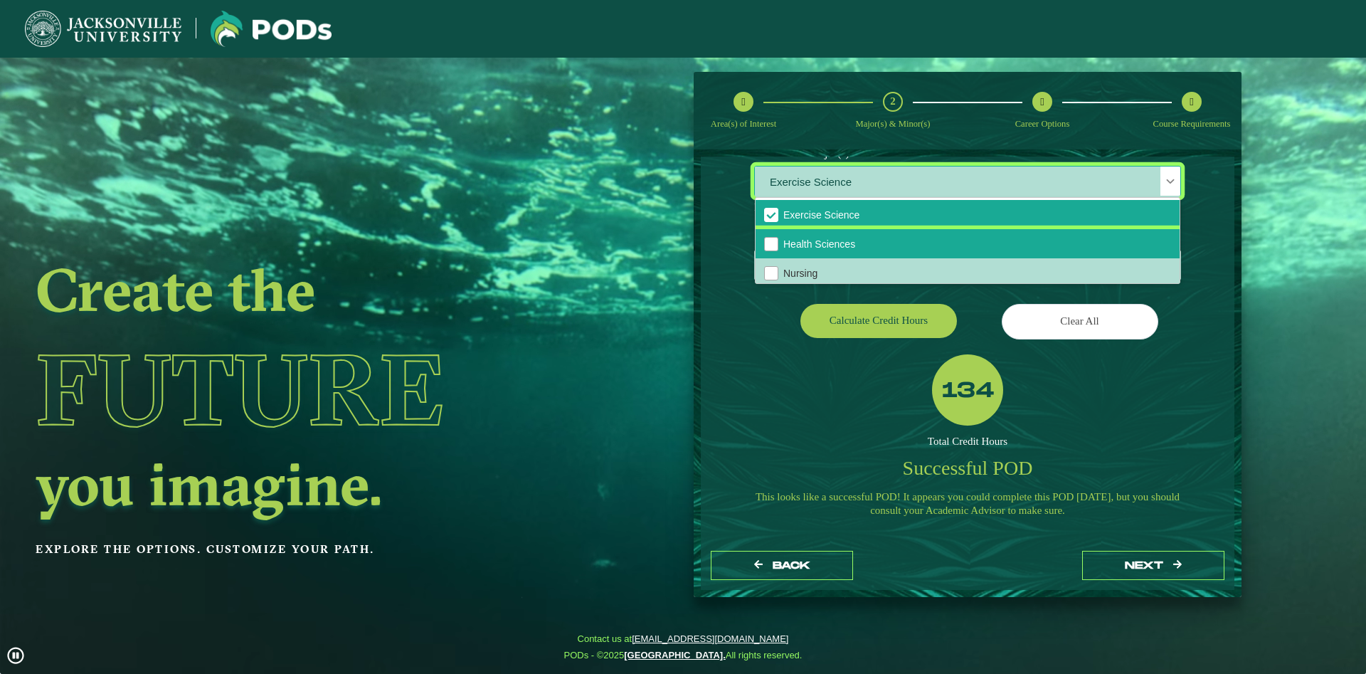
scroll to position [108, 0]
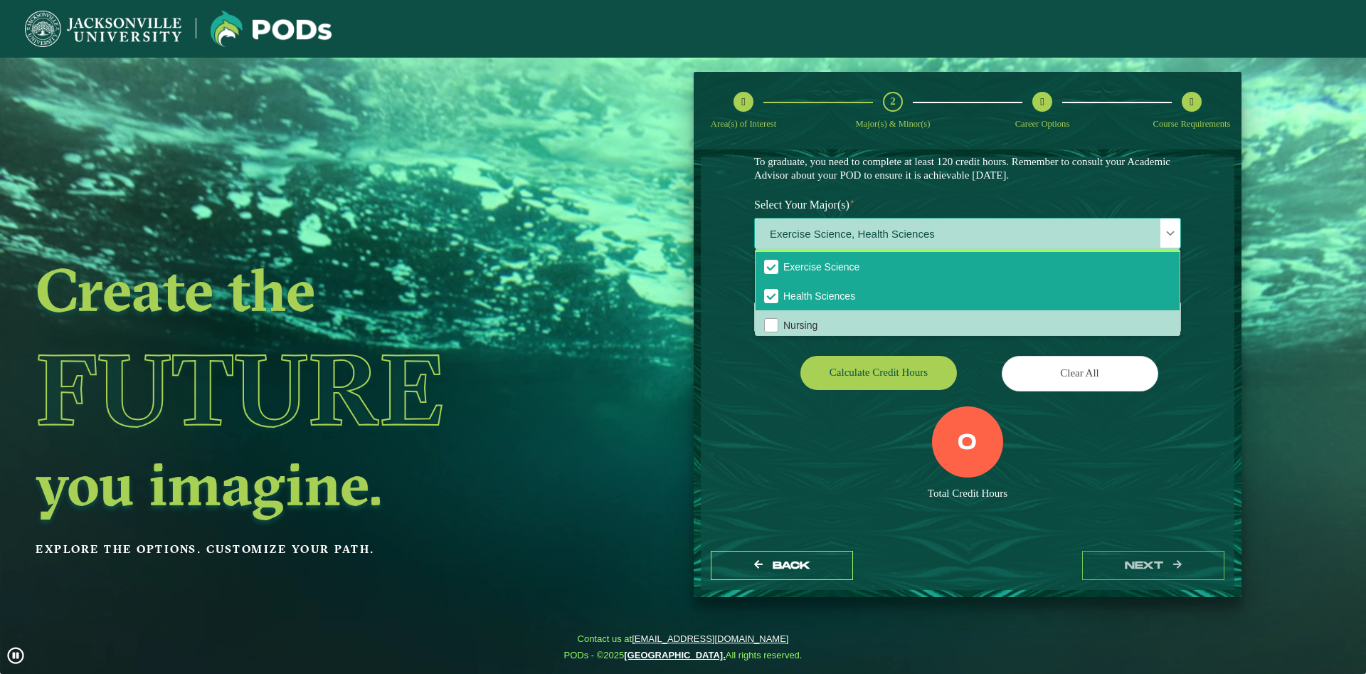
click at [770, 274] on li "Exercise Science" at bounding box center [968, 266] width 424 height 29
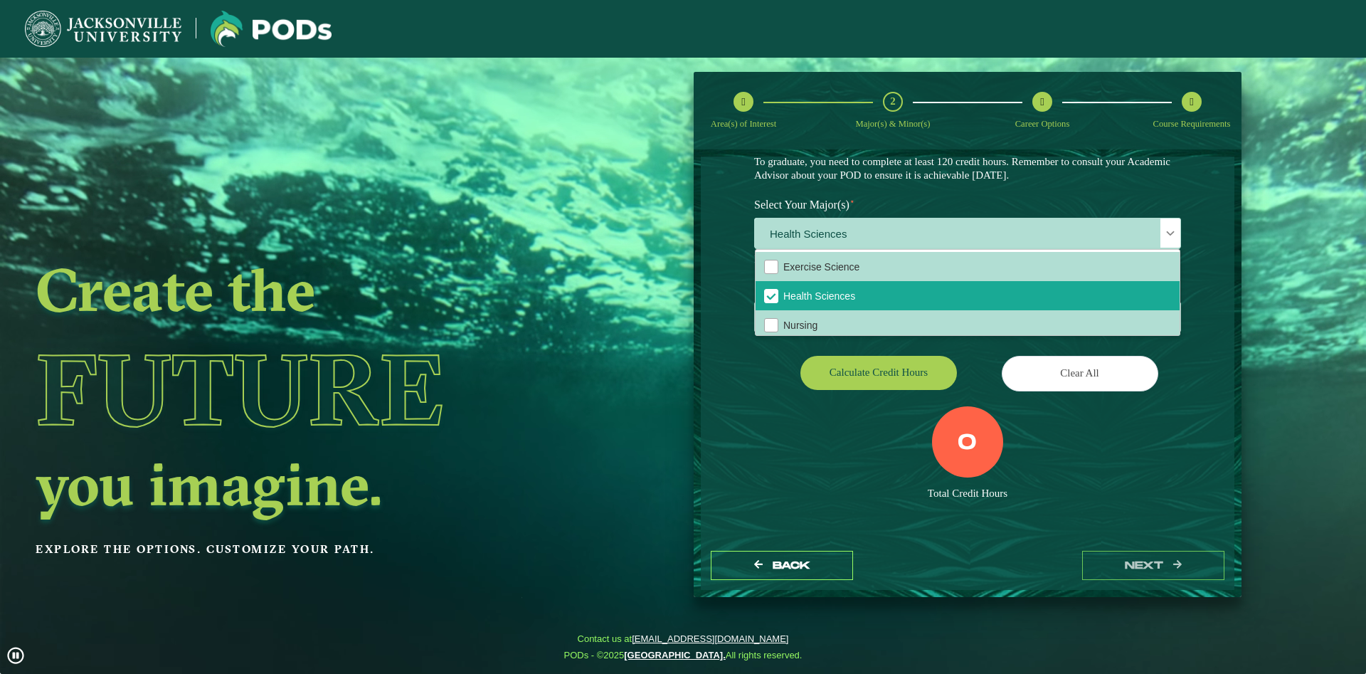
click at [690, 466] on div "Area(s) of Interest 2 Major(s) & Minor(s) Career Options Course Requirements EX…" at bounding box center [967, 335] width 569 height 526
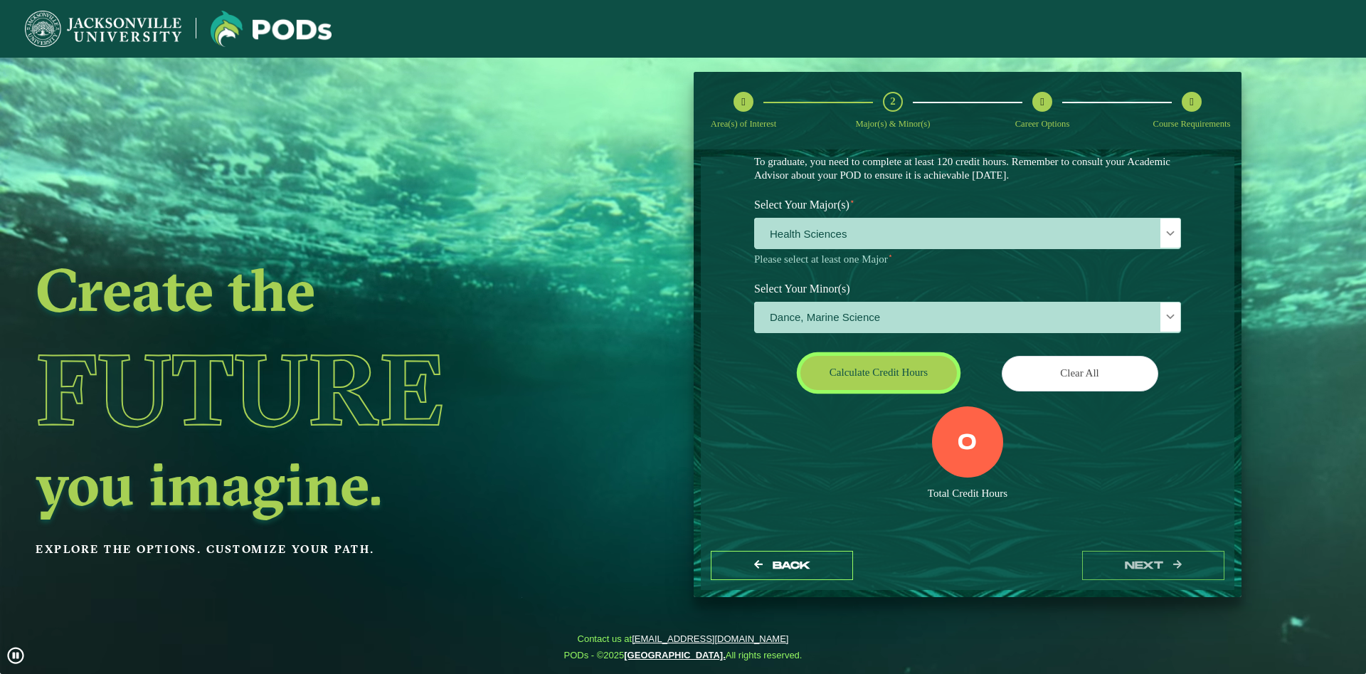
click at [850, 375] on button "Calculate credit hours" at bounding box center [879, 372] width 157 height 33
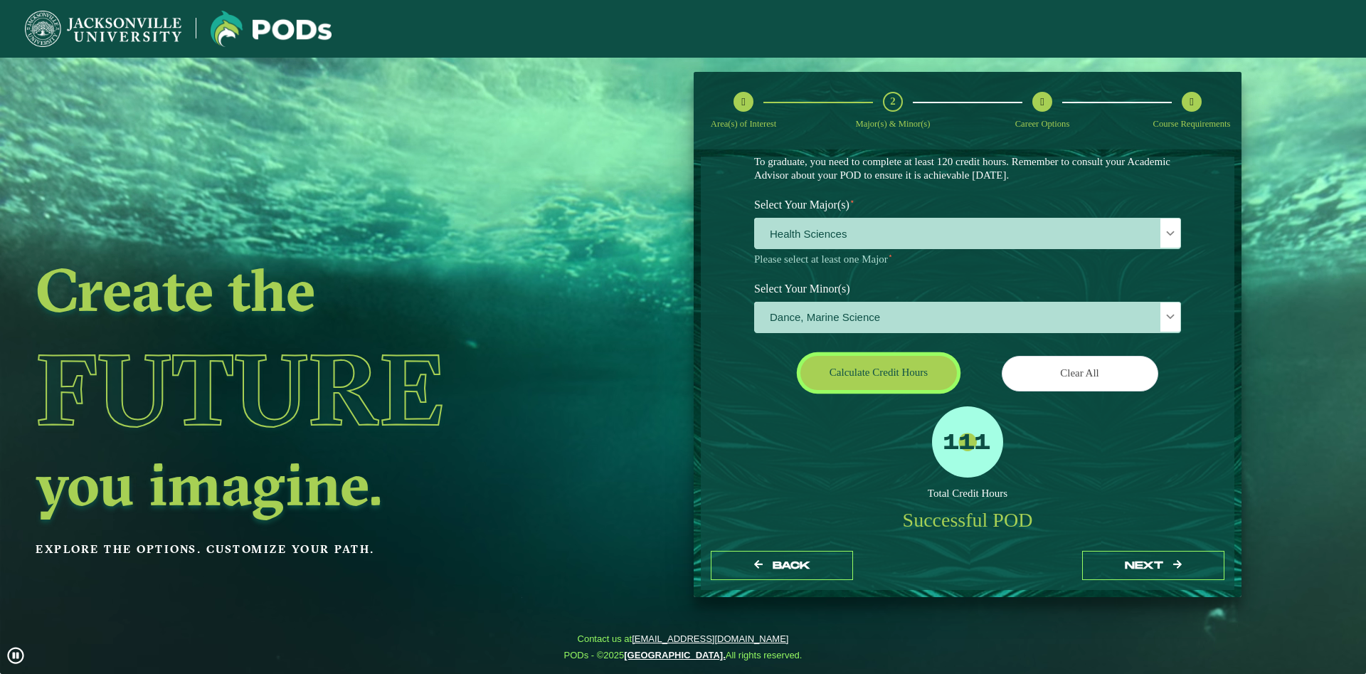
scroll to position [67, 0]
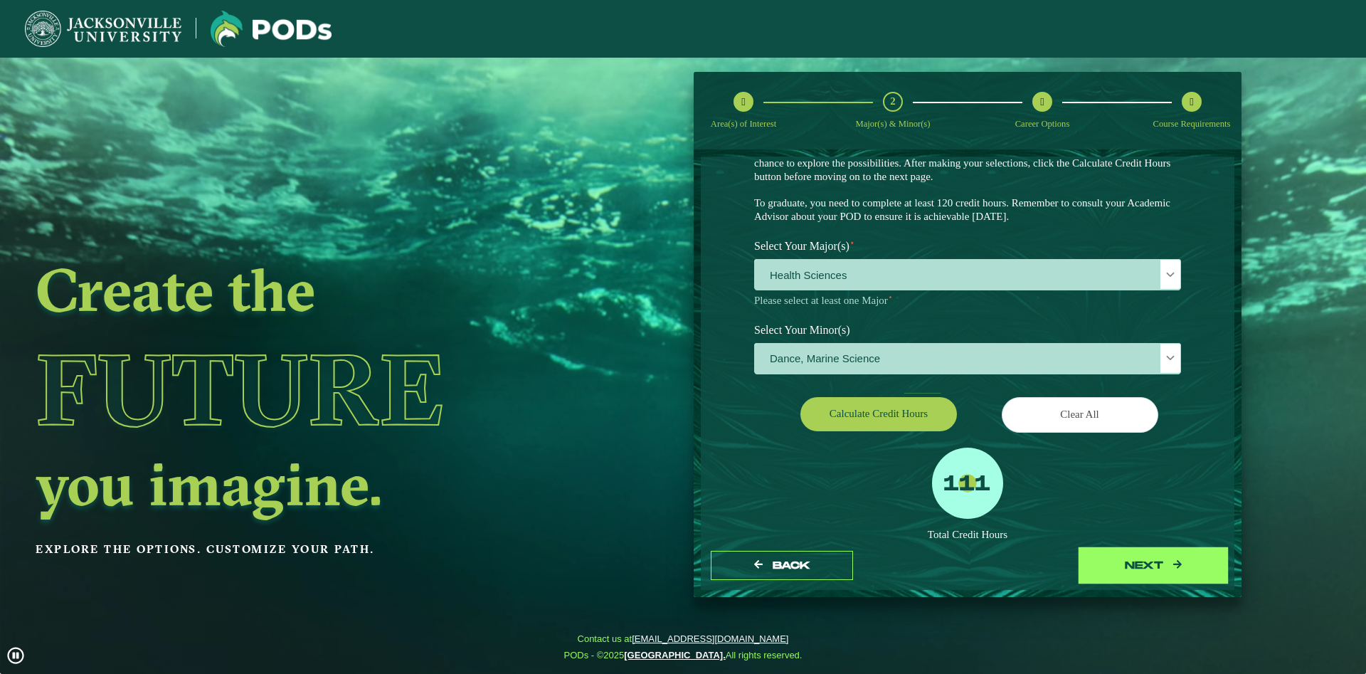
click at [1207, 562] on button "next" at bounding box center [1154, 565] width 142 height 29
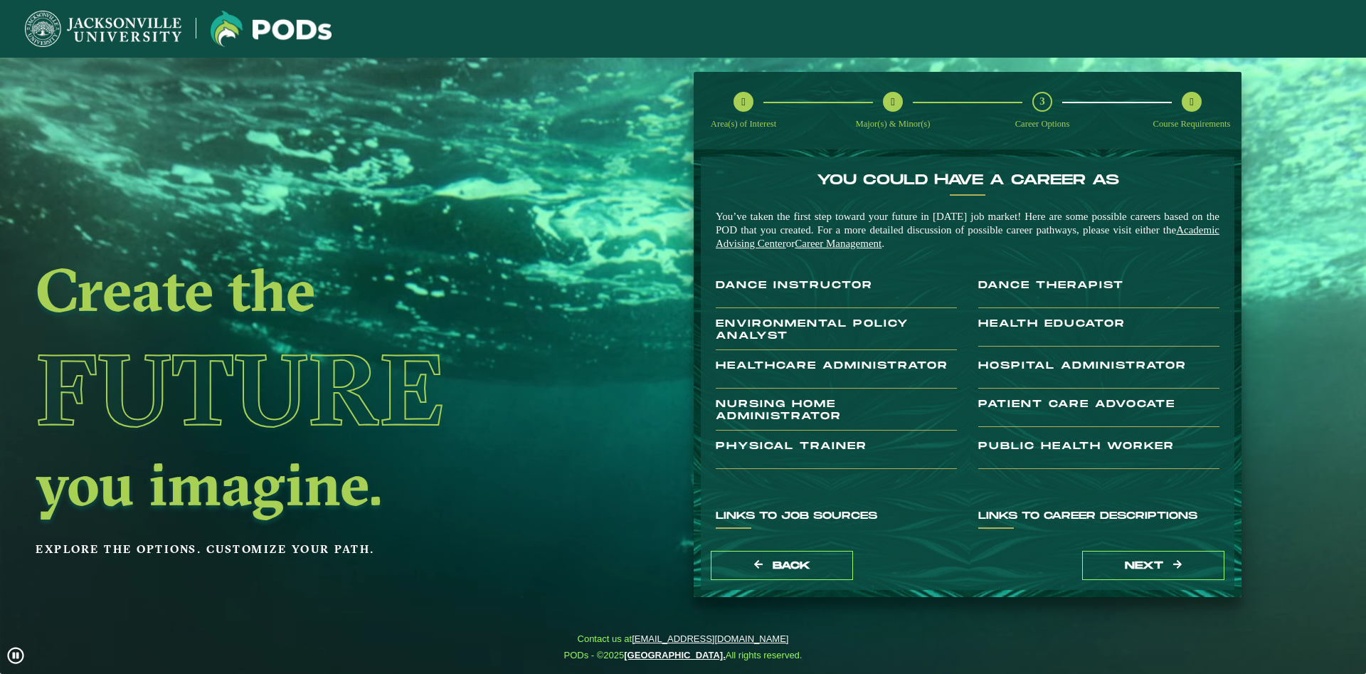
click at [1136, 539] on div "Links to Career Descriptions U.S. Bureau of Labor Statistics [DOMAIN_NAME] Buzz…" at bounding box center [1099, 600] width 263 height 181
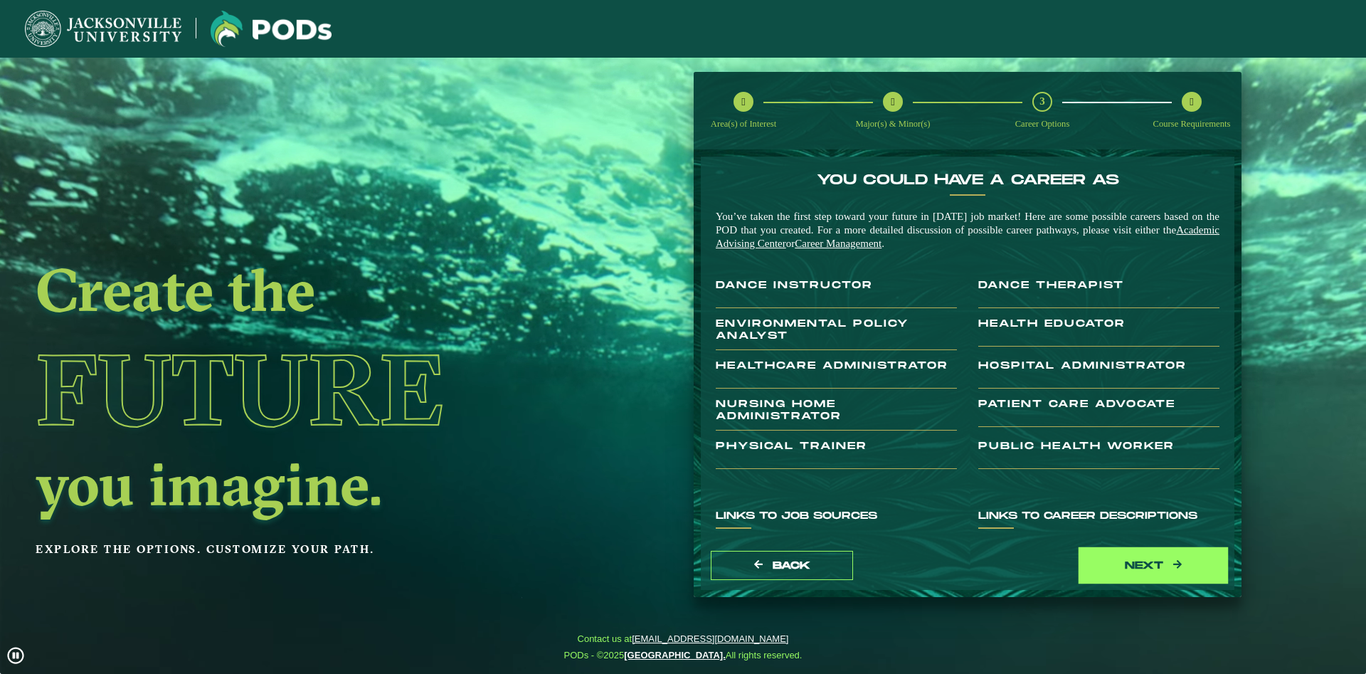
click at [1142, 553] on button "next" at bounding box center [1154, 565] width 142 height 29
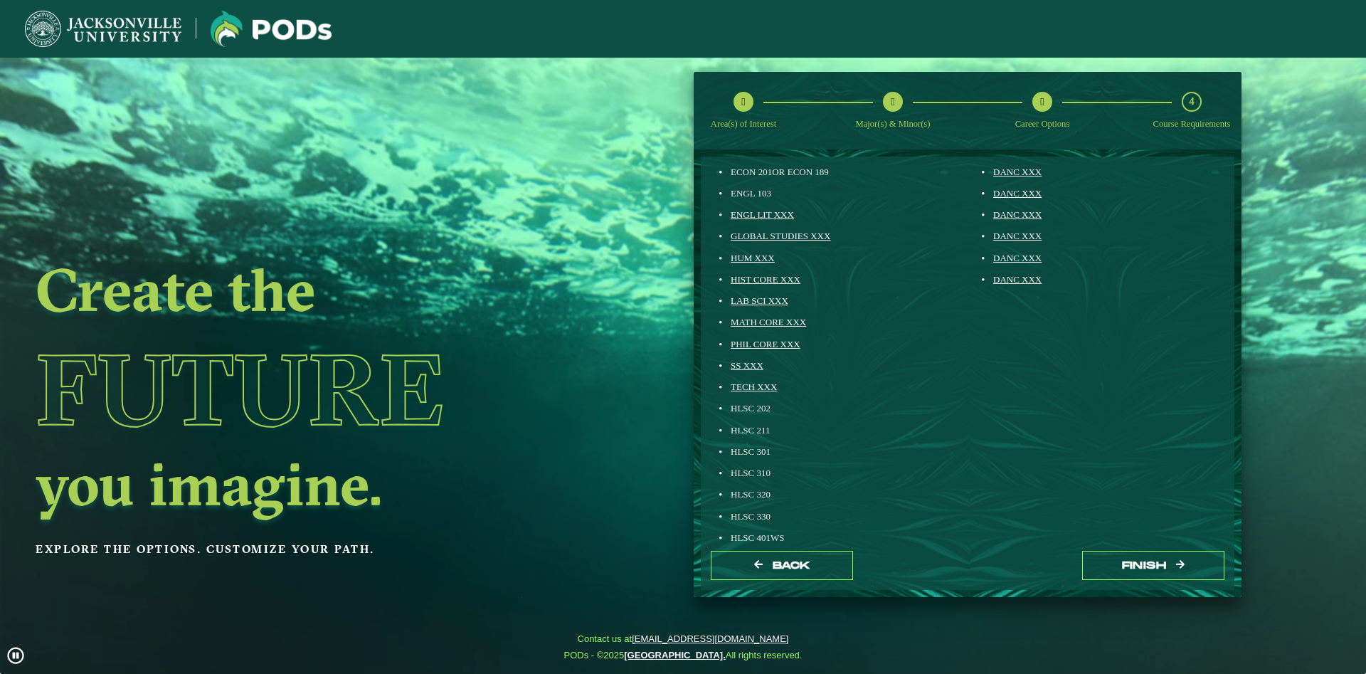
scroll to position [98, 0]
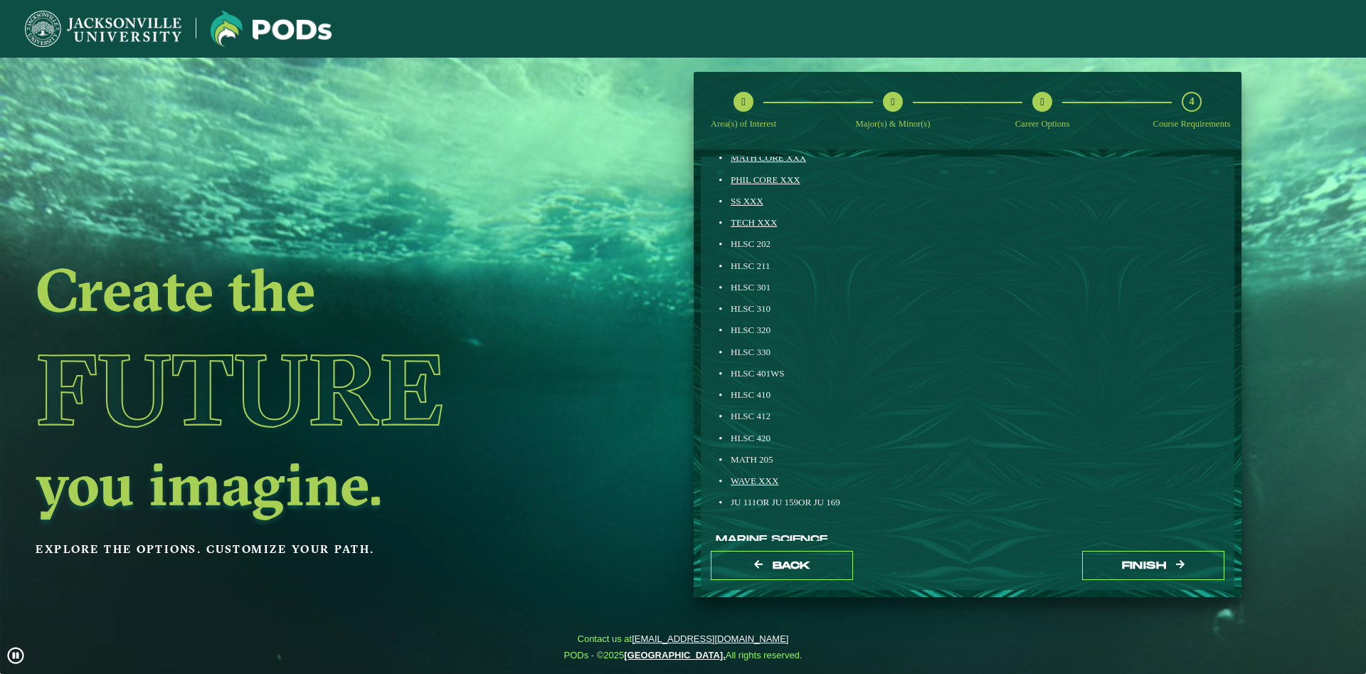
drag, startPoint x: 846, startPoint y: 422, endPoint x: 843, endPoint y: 470, distance: 47.7
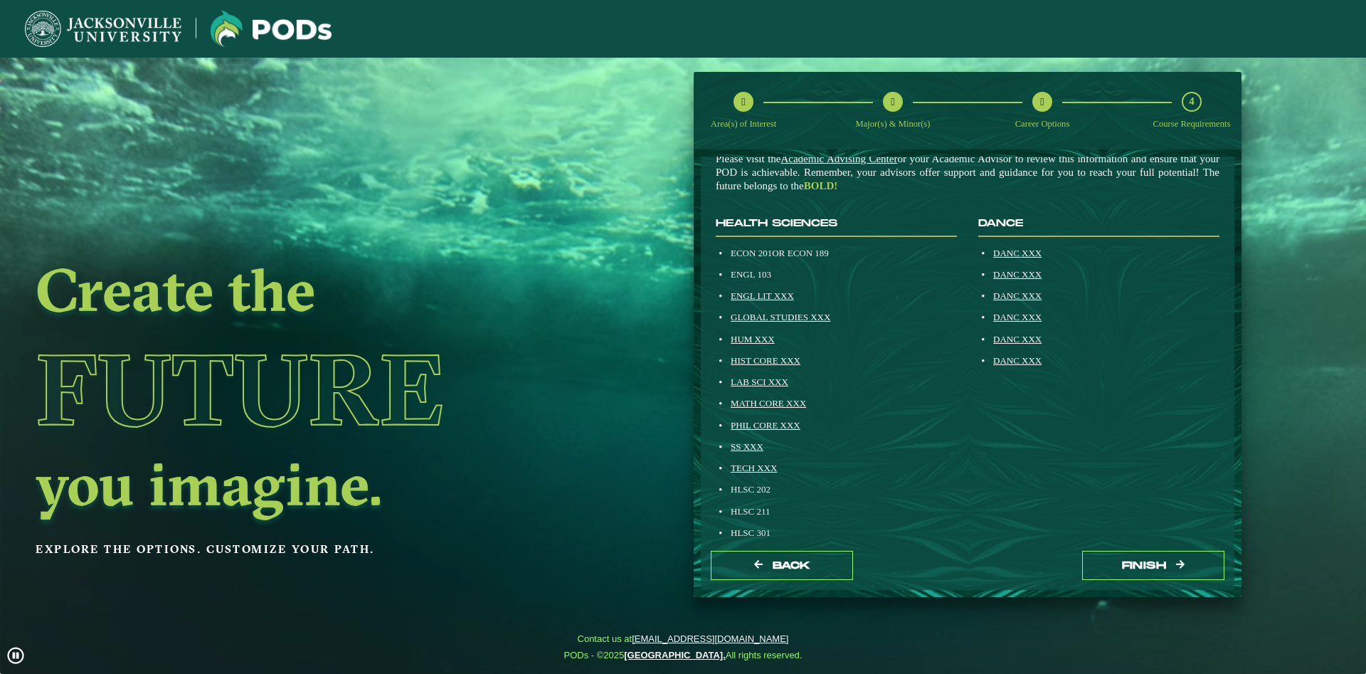
scroll to position [422, 0]
